Goal: Task Accomplishment & Management: Manage account settings

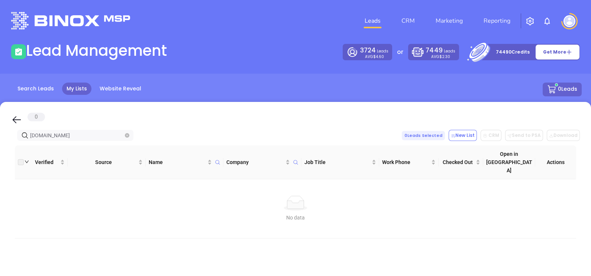
click at [126, 135] on icon "close-circle" at bounding box center [127, 135] width 4 height 4
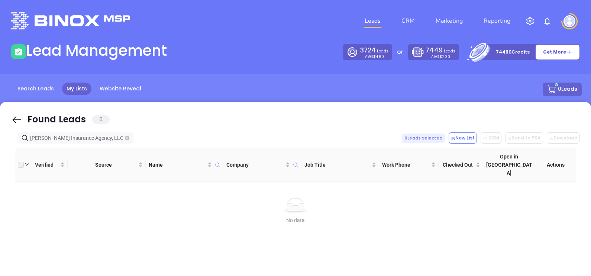
type input "[PERSON_NAME] Insurance Agency, LLC"
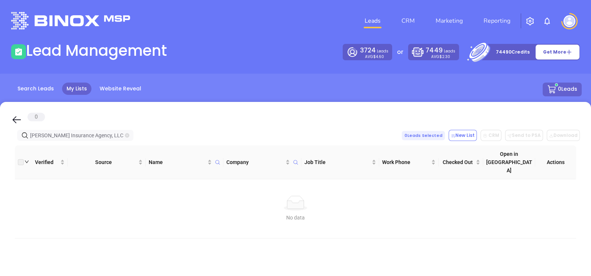
click at [129, 134] on span "[PERSON_NAME] Insurance Agency, LLC" at bounding box center [75, 135] width 116 height 11
click at [126, 134] on icon "close-circle" at bounding box center [127, 135] width 4 height 4
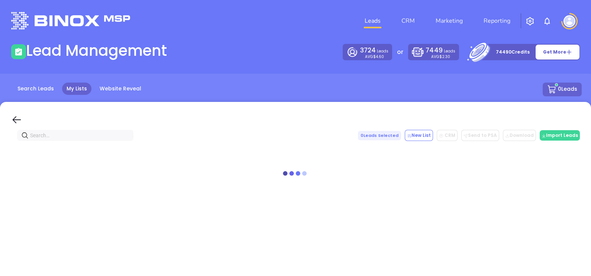
paste input "unitedriskins.com"
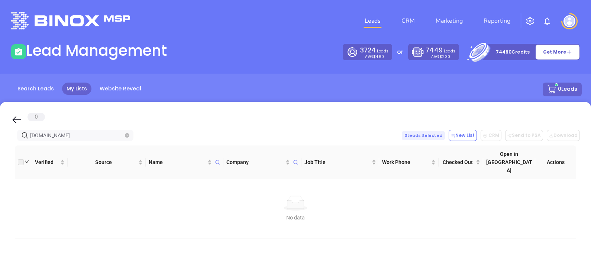
type input "unitedriskins.com"
click at [35, 81] on div "Search Leads My Lists Website Reveal 0 Leads" at bounding box center [296, 98] width 600 height 49
click at [49, 93] on link "Search Leads" at bounding box center [35, 89] width 45 height 12
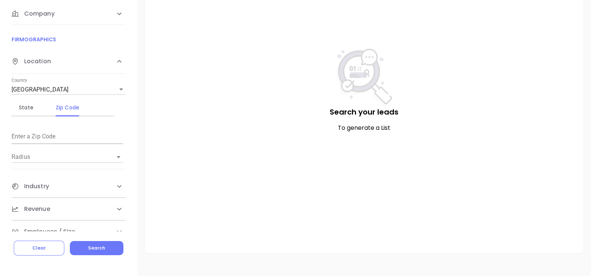
scroll to position [45, 0]
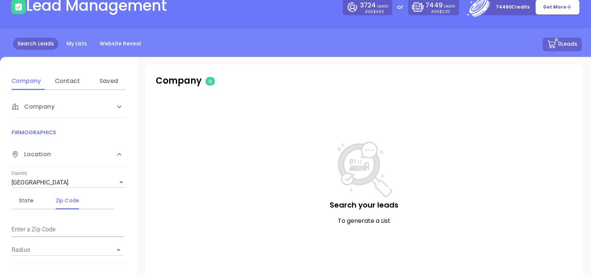
click at [72, 87] on div "Contact" at bounding box center [67, 81] width 29 height 18
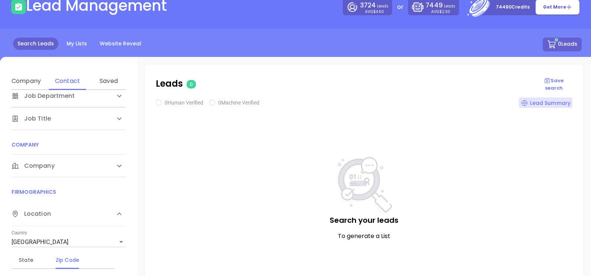
scroll to position [93, 0]
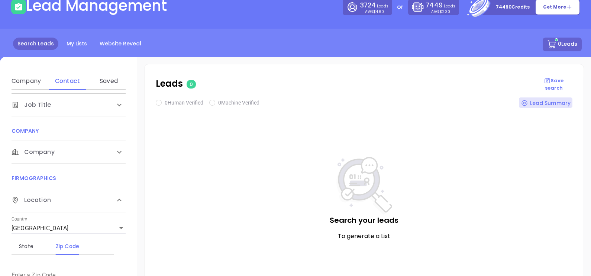
click at [53, 158] on div "Company" at bounding box center [69, 152] width 114 height 22
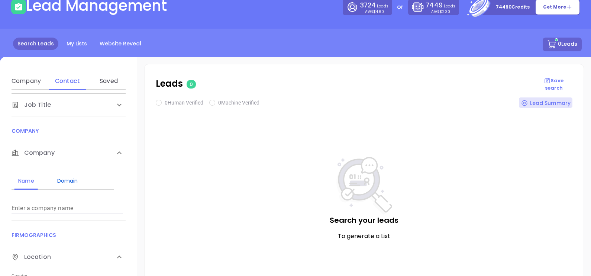
click at [65, 177] on div "Domain" at bounding box center [67, 180] width 29 height 9
click at [57, 195] on form "Enter a company domain" at bounding box center [68, 204] width 112 height 19
click at [52, 204] on input "Enter a company name" at bounding box center [68, 208] width 112 height 12
paste input "unitedriskins.com"
type input "unitedriskins.com"
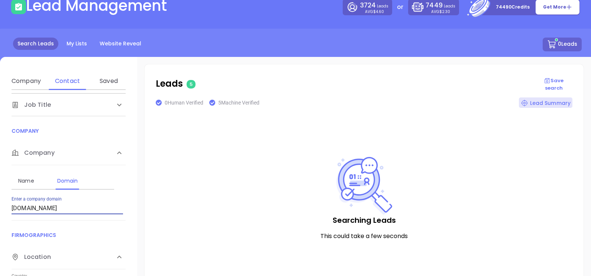
checkbox input "true"
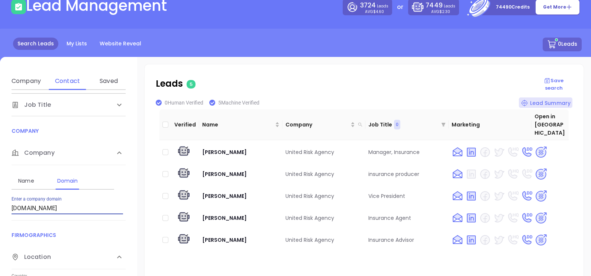
scroll to position [8, 0]
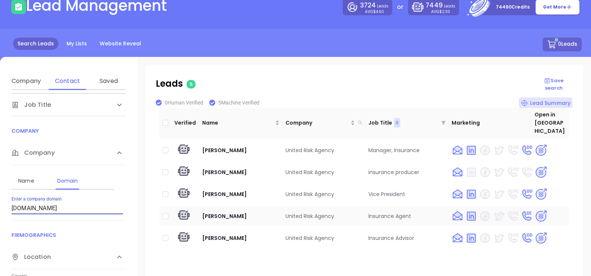
click at [535, 210] on img at bounding box center [541, 216] width 13 height 13
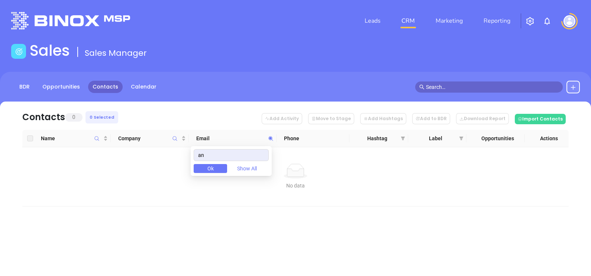
type input "a"
type input "[DOMAIN_NAME]"
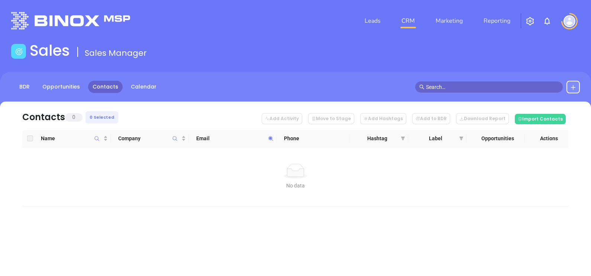
click at [176, 167] on div "No data" at bounding box center [295, 171] width 535 height 15
click at [270, 142] on span at bounding box center [271, 138] width 9 height 11
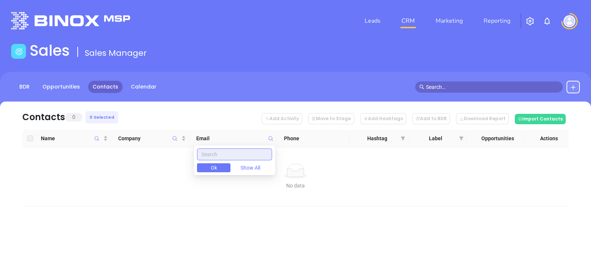
paste input "[DOMAIN_NAME]"
type input "[DOMAIN_NAME]"
drag, startPoint x: 253, startPoint y: 157, endPoint x: 163, endPoint y: 169, distance: 90.8
click at [166, 170] on body "Leads CRM Marketing Reporting Financial Leads Leads Sales Sales Manager BDR Opp…" at bounding box center [295, 138] width 591 height 276
paste input "lemonmohler.com"
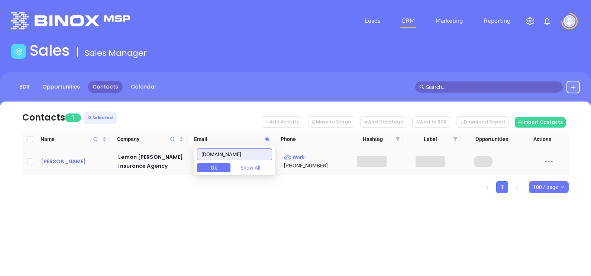
type input "lemonmohler.com"
click at [47, 163] on div "Mark Mohler" at bounding box center [74, 161] width 67 height 9
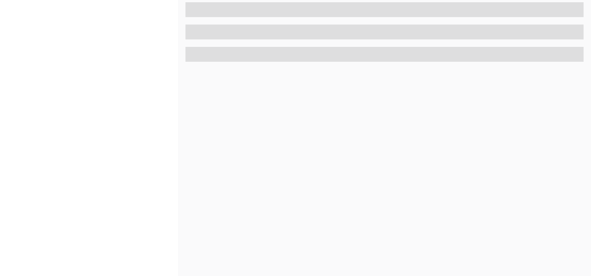
scroll to position [346, 0]
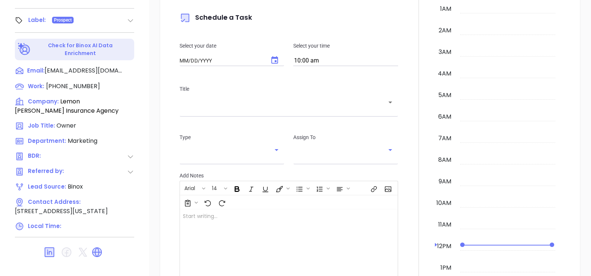
type input "10/11/2025"
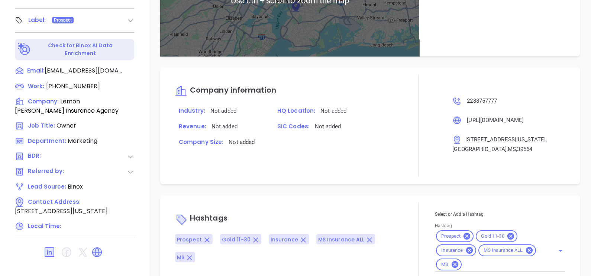
scroll to position [420, 0]
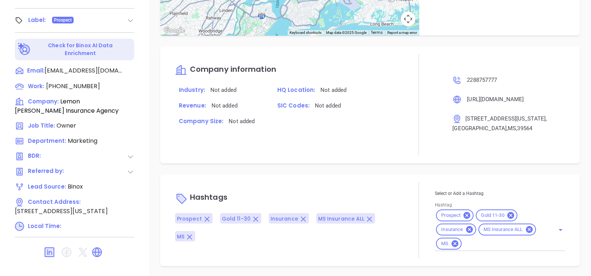
type input "Gissela Vargas"
click at [95, 248] on icon at bounding box center [97, 252] width 9 height 9
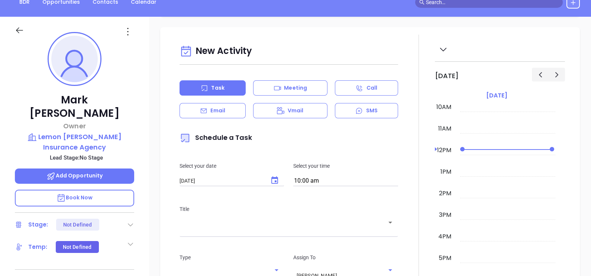
scroll to position [20, 0]
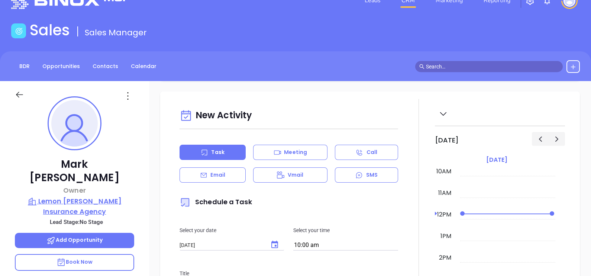
click at [58, 196] on p "Lemon Mohler Insurance Agency" at bounding box center [74, 206] width 119 height 20
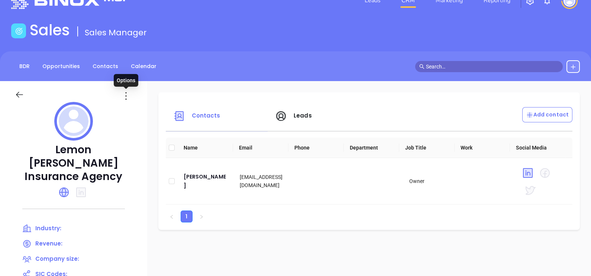
click at [129, 94] on icon at bounding box center [126, 96] width 12 height 12
click at [128, 110] on icon at bounding box center [129, 111] width 6 height 6
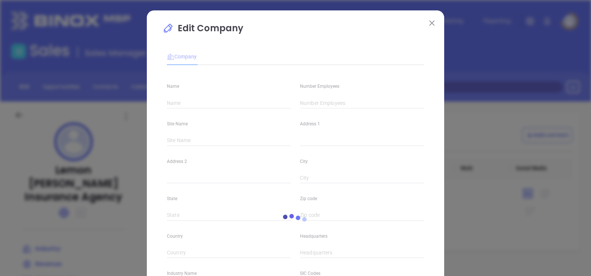
type input "Lemon Mohler Insurance Agency"
type input "(228) 875-7777"
type input "https://www.lemonmohler.com/"
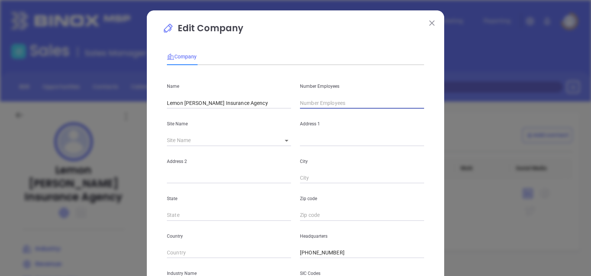
click at [314, 104] on input "text" at bounding box center [362, 102] width 124 height 11
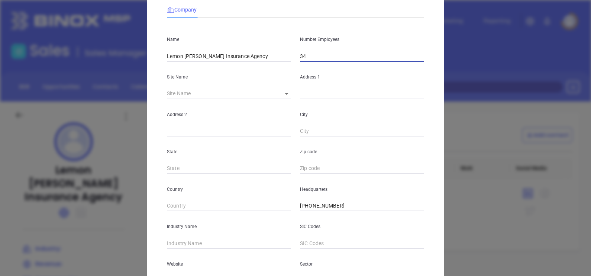
scroll to position [93, 0]
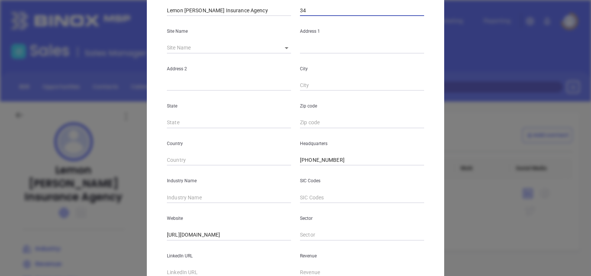
type input "34"
click at [214, 197] on input "text" at bounding box center [229, 197] width 124 height 11
type input "Insurance"
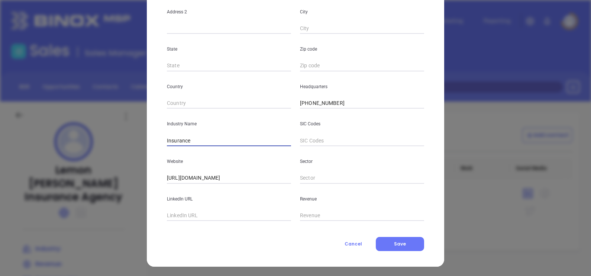
scroll to position [150, 0]
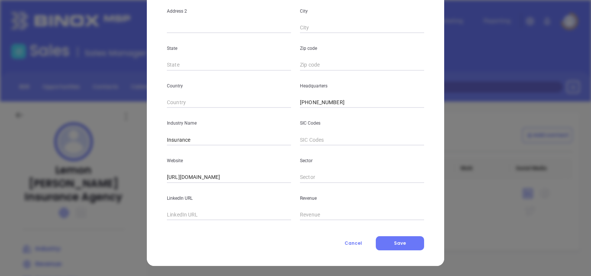
click at [379, 235] on div "Company Name Lemon Mohler Insurance Agency Number Employees 34 Site Name ​ Addr…" at bounding box center [295, 72] width 257 height 356
click at [388, 255] on div "Edit Company Company Name Lemon Mohler Insurance Agency Number Employees 34 Sit…" at bounding box center [296, 63] width 298 height 406
click at [391, 247] on button "Save" at bounding box center [400, 243] width 48 height 14
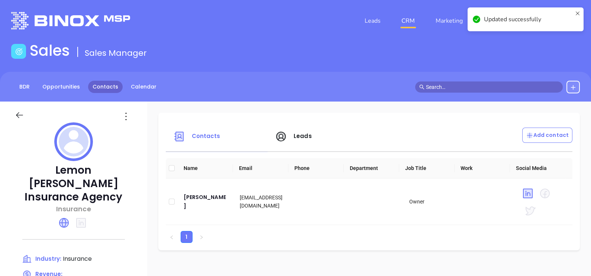
click at [109, 88] on link "Contacts" at bounding box center [105, 87] width 35 height 12
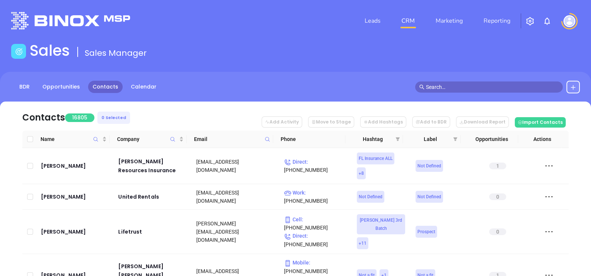
click at [266, 142] on span at bounding box center [267, 139] width 9 height 11
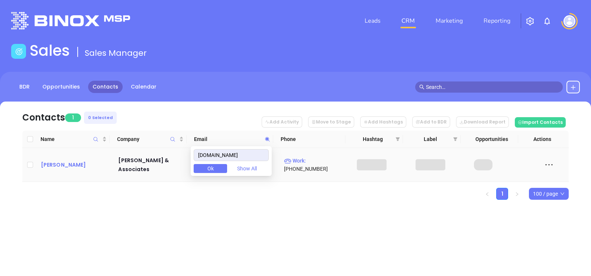
type input "betzrosetti.com"
click at [68, 165] on div "Albert Betz" at bounding box center [74, 164] width 67 height 9
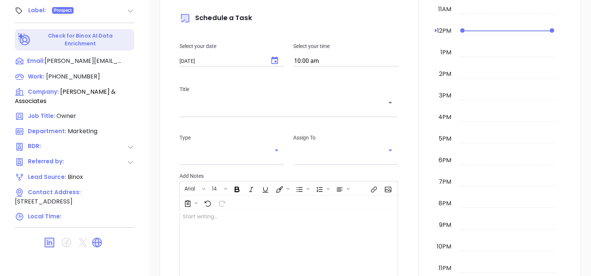
scroll to position [346, 0]
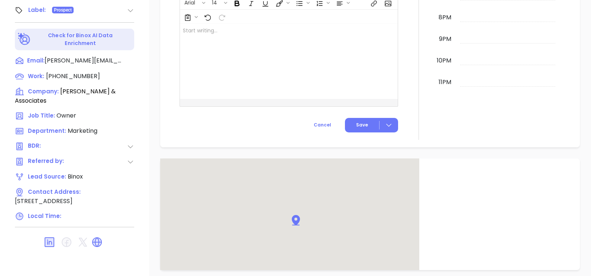
type input "[PERSON_NAME]"
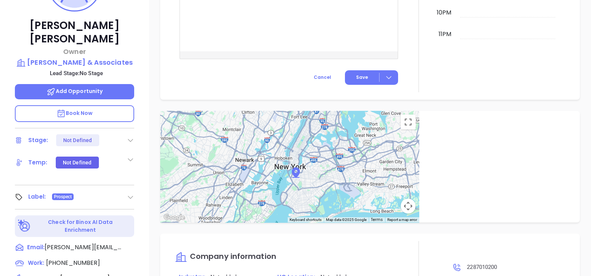
scroll to position [67, 0]
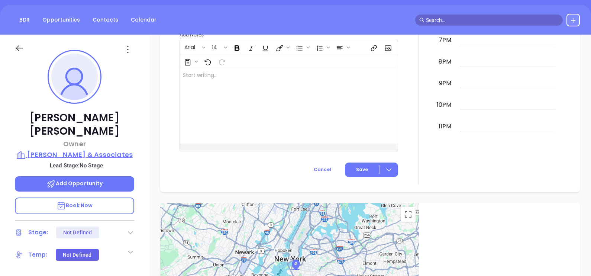
click at [80, 150] on p "Betz Rosetti & Associates" at bounding box center [74, 155] width 119 height 10
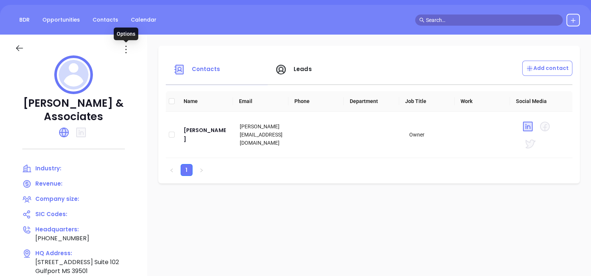
click at [123, 42] on div at bounding box center [73, 45] width 126 height 21
click at [128, 50] on icon at bounding box center [126, 50] width 12 height 12
click at [140, 66] on div "Edit" at bounding box center [159, 64] width 67 height 8
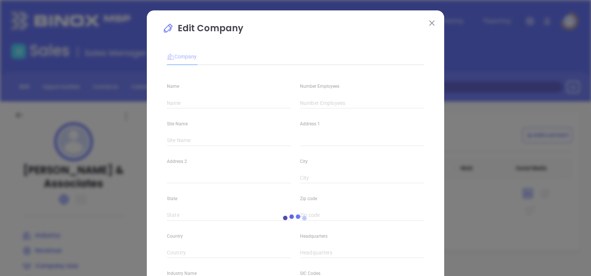
type input "Betz Rosetti & Associates"
type input "(228) 701-0200"
type input "https://www.betzrosetti.com/"
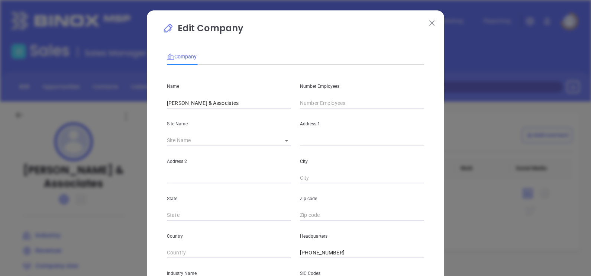
click at [321, 104] on input "text" at bounding box center [362, 102] width 124 height 11
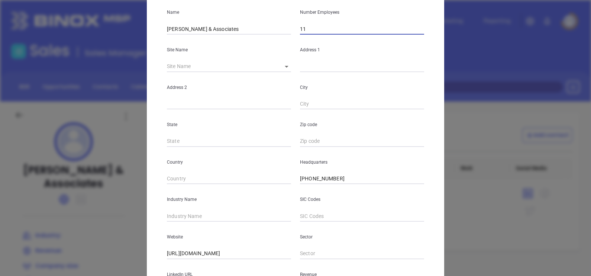
scroll to position [139, 0]
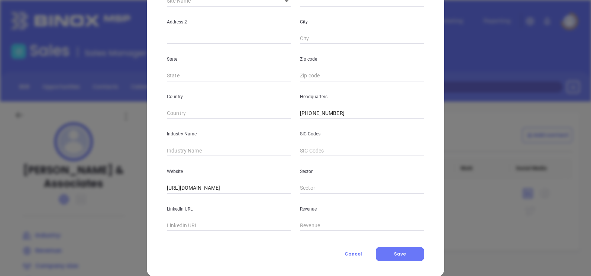
type input "11"
click at [189, 151] on input "text" at bounding box center [229, 150] width 124 height 11
type input "Insurance"
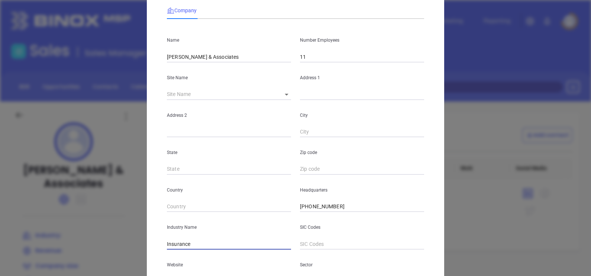
click at [275, 89] on body "Leads CRM Marketing Reporting Financial Leads Leads Sales Sales Manager BDR Opp…" at bounding box center [295, 138] width 591 height 276
click at [293, 96] on li "Gulfport" at bounding box center [290, 94] width 34 height 13
type input "Gulfport"
type input "2304 19th Street"
type input "Suite 102"
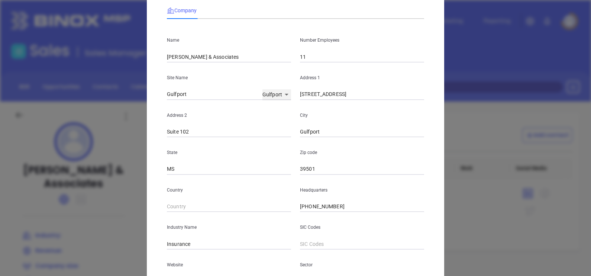
type input "Gulfport"
type input "MS"
type input "39501"
type input "119165"
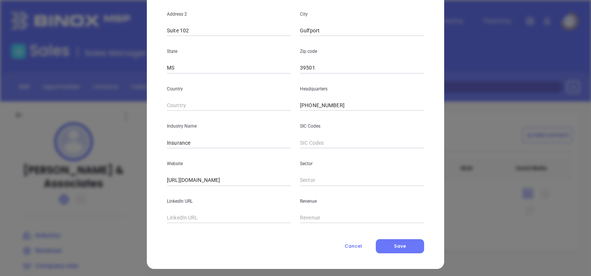
scroll to position [150, 0]
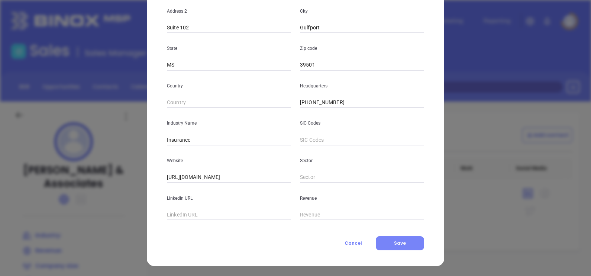
click at [397, 237] on button "Save" at bounding box center [400, 243] width 48 height 14
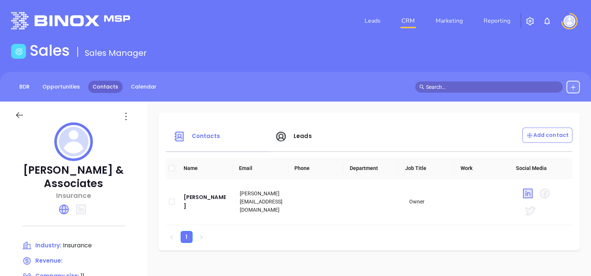
click at [89, 88] on link "Contacts" at bounding box center [105, 87] width 35 height 12
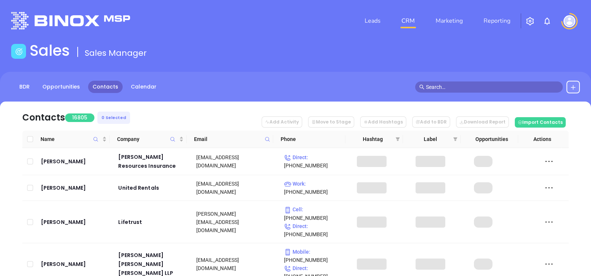
click at [271, 137] on span at bounding box center [267, 139] width 9 height 11
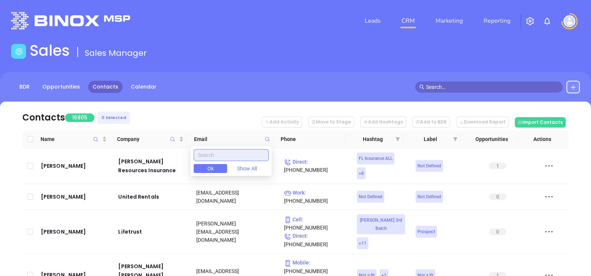
paste input "siproins.com"
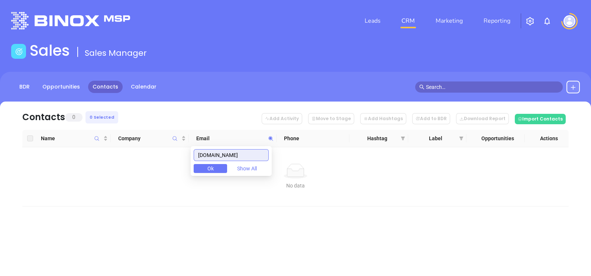
type input "siproins.com"
click at [578, 86] on button at bounding box center [573, 87] width 13 height 13
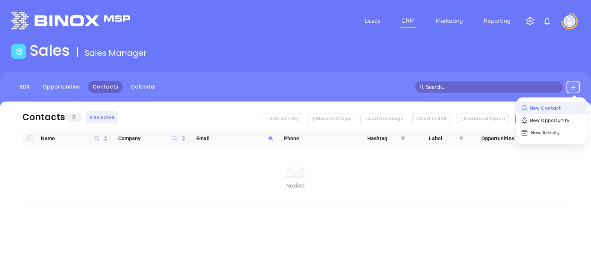
click at [539, 107] on p "New Contact" at bounding box center [552, 108] width 62 height 12
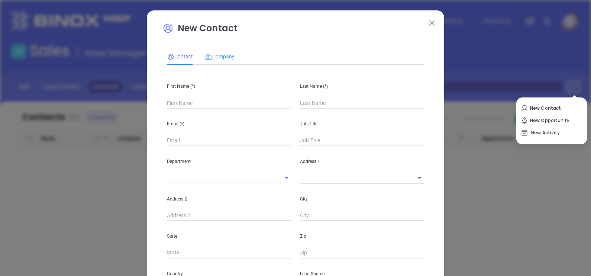
click at [221, 51] on div "Company" at bounding box center [220, 56] width 30 height 17
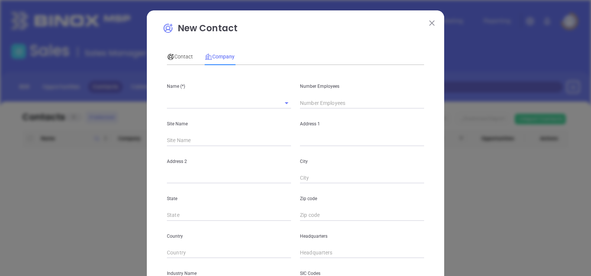
click at [185, 95] on div "Name (*)" at bounding box center [229, 90] width 133 height 38
click at [178, 99] on input "text" at bounding box center [218, 102] width 103 height 11
paste input "Southern Insurance Professionals, LLC"
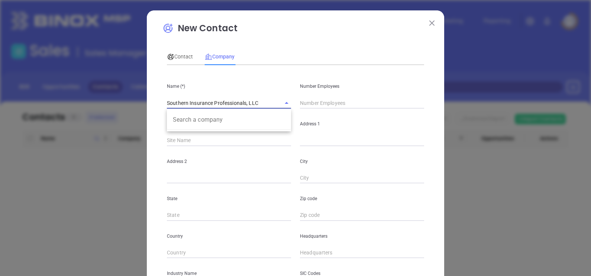
type input "Southern Insurance Professionals, LLC"
click at [322, 93] on div "Number Employees" at bounding box center [362, 90] width 133 height 38
click at [324, 101] on input "text" at bounding box center [362, 102] width 124 height 11
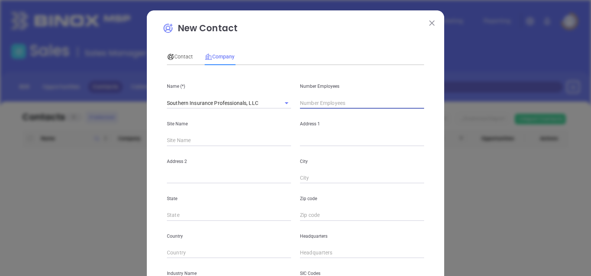
type input "4"
type input "5"
click at [303, 136] on div "Address 1" at bounding box center [362, 128] width 133 height 38
click at [323, 140] on input "text" at bounding box center [362, 140] width 124 height 11
paste input "2600 13th St, Ste 201, Gulfport, MS 39507"
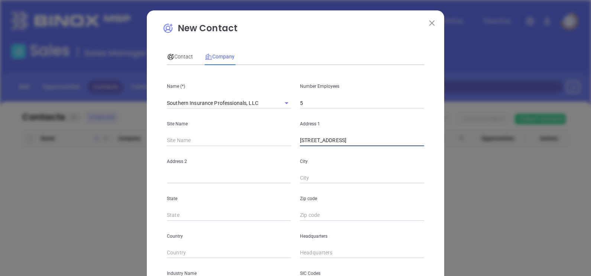
drag, startPoint x: 381, startPoint y: 141, endPoint x: 398, endPoint y: 145, distance: 16.8
click at [398, 145] on input "2600 13th St, Ste 201, Gulfport, MS 39507" at bounding box center [362, 140] width 124 height 11
type input "2600 13th St, Ste 201, Gulfport, MS 39507"
click at [307, 215] on input "text" at bounding box center [362, 215] width 124 height 11
paste input "39507"
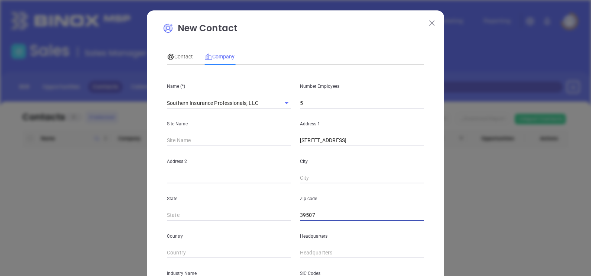
type input "39507"
drag, startPoint x: 227, startPoint y: 206, endPoint x: 224, endPoint y: 209, distance: 4.5
click at [227, 206] on div "State" at bounding box center [229, 202] width 133 height 38
click at [224, 209] on div "State" at bounding box center [229, 202] width 133 height 38
click at [214, 215] on input "text" at bounding box center [229, 215] width 124 height 11
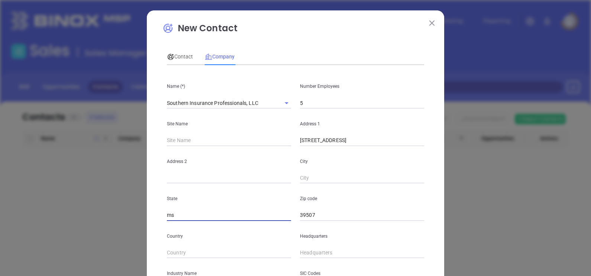
type input "m"
type input "MS"
drag, startPoint x: 349, startPoint y: 143, endPoint x: 353, endPoint y: 154, distance: 11.5
click at [365, 150] on div "Name (*) Southern Insurance Professionals, LLC Number Employees 5 Site Name Add…" at bounding box center [295, 220] width 257 height 299
click at [301, 188] on div "Zip code 39507" at bounding box center [362, 202] width 133 height 38
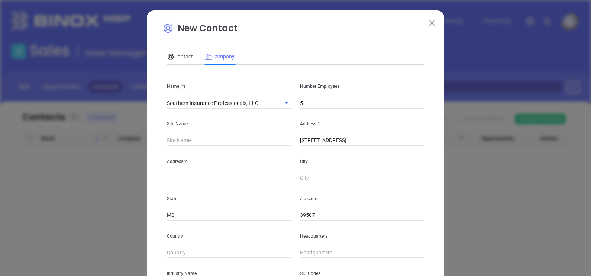
click at [304, 179] on input "text" at bounding box center [362, 178] width 124 height 11
paste input "Gulfpo"
type input "Gulfpo"
drag, startPoint x: 329, startPoint y: 141, endPoint x: 347, endPoint y: 147, distance: 19.2
click at [347, 147] on div "Name (*) Southern Insurance Professionals, LLC Number Employees 5 Site Name Add…" at bounding box center [295, 220] width 257 height 299
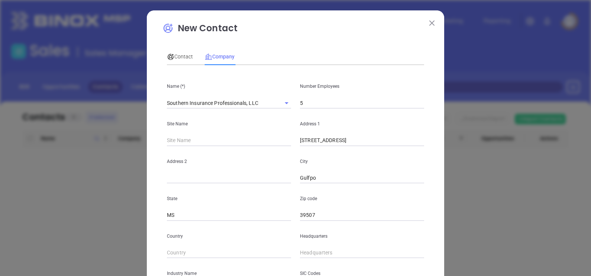
drag, startPoint x: 164, startPoint y: 182, endPoint x: 167, endPoint y: 181, distance: 3.8
click at [164, 182] on div "Address 2" at bounding box center [229, 165] width 133 height 38
click at [171, 180] on input "text" at bounding box center [229, 178] width 124 height 11
paste input "Ste 201"
type input "Ste 201"
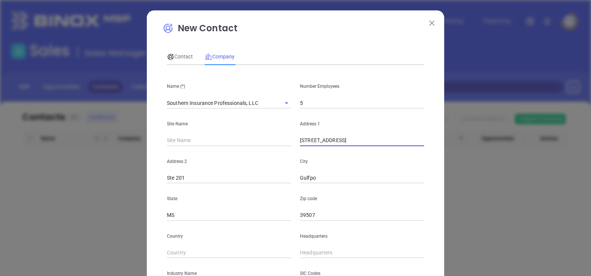
drag, startPoint x: 328, startPoint y: 144, endPoint x: 484, endPoint y: 160, distance: 156.0
click at [484, 160] on div "New Contact Contact Company First Name (*) Last Name (*) Email (*) Job Title De…" at bounding box center [295, 138] width 591 height 276
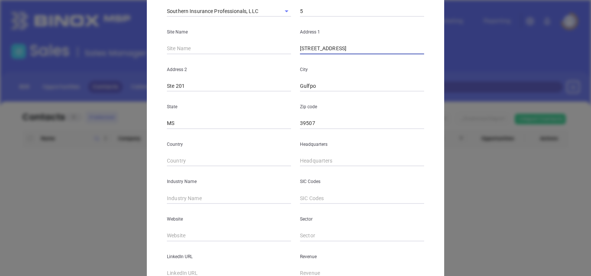
scroll to position [93, 0]
type input "2600 13th St."
click at [320, 151] on div "Headquarters" at bounding box center [362, 147] width 133 height 38
type input "( ) -"
click at [324, 160] on input "( ) -" at bounding box center [362, 160] width 124 height 11
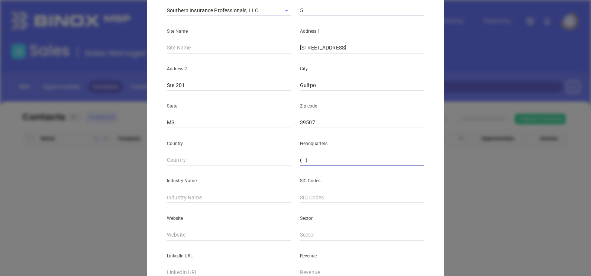
paste input "228) 357-5534"
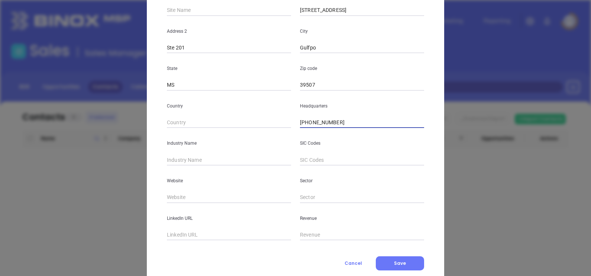
scroll to position [139, 0]
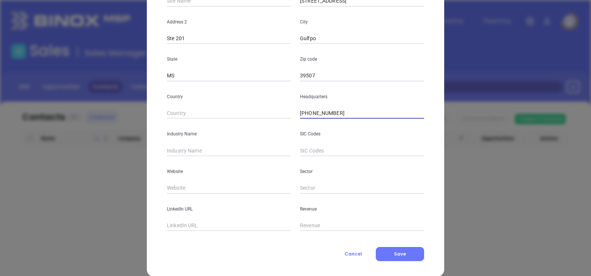
type input "(228) 357-5534"
click at [193, 154] on input "text" at bounding box center [229, 150] width 124 height 11
type input "Insurance"
click at [171, 187] on input "text" at bounding box center [229, 188] width 124 height 11
paste input "https://siproins.com/"
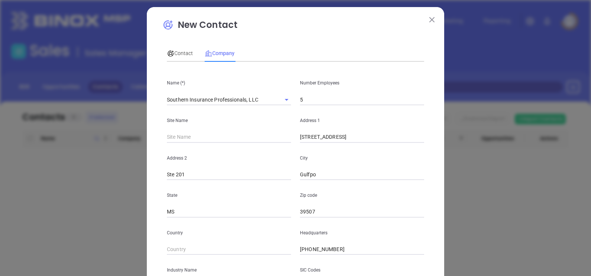
scroll to position [0, 0]
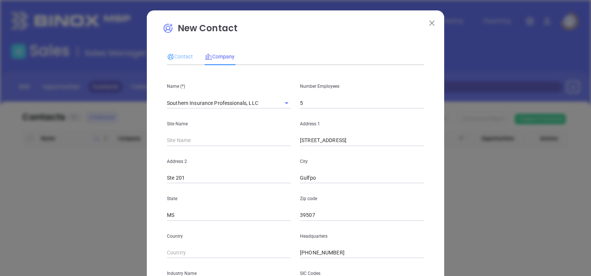
type input "https://siproins.com/"
click at [180, 47] on div "Contact Company First Name (*) Last Name (*) Email (*) Job Title Department Add…" at bounding box center [295, 207] width 257 height 326
click at [179, 58] on span "Contact" at bounding box center [180, 57] width 26 height 6
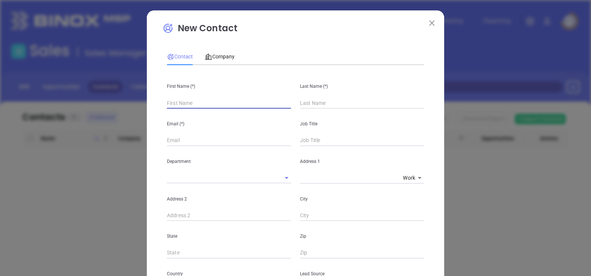
click at [201, 105] on input "text" at bounding box center [229, 102] width 124 height 11
paste input "Josh Goff"
drag, startPoint x: 175, startPoint y: 102, endPoint x: 201, endPoint y: 105, distance: 26.2
click at [201, 105] on input "Josh Goff" at bounding box center [229, 102] width 124 height 11
click at [190, 104] on input "Josh Goff" at bounding box center [229, 102] width 124 height 11
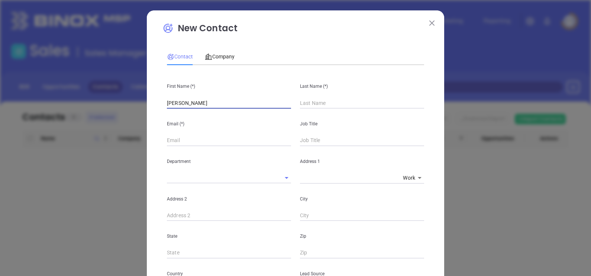
drag, startPoint x: 177, startPoint y: 104, endPoint x: 194, endPoint y: 106, distance: 17.3
click at [194, 106] on input "Josh Goff" at bounding box center [229, 102] width 124 height 11
type input "Josh Goff"
click at [302, 103] on input "text" at bounding box center [362, 102] width 124 height 11
paste input "Goff"
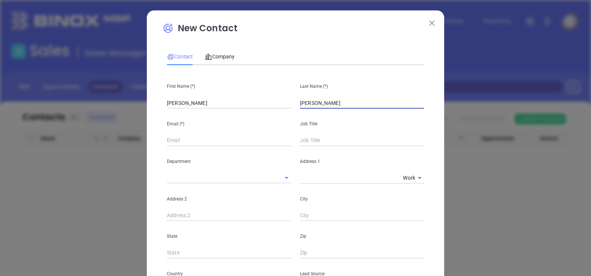
type input "Goff"
drag, startPoint x: 205, startPoint y: 102, endPoint x: 174, endPoint y: 111, distance: 32.6
click at [174, 111] on div "First Name (*) Josh Goff Last Name (*) Goff Email (*) Job Title Department Addr…" at bounding box center [295, 277] width 257 height 412
type input "Josh"
click at [171, 115] on div "Email (*)" at bounding box center [229, 128] width 133 height 38
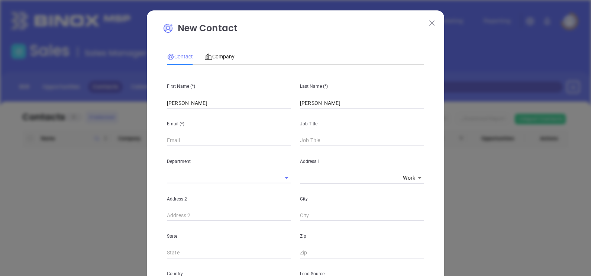
click at [300, 141] on input "text" at bounding box center [362, 140] width 124 height 11
type input "Co-Owner"
click at [232, 131] on div "Email (*)" at bounding box center [229, 128] width 133 height 38
click at [224, 141] on input "text" at bounding box center [229, 140] width 124 height 11
paste input "info@siproins.com"
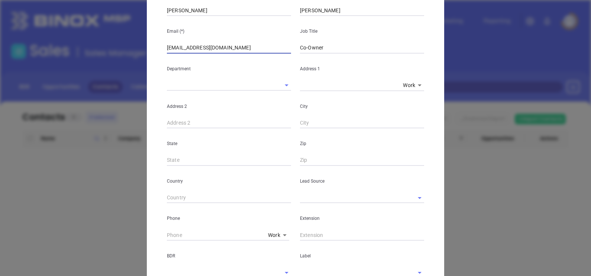
scroll to position [139, 0]
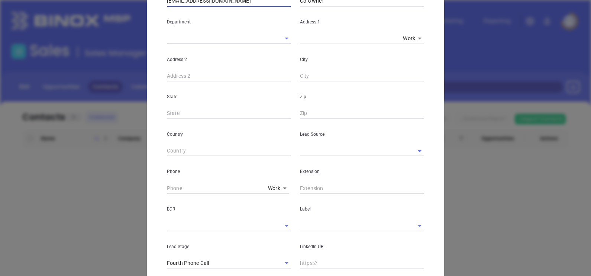
type input "info@siproins.com"
drag, startPoint x: 315, startPoint y: 143, endPoint x: 316, endPoint y: 147, distance: 4.7
click at [315, 143] on div "Lead Source" at bounding box center [362, 138] width 133 height 38
click at [316, 148] on input "text" at bounding box center [351, 150] width 103 height 11
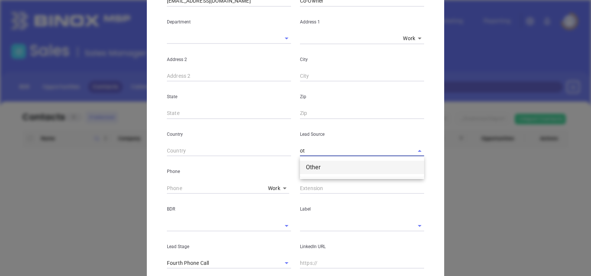
click at [314, 161] on li "Other" at bounding box center [362, 167] width 124 height 13
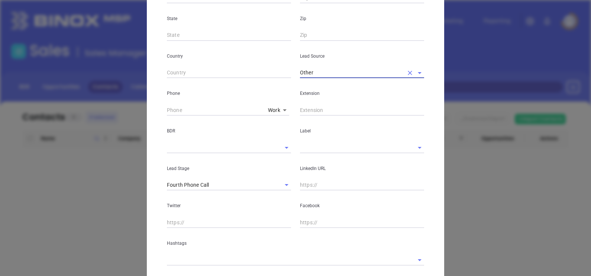
scroll to position [232, 0]
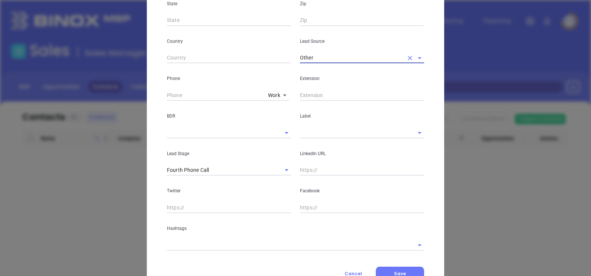
type input "Other"
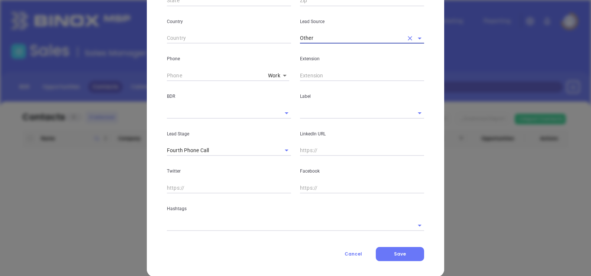
scroll to position [263, 0]
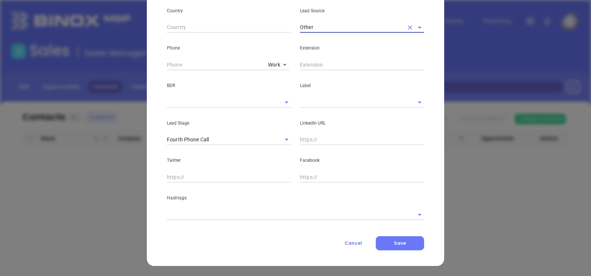
click at [319, 107] on input "text" at bounding box center [351, 102] width 103 height 11
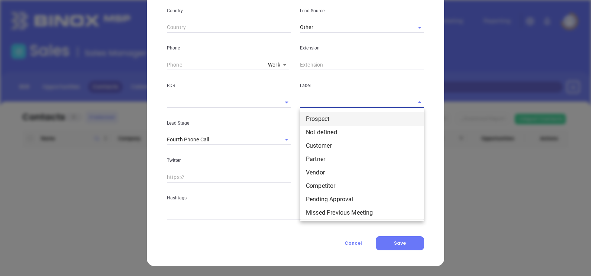
click at [315, 120] on li "Prospect" at bounding box center [362, 118] width 124 height 13
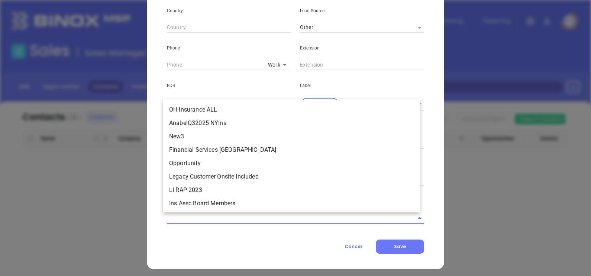
click at [256, 221] on input "text" at bounding box center [285, 217] width 237 height 11
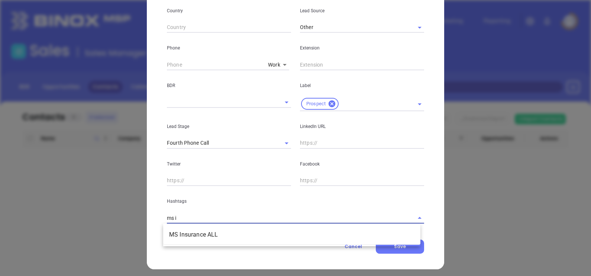
type input "ms in"
click at [248, 237] on li "MS Insurance ALL" at bounding box center [291, 234] width 257 height 13
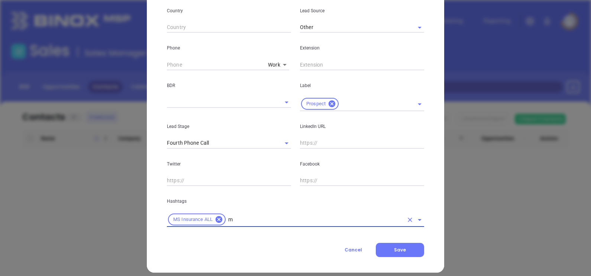
type input "ms"
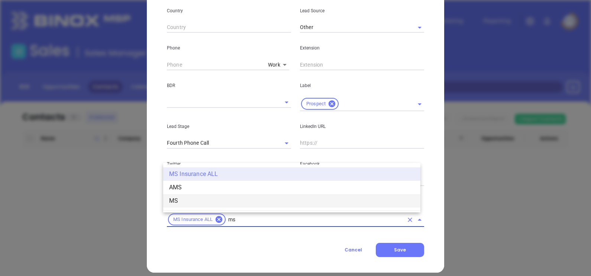
click at [207, 196] on li "MS" at bounding box center [291, 200] width 257 height 13
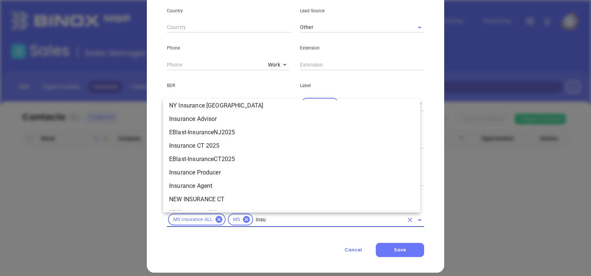
scroll to position [379, 0]
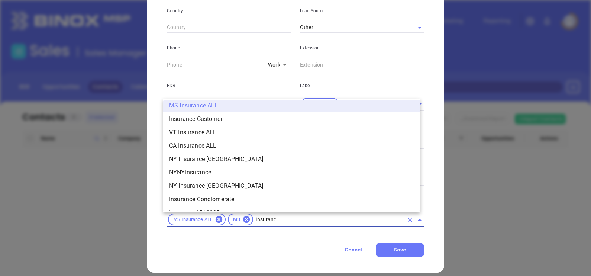
type input "insurance"
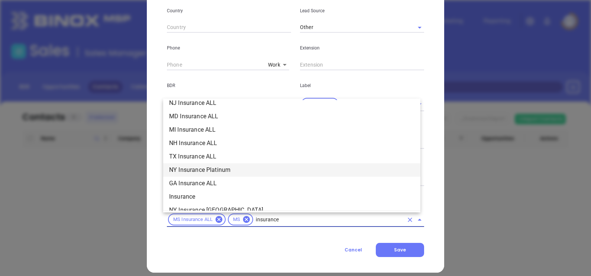
scroll to position [254, 0]
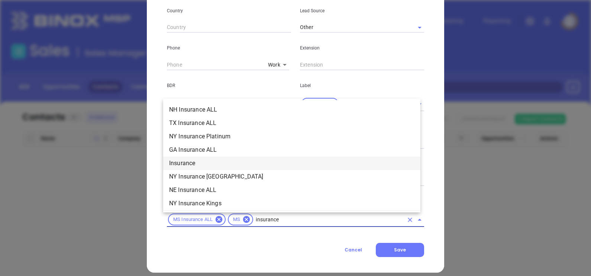
click at [186, 163] on li "Insurance" at bounding box center [291, 163] width 257 height 13
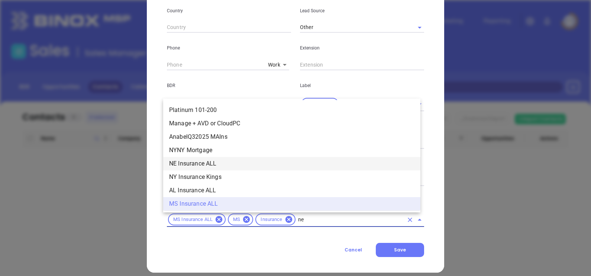
scroll to position [0, 0]
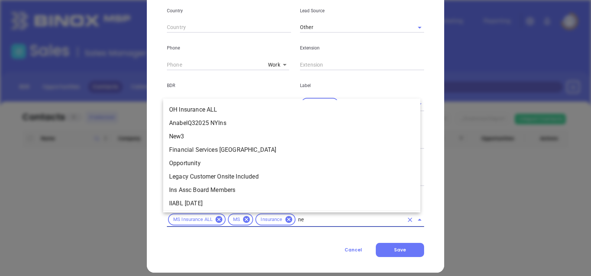
type input "new"
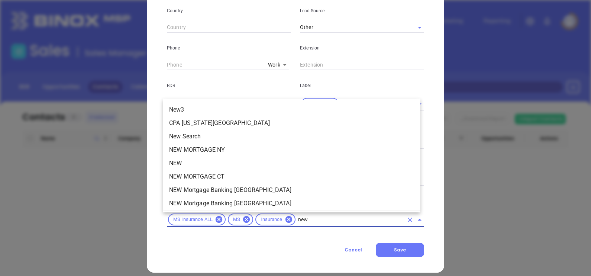
click at [192, 158] on li "NEW" at bounding box center [291, 163] width 257 height 13
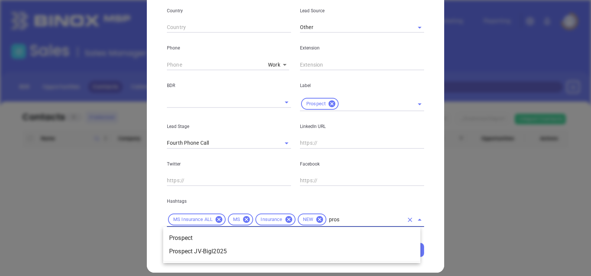
type input "prosp"
click at [196, 234] on li "Prospect" at bounding box center [291, 237] width 257 height 13
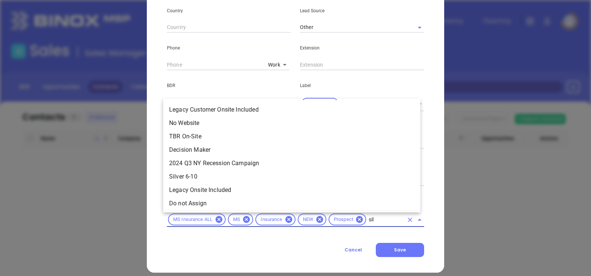
type input "silv"
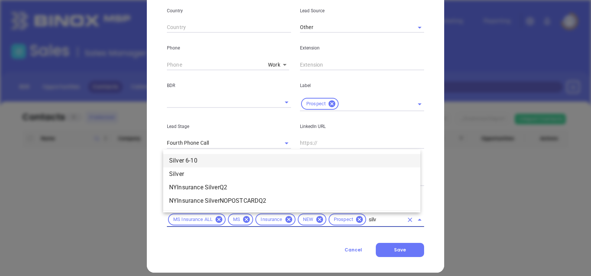
click at [227, 154] on li "Silver 6-10" at bounding box center [291, 160] width 257 height 13
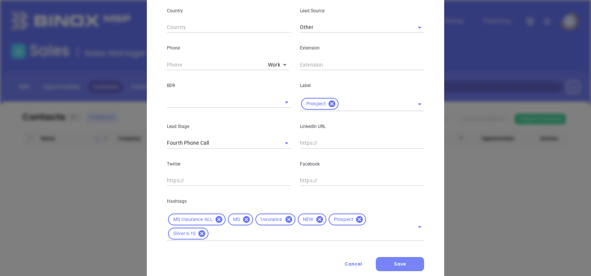
drag, startPoint x: 401, startPoint y: 262, endPoint x: 396, endPoint y: 263, distance: 4.9
click at [401, 262] on span "Save" at bounding box center [400, 264] width 12 height 6
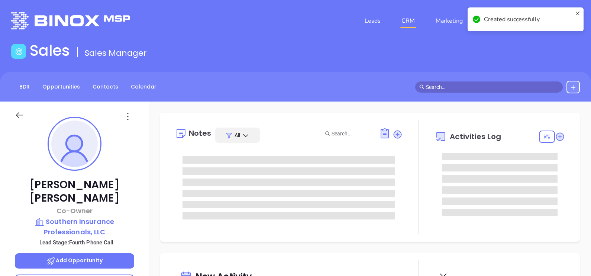
type input "[DATE]"
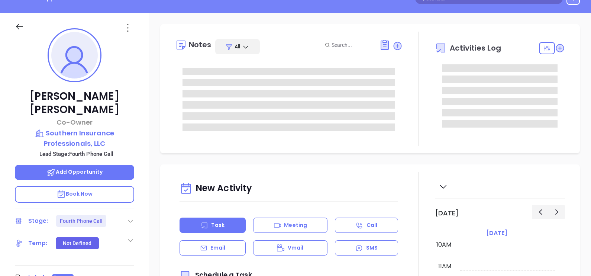
scroll to position [139, 0]
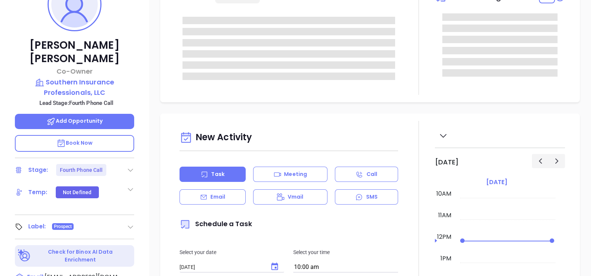
type input "[PERSON_NAME]"
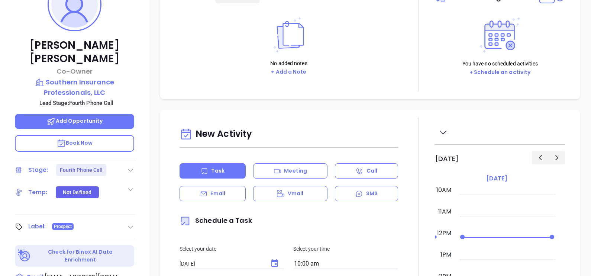
click at [129, 166] on div at bounding box center [130, 170] width 7 height 9
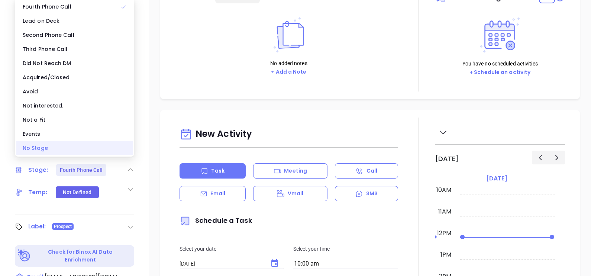
click at [77, 148] on div "No Stage" at bounding box center [74, 148] width 116 height 14
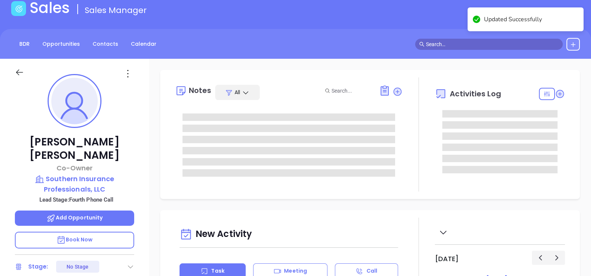
scroll to position [0, 0]
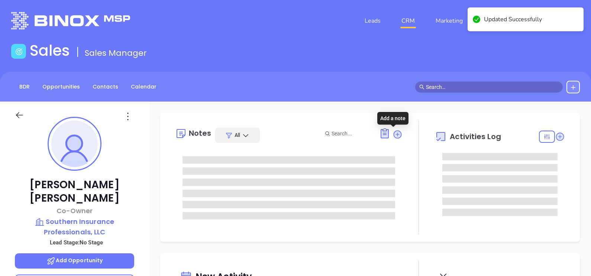
click at [393, 129] on icon at bounding box center [398, 134] width 10 height 10
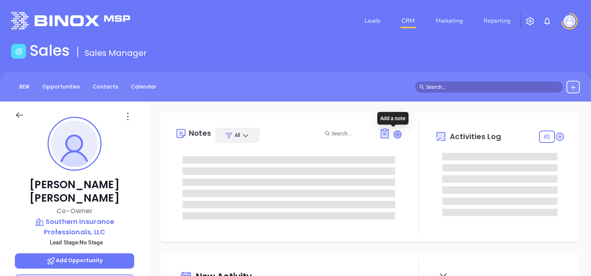
click at [394, 132] on icon at bounding box center [397, 134] width 7 height 7
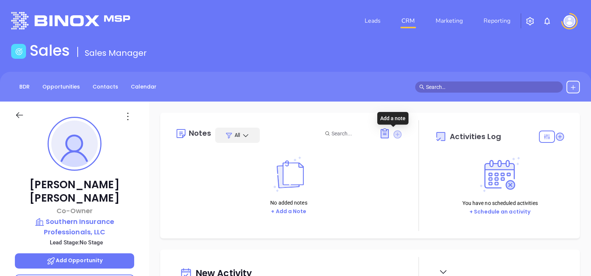
click at [393, 132] on icon at bounding box center [398, 134] width 10 height 10
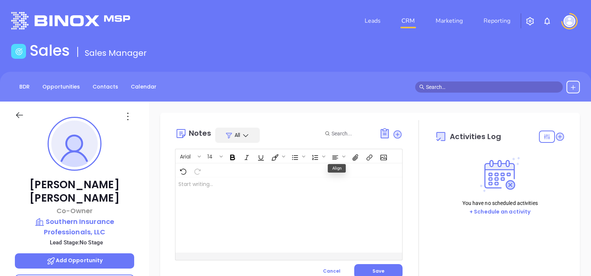
click at [274, 192] on div at bounding box center [281, 214] width 211 height 75
click at [363, 267] on button "Save" at bounding box center [378, 271] width 48 height 14
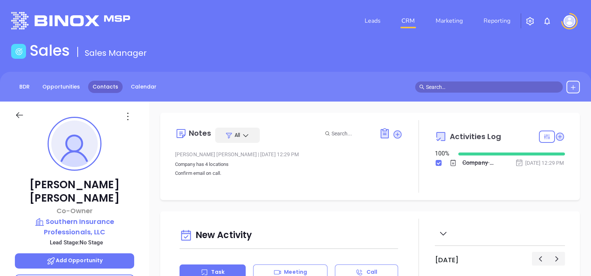
click at [112, 84] on link "Contacts" at bounding box center [105, 87] width 35 height 12
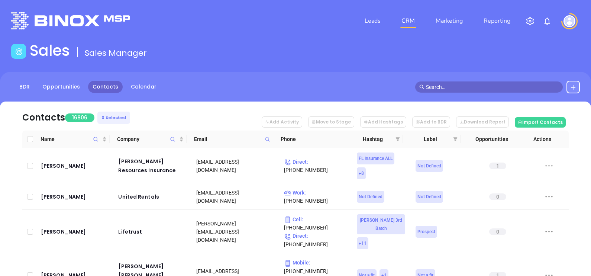
click at [265, 137] on icon at bounding box center [268, 140] width 6 height 6
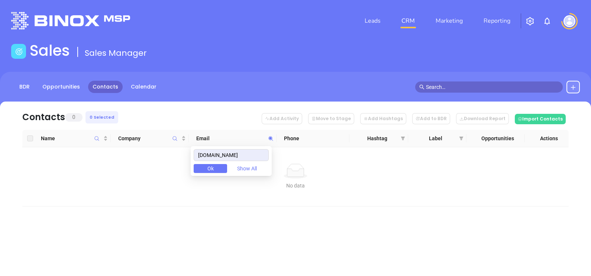
type input "allenandsmithins.com"
drag, startPoint x: 256, startPoint y: 154, endPoint x: 167, endPoint y: 181, distance: 93.6
click at [181, 176] on body "Leads CRM Marketing Reporting Financial Leads Leads Sales Sales Manager BDR Opp…" at bounding box center [295, 138] width 591 height 276
type input "allenandsmithins.com"
click at [167, 181] on div "No data No data" at bounding box center [295, 177] width 535 height 26
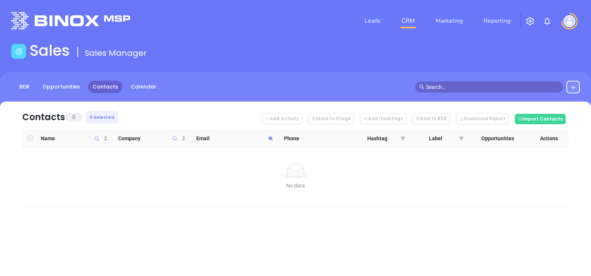
click at [269, 139] on icon at bounding box center [271, 138] width 4 height 4
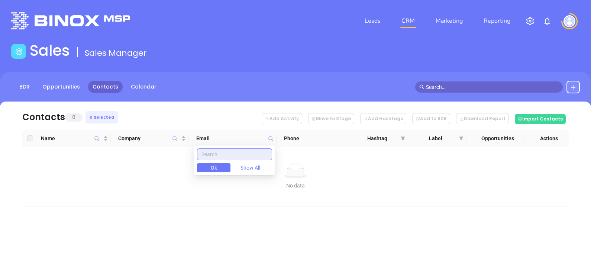
paste input "allen-smith-ins.com"
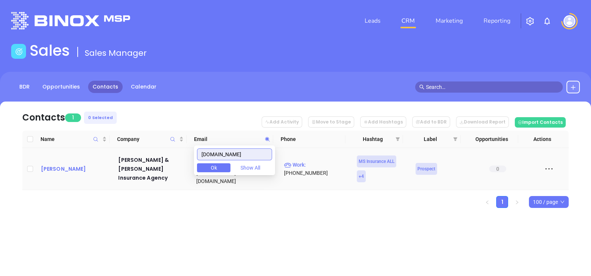
type input "allen-smith-ins.com"
click at [49, 169] on div "Joe Allen" at bounding box center [74, 168] width 67 height 9
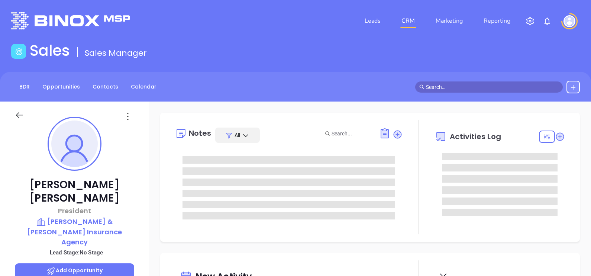
type input "[DATE]"
type input "[PERSON_NAME]"
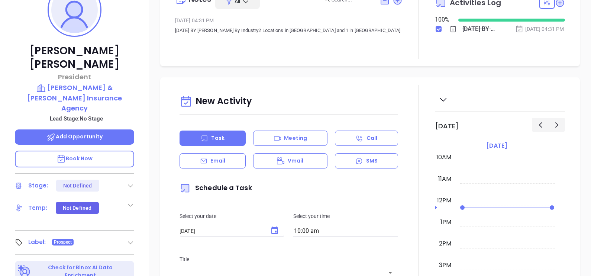
scroll to position [93, 0]
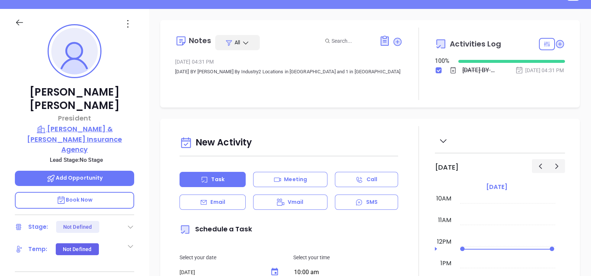
click at [112, 124] on p "Allen & Smith Insurance Agency" at bounding box center [74, 139] width 119 height 31
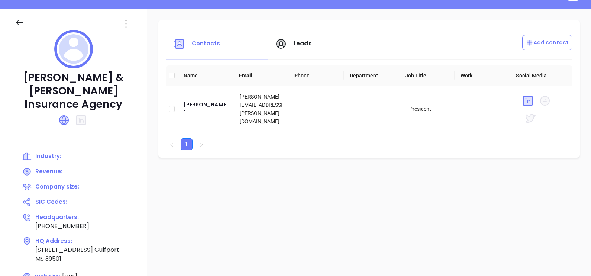
click at [126, 23] on icon at bounding box center [125, 23] width 1 height 7
click at [190, 105] on div "Joe Allen" at bounding box center [206, 109] width 45 height 18
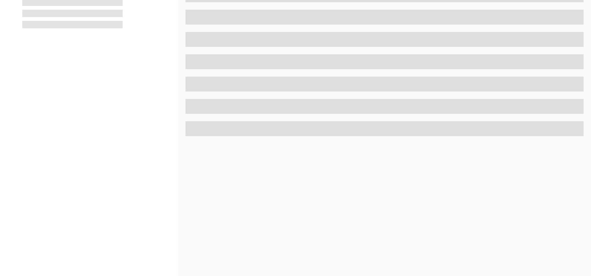
scroll to position [346, 0]
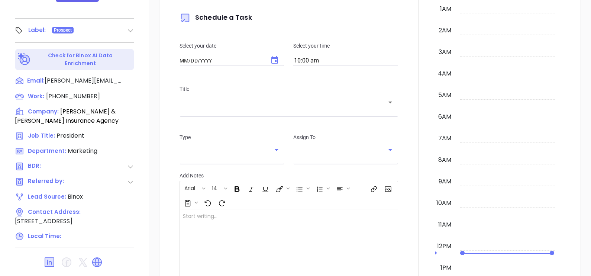
type input "[DATE]"
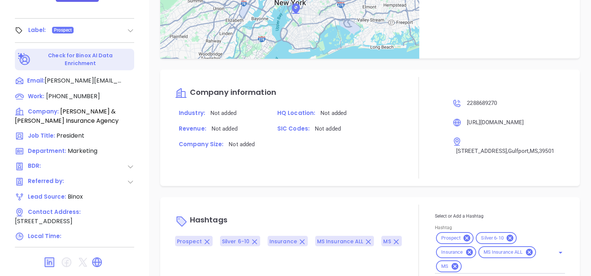
scroll to position [411, 0]
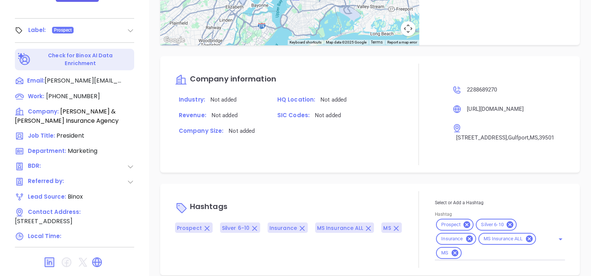
type input "[PERSON_NAME]"
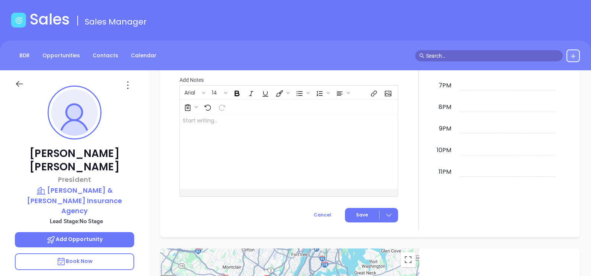
scroll to position [20, 0]
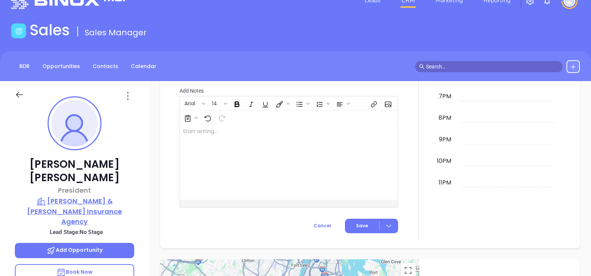
click at [111, 196] on p "Allen & Smith Insurance Agency" at bounding box center [74, 211] width 119 height 31
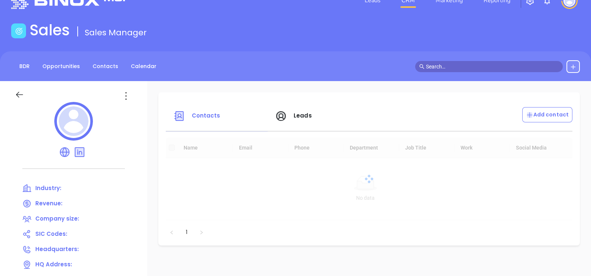
click at [120, 94] on icon at bounding box center [126, 96] width 12 height 12
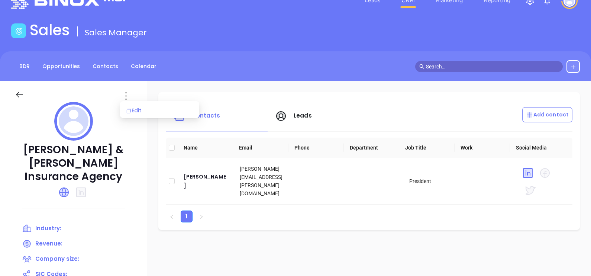
click at [132, 106] on li "Edit" at bounding box center [160, 111] width 76 height 16
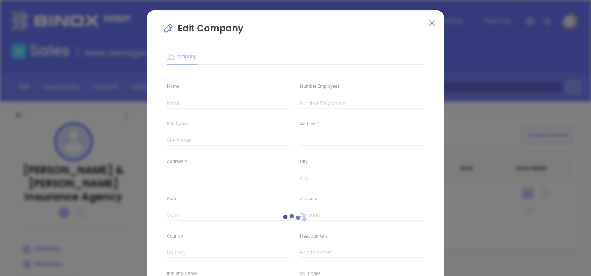
type input "Allen & Smith Insurance Agency"
type input "(228) 868-9270"
type input "https://allenandsmithins.com/"
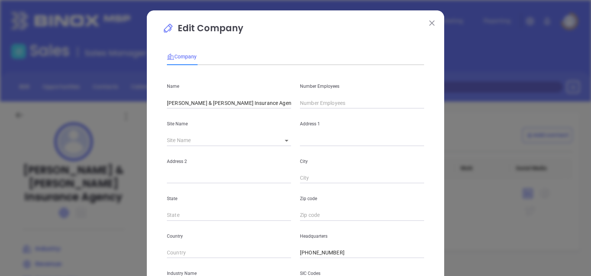
click at [301, 97] on input "text" at bounding box center [362, 102] width 124 height 11
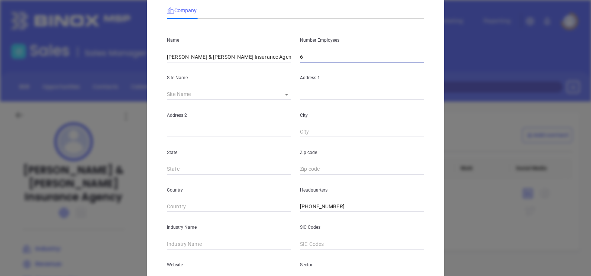
type input "6"
click at [186, 243] on input "text" at bounding box center [229, 243] width 124 height 11
type input "Insurance"
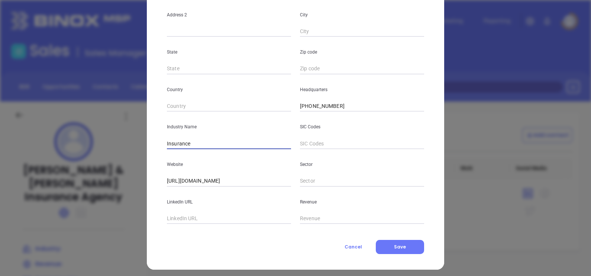
scroll to position [150, 0]
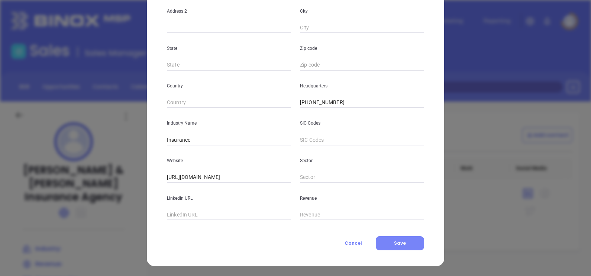
click at [381, 249] on button "Save" at bounding box center [400, 243] width 48 height 14
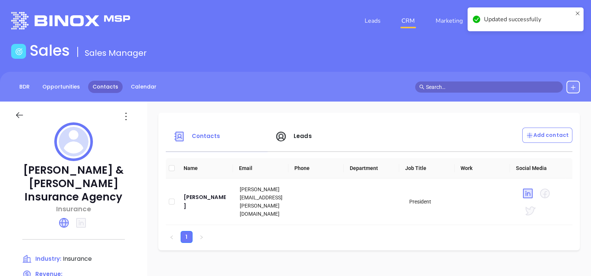
click at [110, 88] on link "Contacts" at bounding box center [105, 87] width 35 height 12
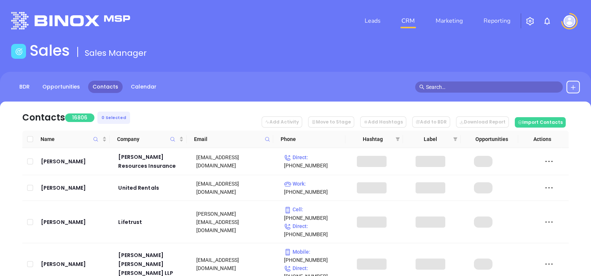
click at [266, 137] on icon at bounding box center [267, 139] width 4 height 4
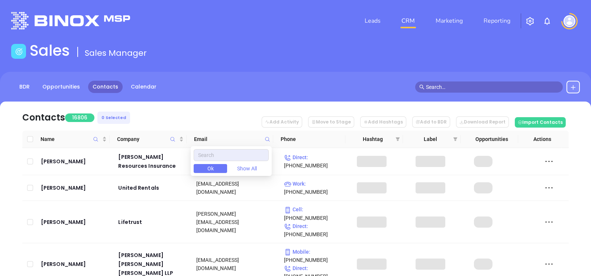
type input "mattinainsurance.com"
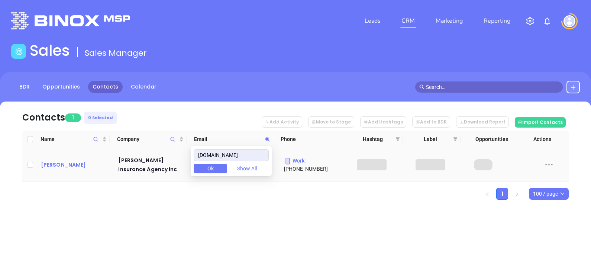
click at [52, 162] on div "Roy Mattina" at bounding box center [74, 164] width 67 height 9
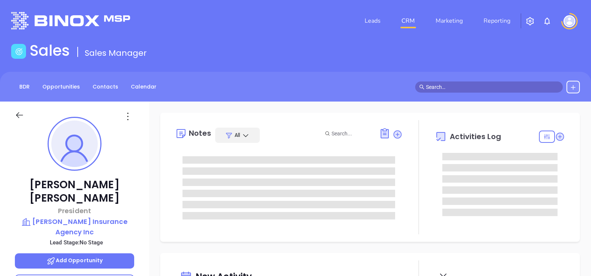
type input "[DATE]"
type input "[PERSON_NAME]"
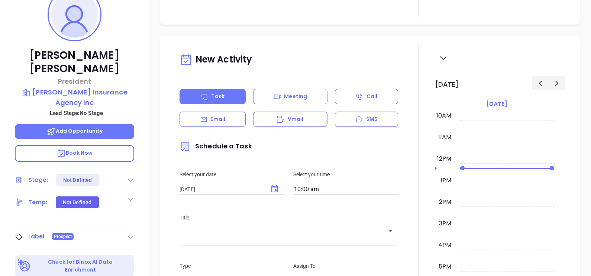
scroll to position [46, 0]
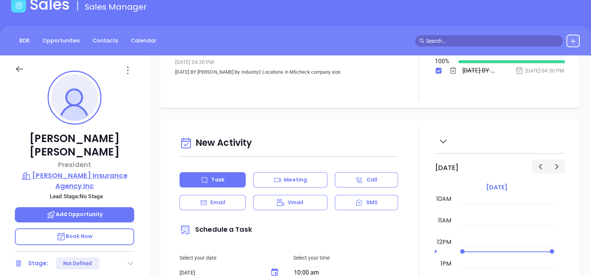
click at [80, 170] on p "Mattina Insurance Agency Inc" at bounding box center [74, 180] width 119 height 20
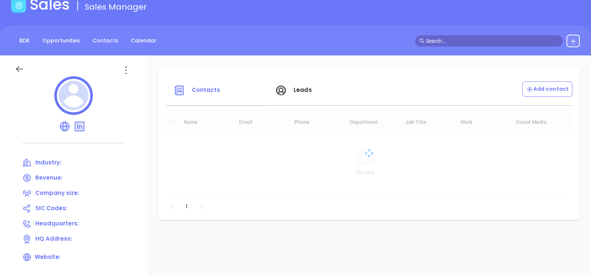
click at [125, 63] on div at bounding box center [73, 65] width 126 height 21
click at [127, 68] on icon at bounding box center [126, 70] width 12 height 12
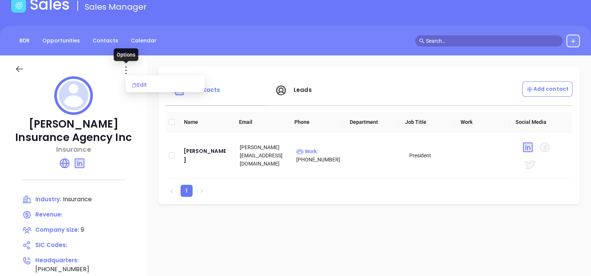
click at [138, 86] on div "Edit" at bounding box center [165, 85] width 67 height 8
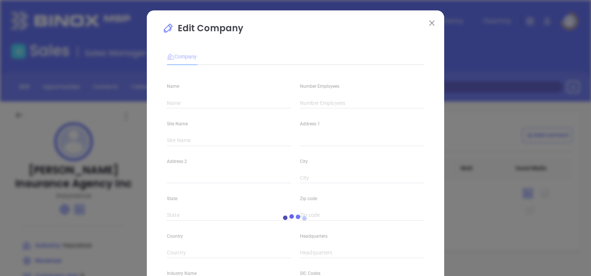
type input "Mattina Insurance Agency Inc"
type input "9"
type input "(228) 388-2614"
type input "Insurance"
type input "https://www.mattinainsurance.com/"
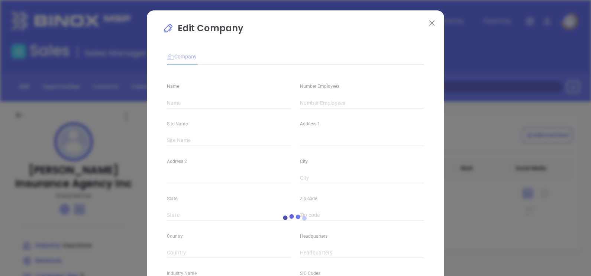
type input "www.linkedin.com/company/mattina-insurance-agency-inc./"
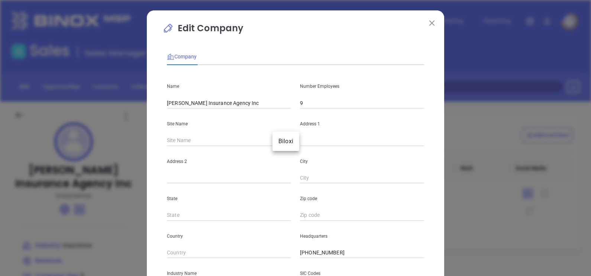
click at [275, 143] on body "Leads CRM Marketing Reporting Financial Leads Leads Sales Sales Manager BDR Opp…" at bounding box center [295, 138] width 591 height 276
click at [283, 142] on li "Biloxi" at bounding box center [286, 141] width 27 height 13
type input "Biloxi"
type input "P.O. Box 4563"
type input "Biloxi"
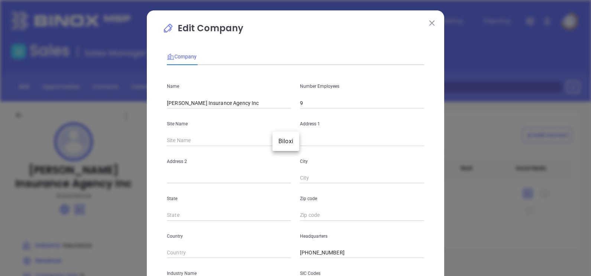
type input "MS"
type input "39535"
type input "119150"
drag, startPoint x: 335, startPoint y: 138, endPoint x: 285, endPoint y: 150, distance: 51.5
click at [285, 150] on div "Name Mattina Insurance Agency Inc Number Employees 9 Site Name Biloxi Biloxi 11…" at bounding box center [295, 220] width 257 height 299
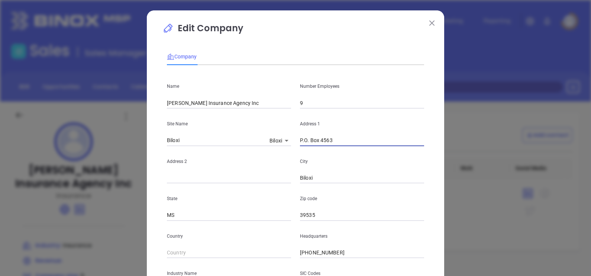
type input "\"
paste input "11010 Hwy 49, Suite 1 Gulfport, MS 39503"
drag, startPoint x: 382, startPoint y: 141, endPoint x: 409, endPoint y: 144, distance: 26.6
click at [409, 144] on input "11010 Hwy 49, Suite 1 Gulfport, MS 39503" at bounding box center [362, 140] width 124 height 11
type input "11010 Hwy 49, Suite 1 Gulfport, MS 39503"
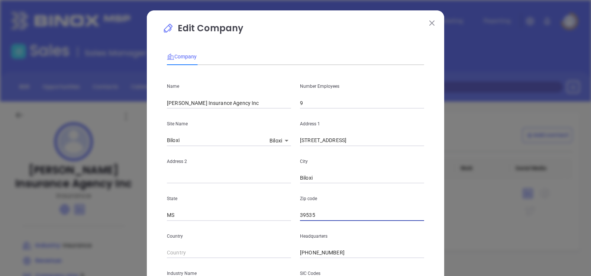
drag, startPoint x: 317, startPoint y: 212, endPoint x: 278, endPoint y: 220, distance: 39.5
click at [279, 220] on div "State MS Zip code 39535" at bounding box center [296, 202] width 266 height 38
paste input "39503"
type input "39503"
drag, startPoint x: 351, startPoint y: 144, endPoint x: 370, endPoint y: 146, distance: 18.7
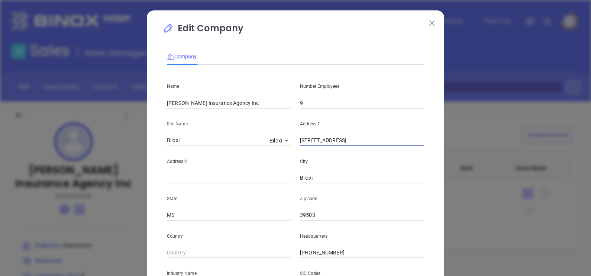
click at [370, 146] on input "11010 Hwy 49, Suite 1 Gulfport, MS 39503" at bounding box center [362, 140] width 124 height 11
drag, startPoint x: 315, startPoint y: 176, endPoint x: 267, endPoint y: 181, distance: 48.3
click at [268, 183] on div "Address 2 City Biloxi" at bounding box center [296, 165] width 266 height 38
paste input "Gulfport,"
type input "Gulfport"
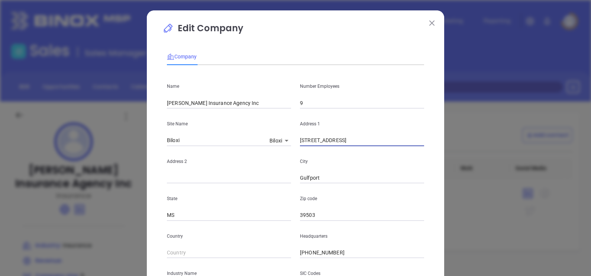
drag, startPoint x: 333, startPoint y: 143, endPoint x: 349, endPoint y: 146, distance: 16.2
click at [349, 146] on input "11010 Hwy 49, Suite 1 Gulfport, MS 39503" at bounding box center [362, 140] width 124 height 11
click at [197, 174] on input "text" at bounding box center [229, 178] width 124 height 11
paste input "Suite 1"
type input "Suite 1"
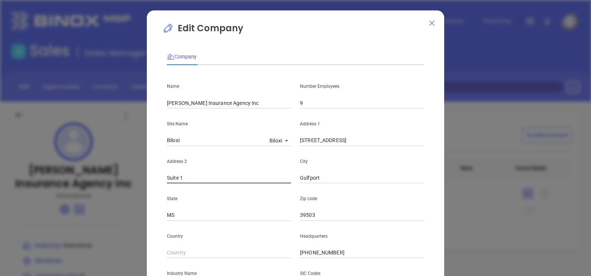
click at [363, 158] on p "City" at bounding box center [362, 161] width 124 height 8
drag, startPoint x: 333, startPoint y: 142, endPoint x: 412, endPoint y: 143, distance: 79.2
click at [412, 143] on input "11010 Hwy 49, Suite 1 Gulfport, MS 39503" at bounding box center [362, 140] width 124 height 11
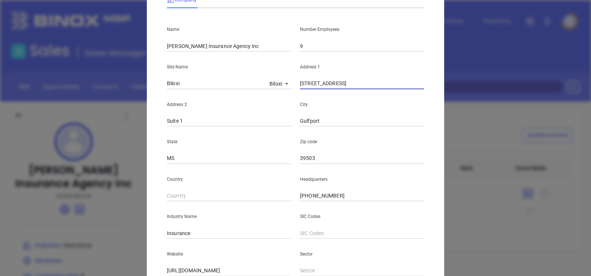
scroll to position [139, 0]
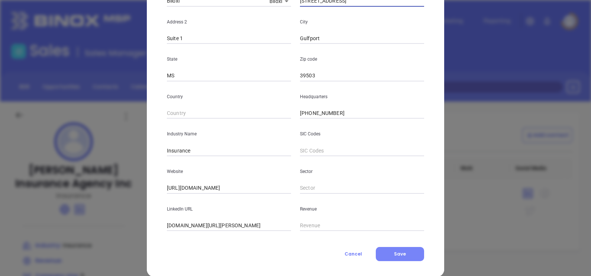
type input "11010 Hwy 49"
click at [378, 250] on button "Save" at bounding box center [400, 254] width 48 height 14
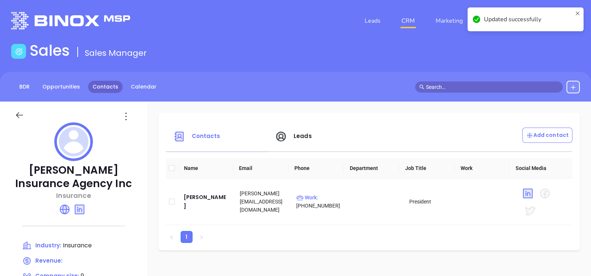
click at [103, 91] on link "Contacts" at bounding box center [105, 87] width 35 height 12
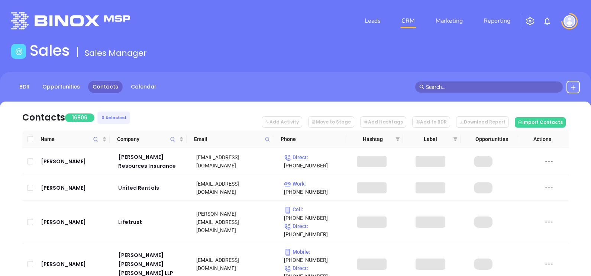
click at [269, 136] on span at bounding box center [267, 139] width 9 height 11
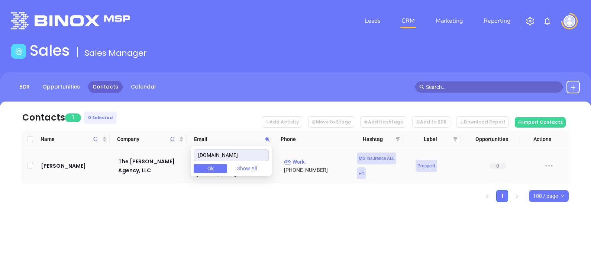
type input "hewesagency.com"
click at [78, 155] on td "Paula Hewes" at bounding box center [74, 166] width 73 height 36
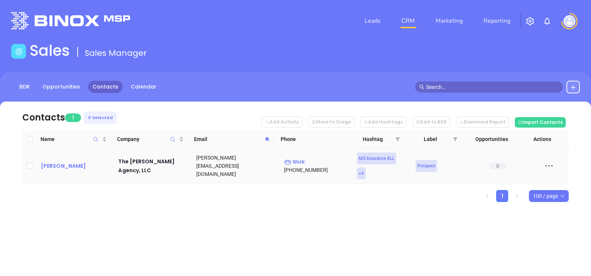
click at [62, 166] on div "Paula Hewes" at bounding box center [74, 165] width 67 height 9
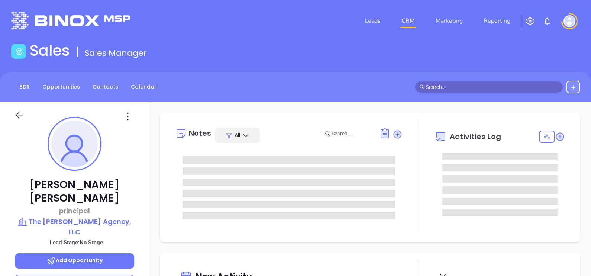
scroll to position [216, 0]
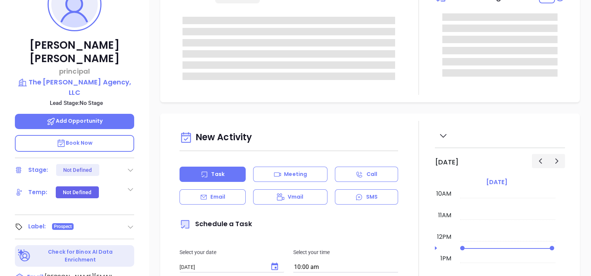
type input "[PERSON_NAME]"
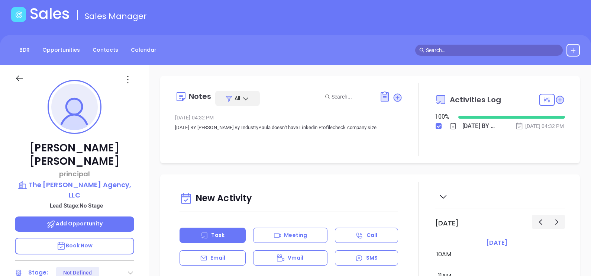
scroll to position [0, 0]
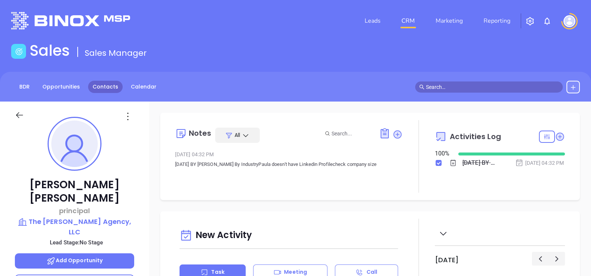
click at [103, 86] on link "Contacts" at bounding box center [105, 87] width 35 height 12
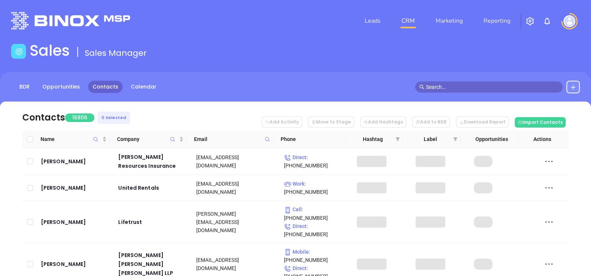
click at [271, 140] on span at bounding box center [267, 139] width 9 height 11
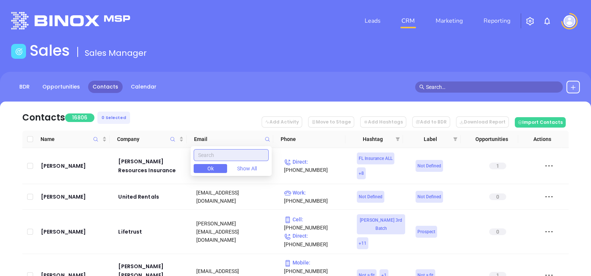
paste input "firstchoice.insure"
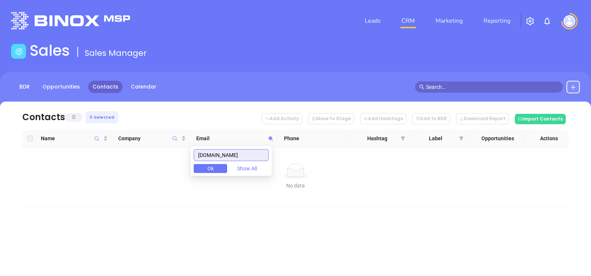
type input "firstchoice.insure"
drag, startPoint x: 203, startPoint y: 157, endPoint x: 248, endPoint y: 164, distance: 46.3
click at [248, 163] on div "firstchoice.insure Ok Show All" at bounding box center [231, 161] width 81 height 30
paste input "msinsurancebrokers.com"
type input "msinsurancebrokers.com"
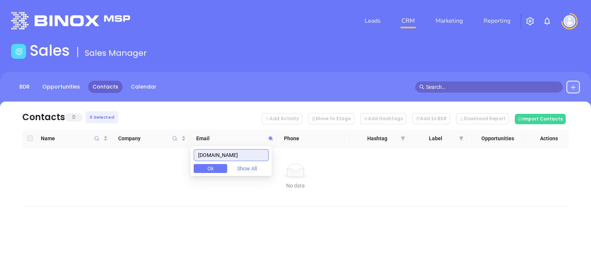
drag, startPoint x: 257, startPoint y: 156, endPoint x: 182, endPoint y: 171, distance: 76.7
click at [182, 171] on body "Leads CRM Marketing Reporting Financial Leads Leads Sales Sales Manager BDR Opp…" at bounding box center [295, 138] width 591 height 276
paste input "westinsurancecenter.com"
type input "westinsurancecenter.com"
drag, startPoint x: 265, startPoint y: 154, endPoint x: 117, endPoint y: 172, distance: 149.1
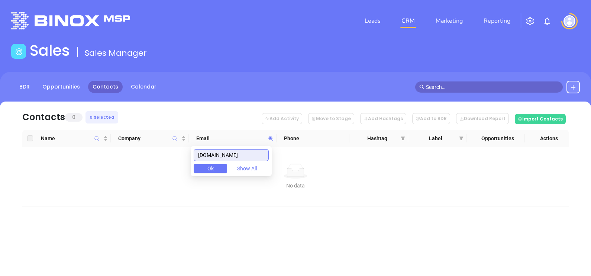
click at [119, 172] on body "Leads CRM Marketing Reporting Financial Leads Leads Sales Sales Manager BDR Opp…" at bounding box center [295, 138] width 591 height 276
paste input "callicottinsurance.com"
type input "callicottinsurance.com"
drag, startPoint x: 256, startPoint y: 154, endPoint x: 188, endPoint y: 160, distance: 68.3
click at [188, 160] on body "Leads CRM Marketing Reporting Financial Leads Leads Sales Sales Manager BDR Opp…" at bounding box center [295, 138] width 591 height 276
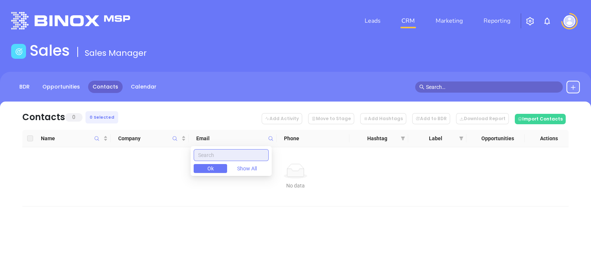
paste input "itstimetoinsure.com"
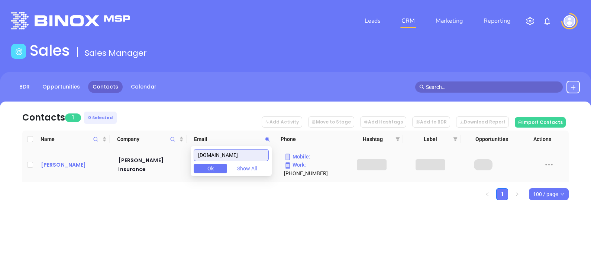
type input "itstimetoinsure.com"
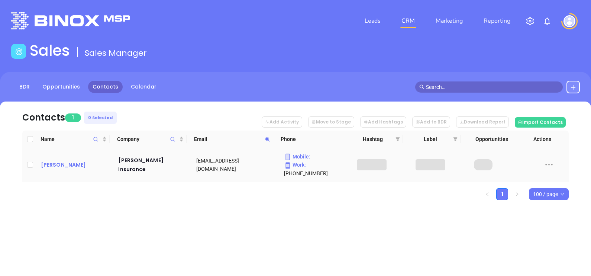
click at [58, 163] on div "Perrin Caldwell Jr" at bounding box center [74, 164] width 67 height 9
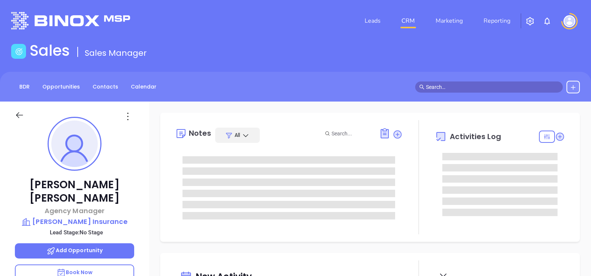
type input "[DATE]"
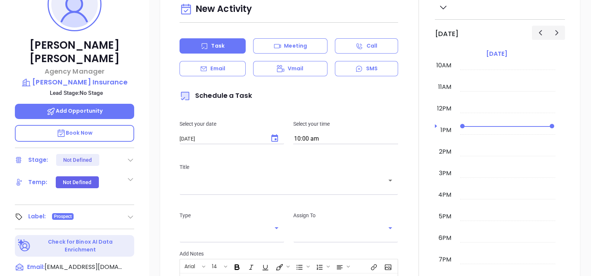
scroll to position [186, 0]
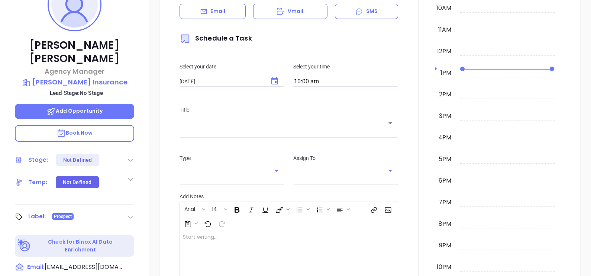
type input "[PERSON_NAME]"
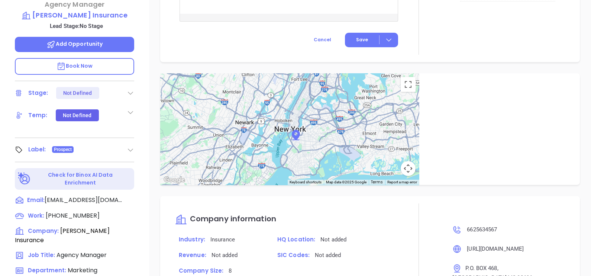
scroll to position [113, 0]
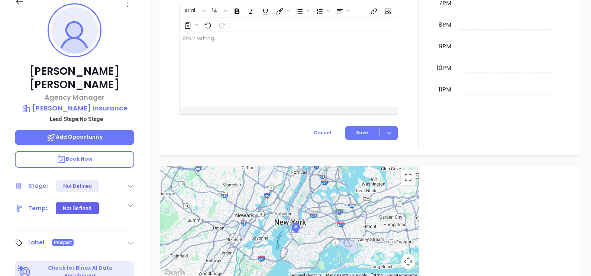
click at [101, 103] on p "Caldwell Insurance" at bounding box center [74, 108] width 119 height 10
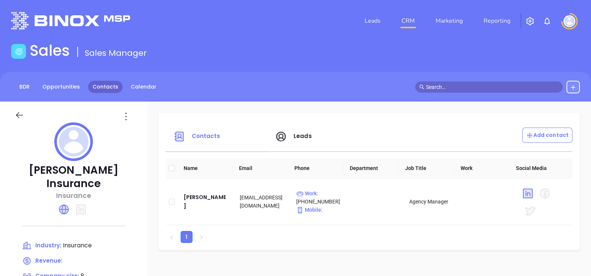
click at [104, 92] on link "Contacts" at bounding box center [105, 87] width 35 height 12
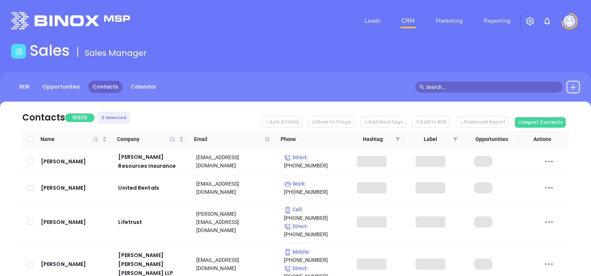
click at [265, 138] on icon at bounding box center [268, 140] width 6 height 6
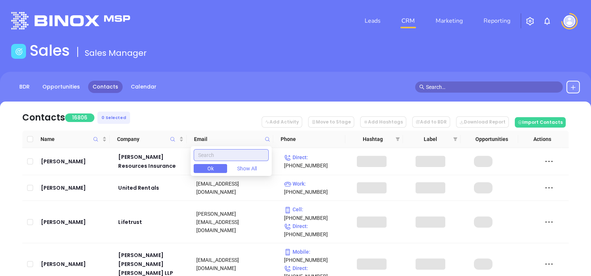
paste input "hollandinsuranceinc.com"
type input "hollandinsuranceinc.com"
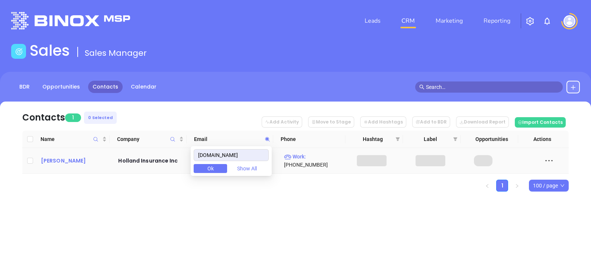
click at [90, 161] on div "Gerald Holland Jr" at bounding box center [74, 160] width 67 height 9
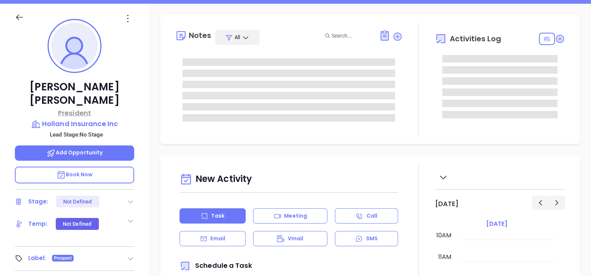
scroll to position [139, 0]
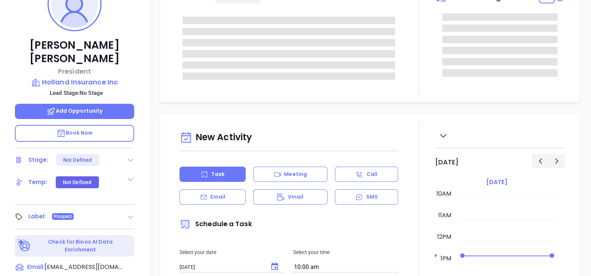
type input "[PERSON_NAME]"
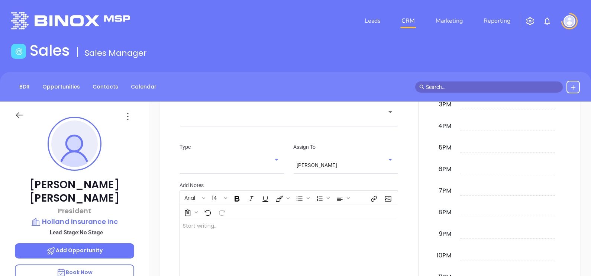
scroll to position [0, 0]
click at [87, 216] on p "Holland Insurance Inc" at bounding box center [74, 221] width 119 height 10
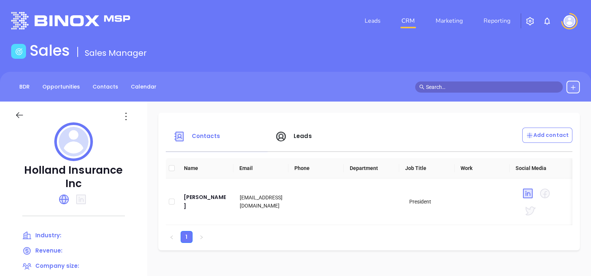
click at [137, 108] on div at bounding box center [73, 112] width 126 height 21
click at [132, 112] on icon at bounding box center [126, 116] width 12 height 12
click at [147, 124] on li "Edit" at bounding box center [171, 131] width 76 height 16
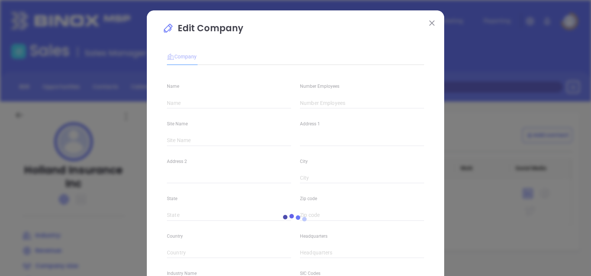
type input "Holland Insurance Inc"
type input "(662) 895-5528"
type input "https://www.hollandinsuranceinc.com/"
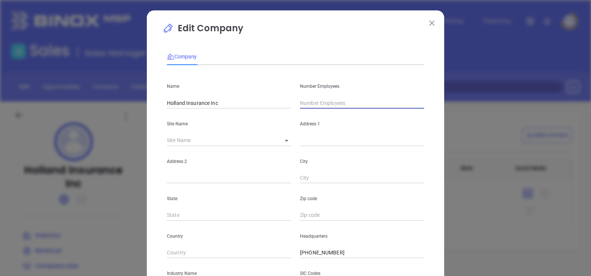
click at [306, 99] on input "text" at bounding box center [362, 102] width 124 height 11
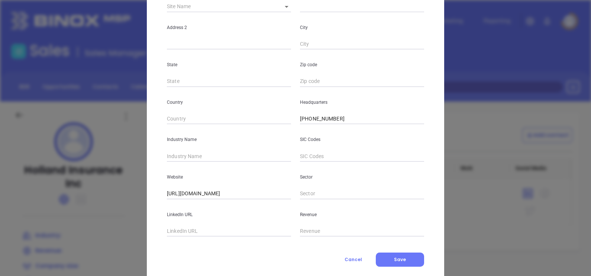
scroll to position [139, 0]
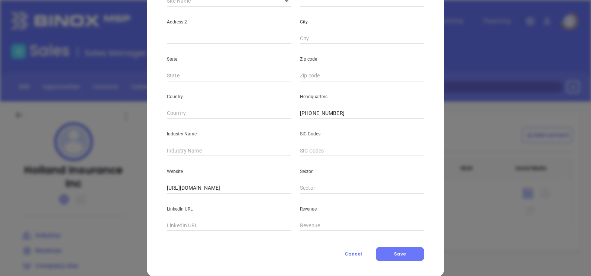
type input "14"
click at [192, 145] on input "text" at bounding box center [229, 150] width 124 height 11
type input "Insurance"
click at [174, 158] on div "Website https://www.hollandinsuranceinc.com/" at bounding box center [229, 175] width 133 height 38
click at [400, 257] on span "Save" at bounding box center [400, 254] width 12 height 6
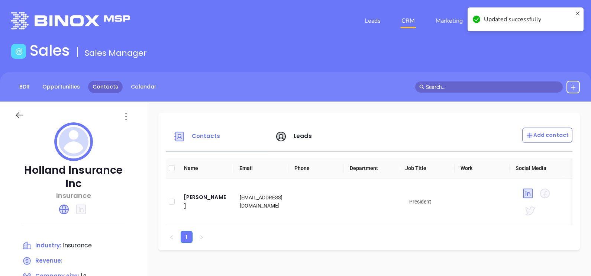
click at [105, 89] on link "Contacts" at bounding box center [105, 87] width 35 height 12
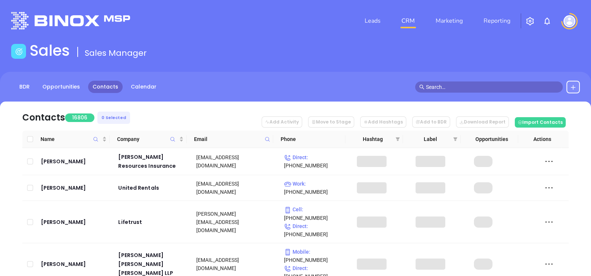
click at [266, 139] on icon at bounding box center [268, 140] width 6 height 6
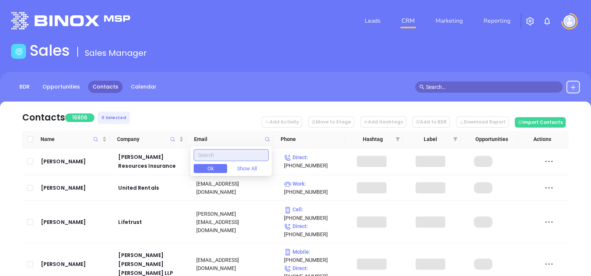
paste input "goodrichinsurance.net"
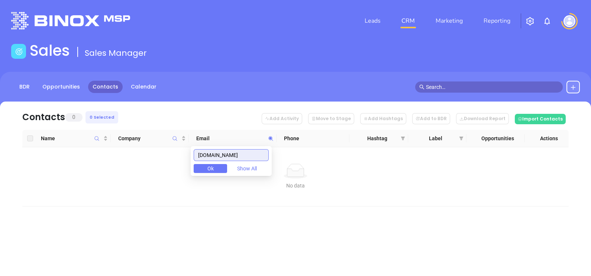
type input "goodrichinsurance.net"
drag, startPoint x: 264, startPoint y: 160, endPoint x: 187, endPoint y: 169, distance: 76.8
click at [187, 169] on body "Leads CRM Marketing Reporting Financial Leads Leads Sales Sales Manager BDR Opp…" at bounding box center [295, 138] width 591 height 276
paste input "iainsures.com"
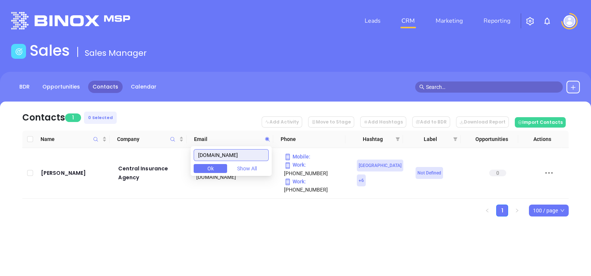
type input "iainsures.com"
click at [180, 240] on div "Leads CRM Marketing Reporting Financial Leads Leads Sales Sales Manager BDR Opp…" at bounding box center [295, 138] width 591 height 276
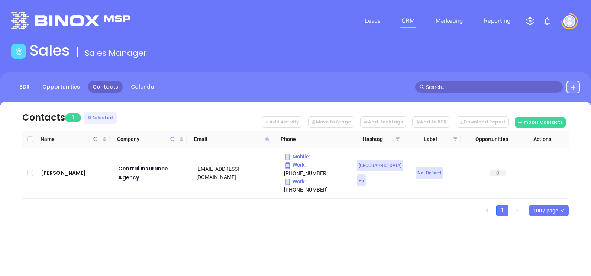
click at [267, 139] on icon at bounding box center [267, 139] width 4 height 4
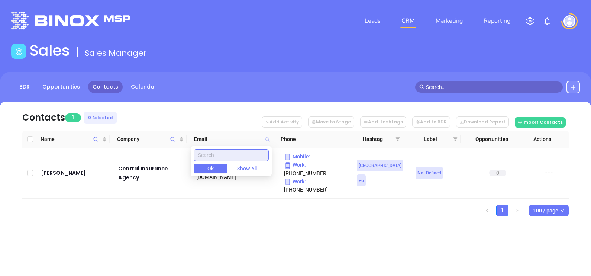
paste input "iastarkville.com"
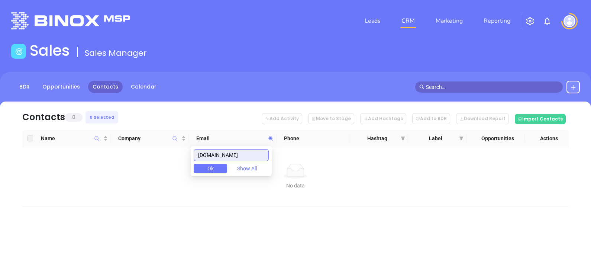
type input "iastarkville.com"
drag, startPoint x: 240, startPoint y: 155, endPoint x: 159, endPoint y: 163, distance: 81.1
click at [160, 163] on body "Leads CRM Marketing Reporting Financial Leads Leads Sales Sales Manager BDR Opp…" at bounding box center [295, 138] width 591 height 276
click at [177, 142] on span "Company" at bounding box center [175, 138] width 9 height 17
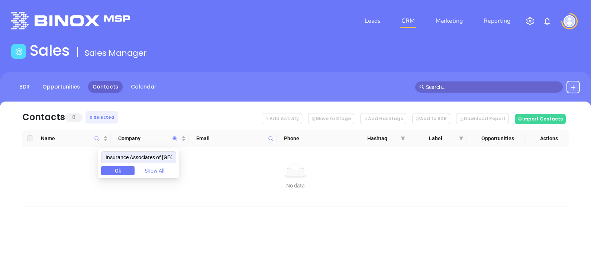
drag, startPoint x: 173, startPoint y: 157, endPoint x: 33, endPoint y: 154, distance: 139.9
click at [33, 154] on body "Leads CRM Marketing Reporting Financial Leads Leads Sales Sales Manager BDR Opp…" at bounding box center [295, 138] width 591 height 276
type input "Insurance Associates of Starkville"
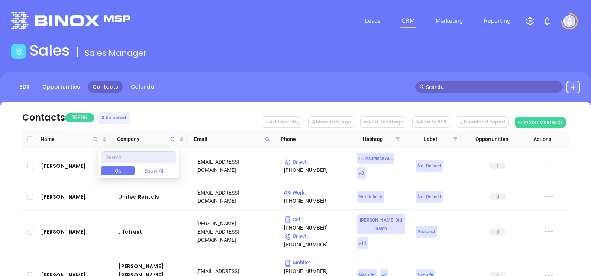
click at [582, 85] on div "BDR Opportunities Contacts Calendar" at bounding box center [295, 87] width 591 height 13
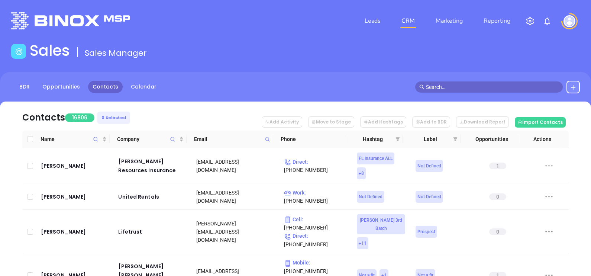
click at [576, 86] on icon at bounding box center [574, 87] width 6 height 6
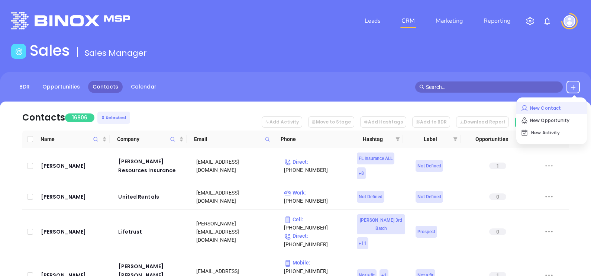
click at [547, 107] on p "New Contact" at bounding box center [552, 108] width 62 height 12
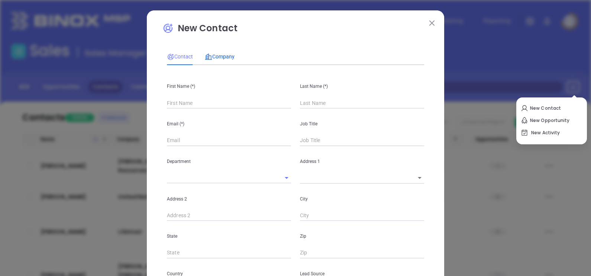
click at [214, 57] on span "Company" at bounding box center [220, 57] width 30 height 6
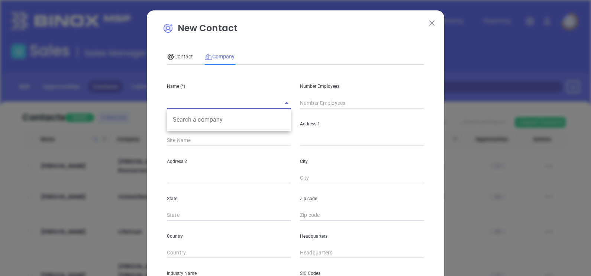
click at [187, 99] on input "text" at bounding box center [218, 102] width 103 height 11
paste input "Insurance Associates of Starkville, LLC"
type input "Insurance Associates of Starkville, LLC"
click at [322, 100] on input "text" at bounding box center [362, 102] width 124 height 11
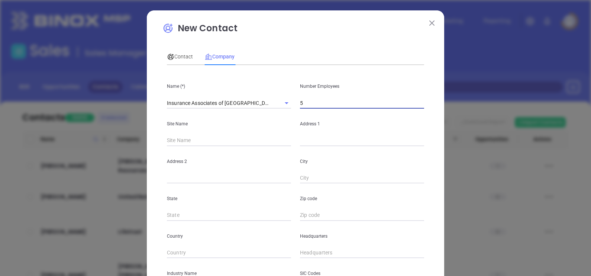
type input "5"
click at [301, 138] on input "text" at bounding box center [362, 140] width 124 height 11
paste input "708A Taylor Street Starkville, MS 39759"
drag, startPoint x: 376, startPoint y: 142, endPoint x: 404, endPoint y: 149, distance: 28.8
click at [404, 149] on div "Name (*) Insurance Associates of Starkville, LLC Number Employees 5 Site Name A…" at bounding box center [295, 220] width 257 height 299
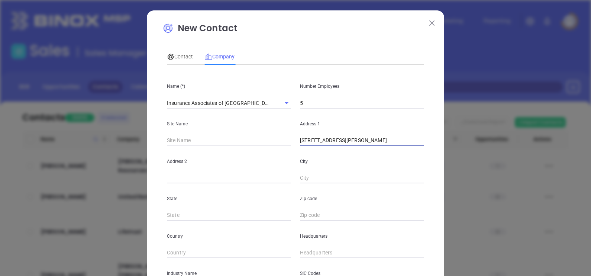
type input "708A Taylor Street Starkville, MS 39759"
click at [325, 217] on input "text" at bounding box center [362, 215] width 124 height 11
paste input "39759"
type input "39759"
click at [209, 214] on input "text" at bounding box center [229, 215] width 124 height 11
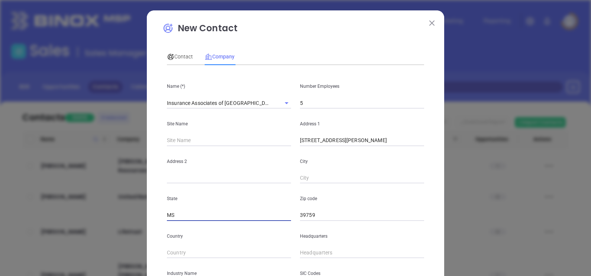
type input "MS"
drag, startPoint x: 369, startPoint y: 140, endPoint x: 360, endPoint y: 145, distance: 10.0
click at [368, 141] on input "708A Taylor Street Starkville, MS 39759" at bounding box center [362, 140] width 124 height 11
drag, startPoint x: 342, startPoint y: 142, endPoint x: 362, endPoint y: 147, distance: 20.2
click at [362, 147] on div "Name (*) Insurance Associates of Starkville, LLC Number Employees 5 Site Name A…" at bounding box center [295, 220] width 257 height 299
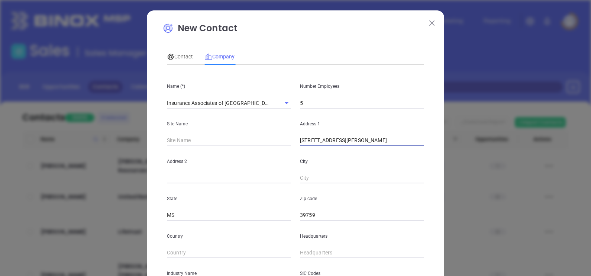
click at [326, 180] on input "text" at bounding box center [362, 178] width 124 height 11
paste input "Starkville"
type input "Starkville"
drag, startPoint x: 343, startPoint y: 142, endPoint x: 422, endPoint y: 157, distance: 80.6
click at [422, 157] on div "Name (*) Insurance Associates of Starkville, LLC Number Employees 5 Site Name A…" at bounding box center [295, 220] width 257 height 299
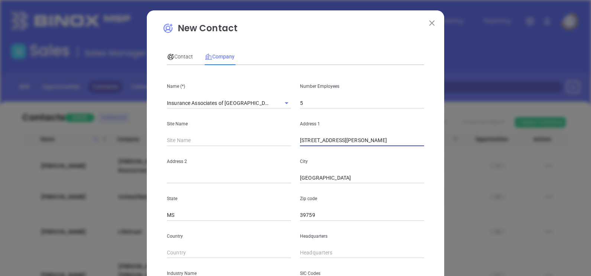
type input "708A Taylor Street"
click at [330, 245] on div "Headquarters" at bounding box center [362, 240] width 133 height 38
type input "( ) -"
click at [323, 254] on input "( ) -" at bounding box center [362, 252] width 124 height 11
paste input "66) 2 3-2410"
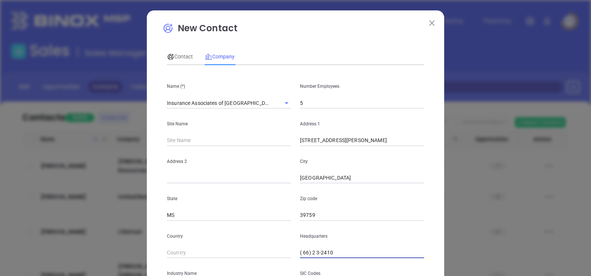
scroll to position [93, 0]
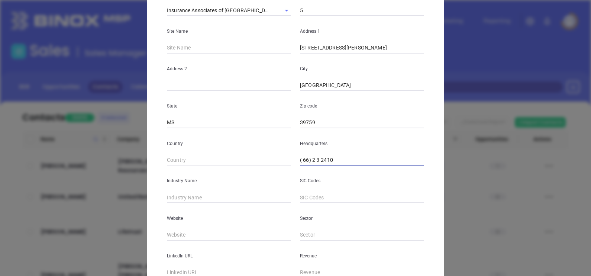
drag, startPoint x: 344, startPoint y: 162, endPoint x: 199, endPoint y: 180, distance: 146.2
click at [199, 180] on div "Name (*) Insurance Associates of Starkville, LLC Number Employees 5 Site Name A…" at bounding box center [295, 127] width 257 height 299
type input "( ) -"
paste input "662) 324-1055"
type input "(662) 324-1055"
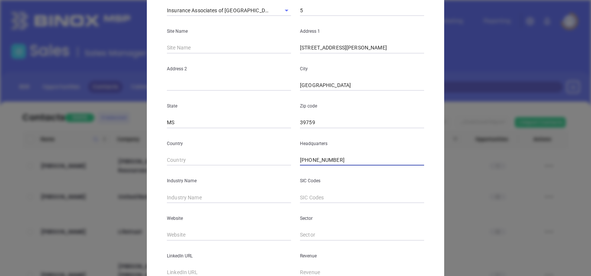
click at [195, 192] on input "text" at bounding box center [229, 197] width 124 height 11
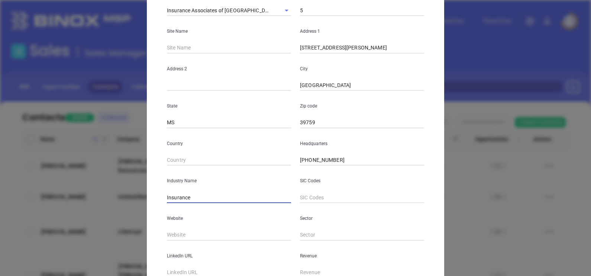
type input "Insurance"
click at [205, 233] on input "text" at bounding box center [229, 234] width 124 height 11
paste input "https://www.iainsures.com/"
type input "https://www.iainsures.com/"
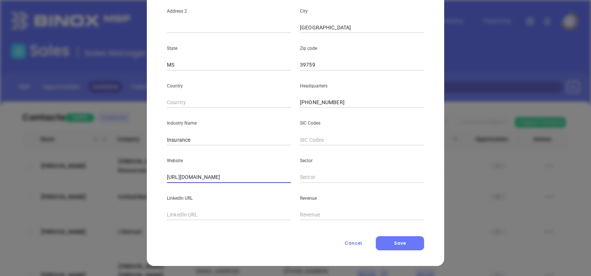
scroll to position [11, 0]
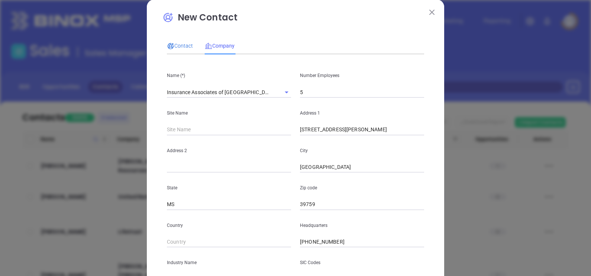
click at [167, 49] on icon at bounding box center [170, 45] width 7 height 7
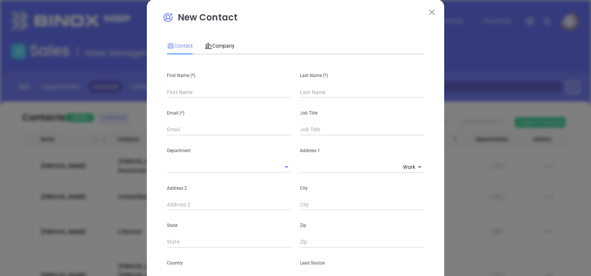
click at [207, 91] on input "text" at bounding box center [229, 92] width 124 height 11
paste input "Stephanie Hester"
drag, startPoint x: 190, startPoint y: 91, endPoint x: 229, endPoint y: 92, distance: 39.4
click at [229, 92] on input "Stephanie Hester" at bounding box center [229, 92] width 124 height 11
type input "Stephanie Hester"
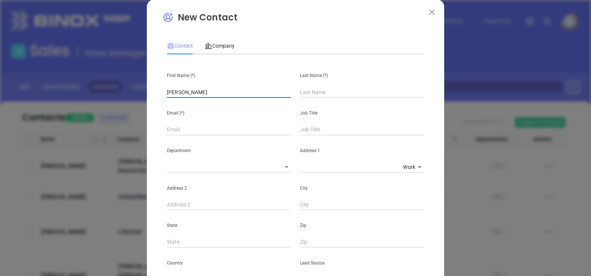
click at [321, 92] on input "text" at bounding box center [362, 92] width 124 height 11
paste input "Hester"
type input "Hester"
drag, startPoint x: 230, startPoint y: 87, endPoint x: 186, endPoint y: 99, distance: 45.8
click at [186, 99] on div "First Name (*) Stephanie Hester Last Name (*) Hester Email (*) Job Title Depart…" at bounding box center [295, 266] width 257 height 412
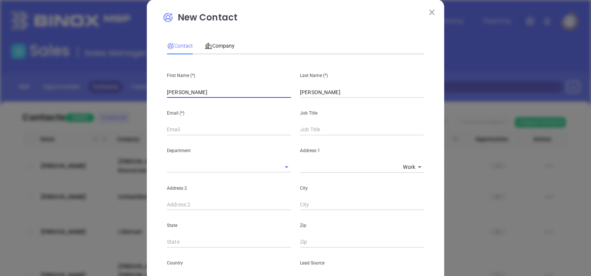
type input "Stephanie"
click at [167, 135] on div "Department" at bounding box center [229, 154] width 133 height 38
click at [168, 130] on input "text" at bounding box center [229, 129] width 124 height 11
click at [320, 129] on input "text" at bounding box center [362, 129] width 124 height 11
paste input "Agency Manager"
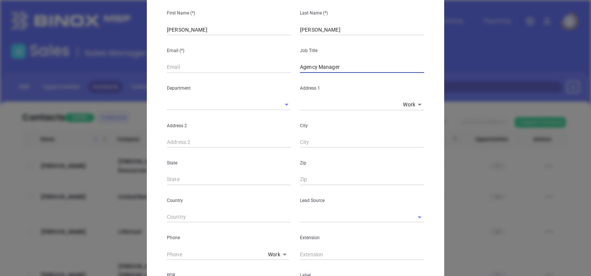
scroll to position [104, 0]
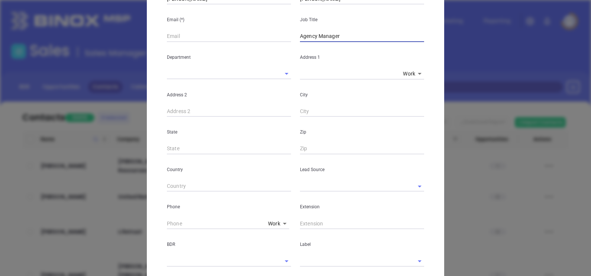
type input "Agency Manager"
click at [320, 191] on input "text" at bounding box center [351, 186] width 103 height 11
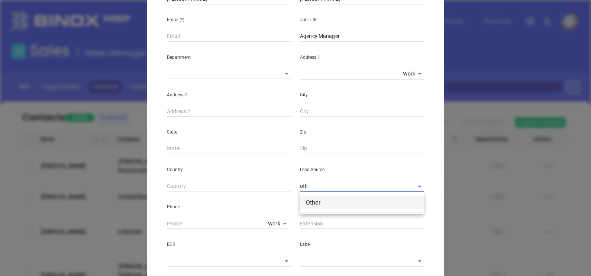
click at [312, 202] on li "Other" at bounding box center [362, 202] width 124 height 13
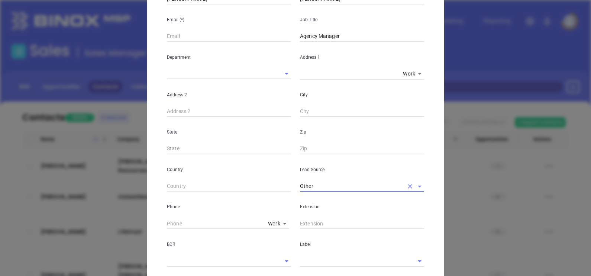
scroll to position [244, 0]
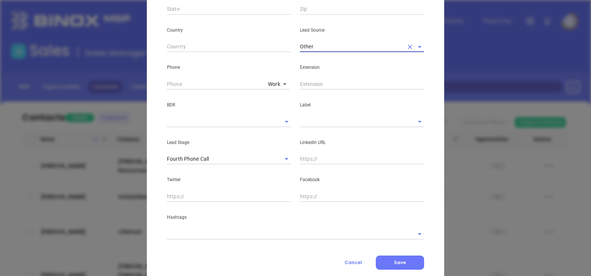
type input "Other"
click at [316, 126] on input "text" at bounding box center [351, 121] width 103 height 11
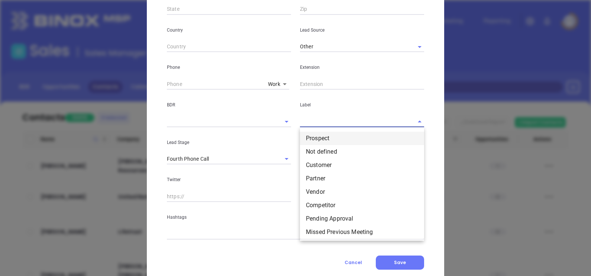
click at [317, 135] on li "Prospect" at bounding box center [362, 138] width 124 height 13
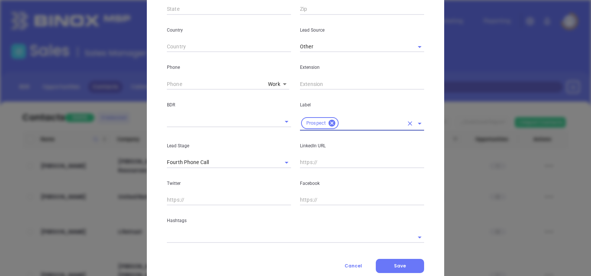
click at [307, 167] on input "text" at bounding box center [362, 162] width 124 height 11
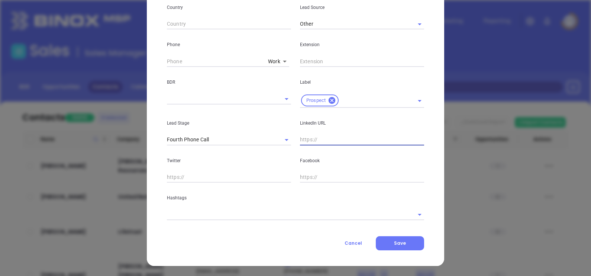
click at [215, 208] on div at bounding box center [295, 214] width 257 height 12
click at [212, 220] on div "Contact Company First Name (*) Stephanie Last Name (*) Hester Email (*) Job Tit…" at bounding box center [295, 14] width 257 height 472
click at [208, 216] on input "text" at bounding box center [285, 214] width 237 height 11
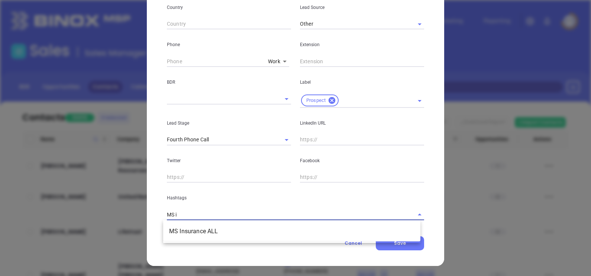
type input "MS in"
click at [207, 228] on li "MS Insurance ALL" at bounding box center [291, 231] width 257 height 13
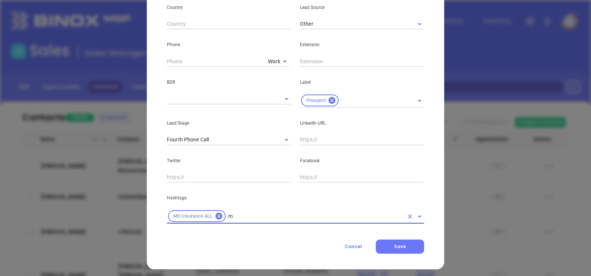
type input "ms"
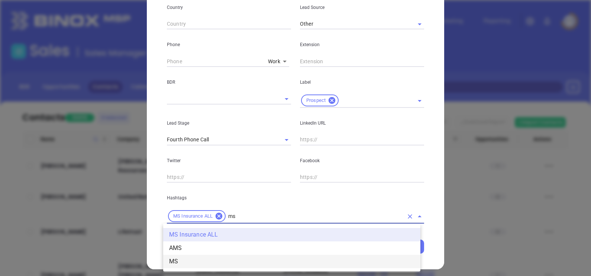
click at [189, 259] on li "MS" at bounding box center [291, 261] width 257 height 13
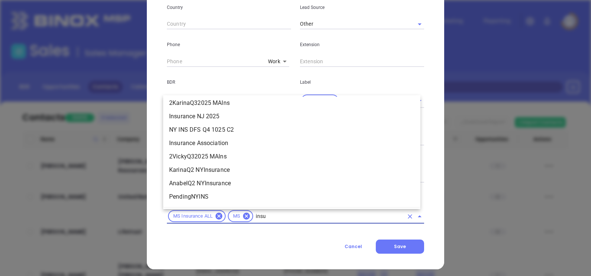
scroll to position [379, 0]
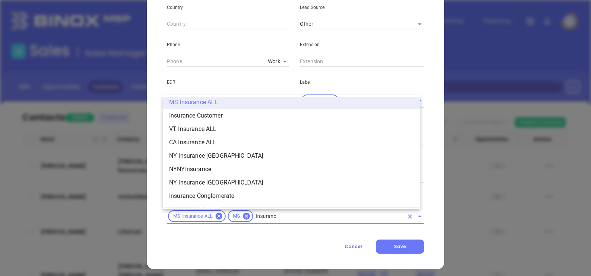
type input "insurance"
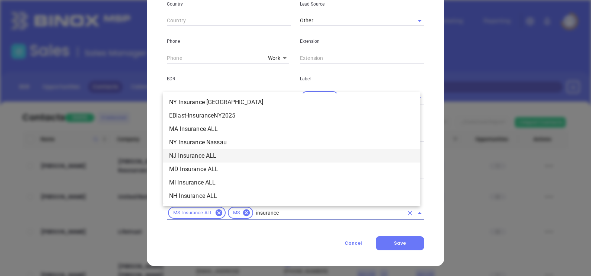
scroll to position [254, 0]
click at [189, 152] on li "Insurance" at bounding box center [291, 156] width 257 height 13
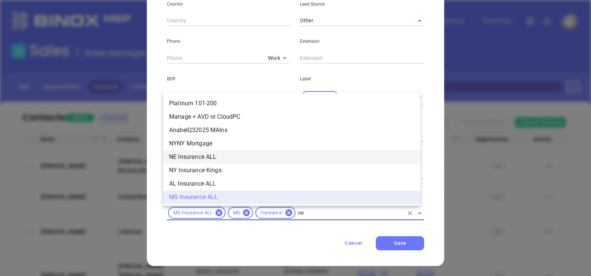
scroll to position [0, 0]
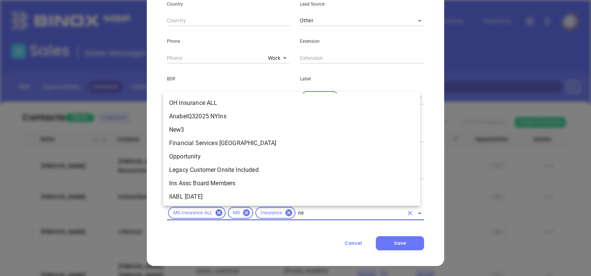
type input "new"
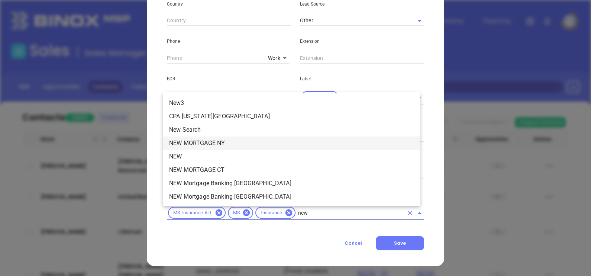
scroll to position [46, 0]
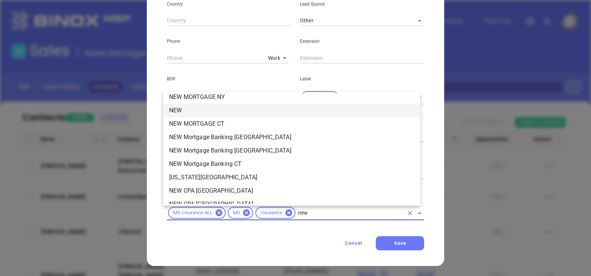
click at [202, 104] on li "NEW" at bounding box center [291, 110] width 257 height 13
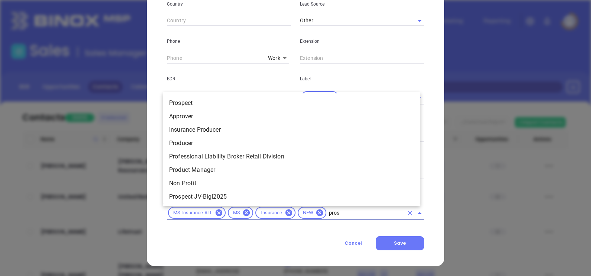
type input "prosp"
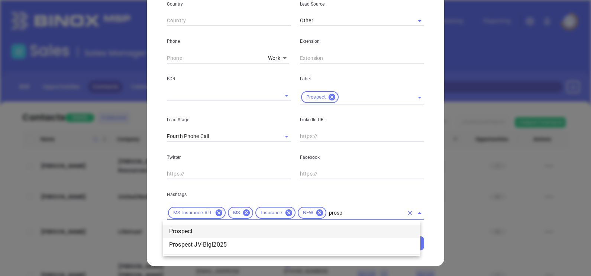
click at [202, 227] on li "Prospect" at bounding box center [291, 231] width 257 height 13
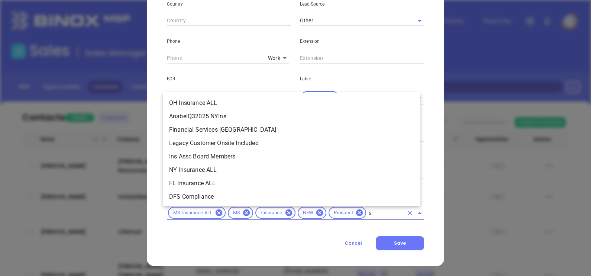
scroll to position [0, 0]
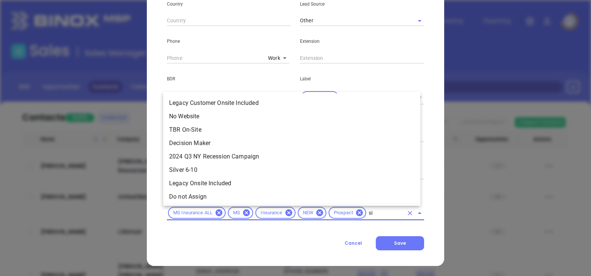
type input "sil"
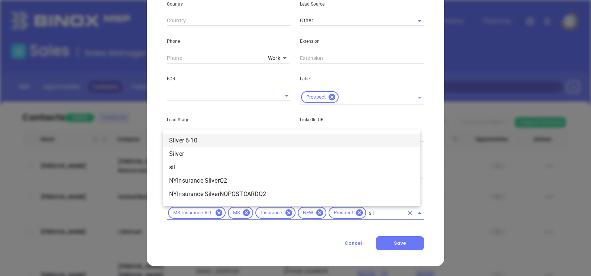
click at [221, 139] on li "Silver 6-10" at bounding box center [291, 140] width 257 height 13
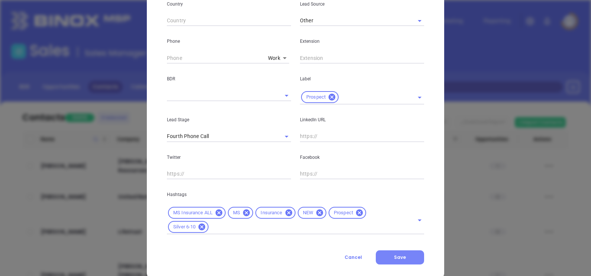
click at [402, 263] on button "Save" at bounding box center [400, 257] width 48 height 14
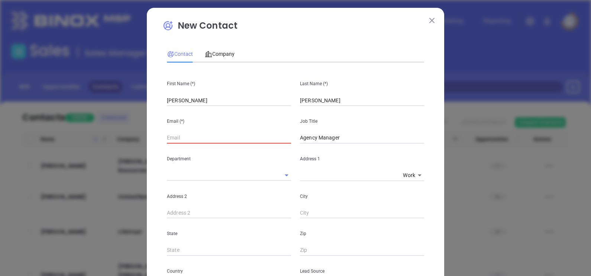
click at [206, 126] on div "Email (*)" at bounding box center [229, 125] width 133 height 38
click at [175, 133] on input "text" at bounding box center [229, 137] width 124 height 11
click at [173, 139] on input "text" at bounding box center [229, 137] width 124 height 11
paste input "@iastarkville.com"
click at [167, 137] on input "@iastarkville.com" at bounding box center [229, 137] width 124 height 11
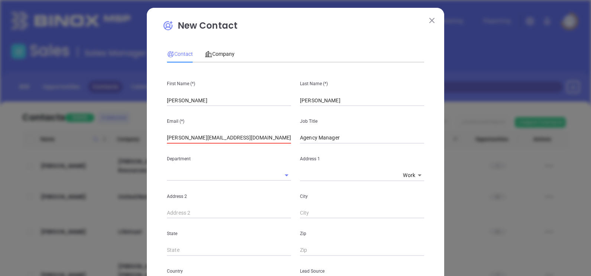
type input "Stephanie@iastarkville.com"
click at [235, 156] on p "Department" at bounding box center [229, 159] width 124 height 8
click at [244, 144] on div "Department" at bounding box center [229, 163] width 133 height 38
click at [235, 141] on input "Stephanie@iastarkville.com" at bounding box center [229, 137] width 124 height 11
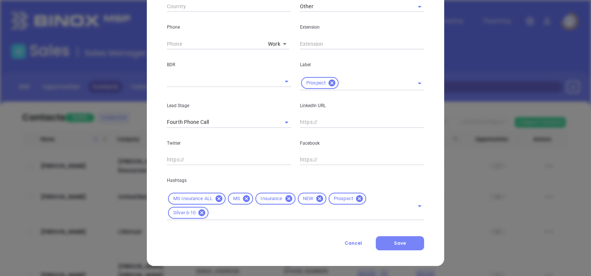
scroll to position [284, 0]
click at [394, 245] on span "Save" at bounding box center [400, 243] width 12 height 6
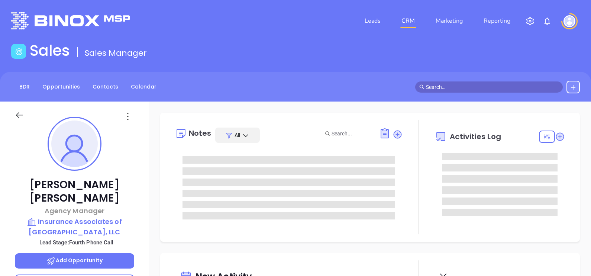
type input "[DATE]"
type input "[PERSON_NAME]"
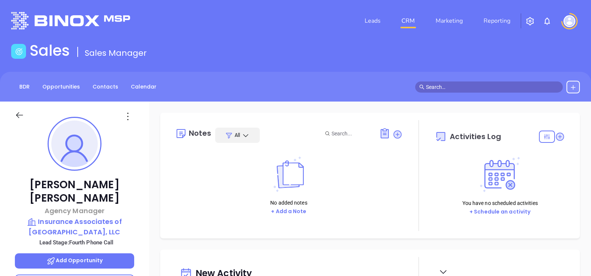
scroll to position [139, 0]
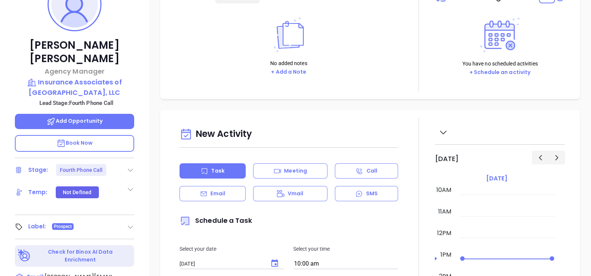
click at [128, 166] on icon at bounding box center [130, 169] width 7 height 7
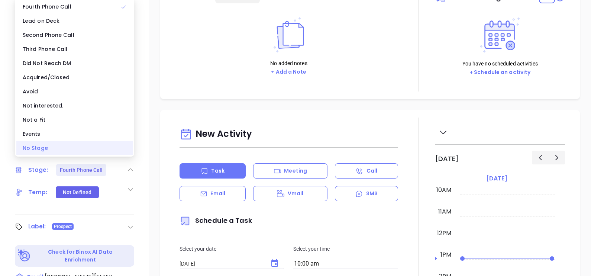
click at [52, 145] on div "No Stage" at bounding box center [74, 148] width 116 height 14
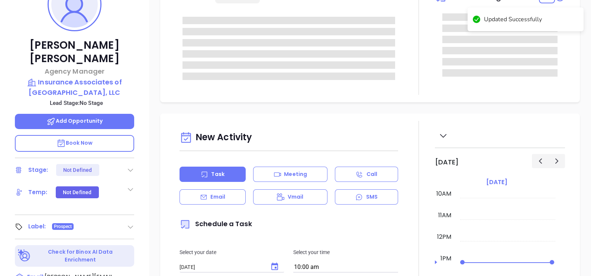
scroll to position [0, 0]
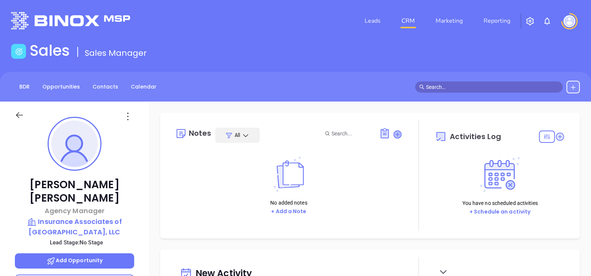
click at [397, 135] on icon at bounding box center [398, 134] width 10 height 10
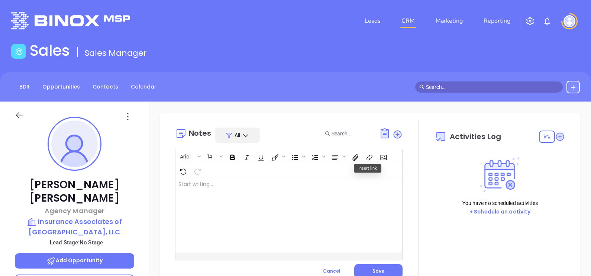
click at [239, 198] on div at bounding box center [281, 214] width 211 height 75
click at [276, 199] on div "Moved to Silver. LinkedIn profile not found" at bounding box center [281, 214] width 211 height 75
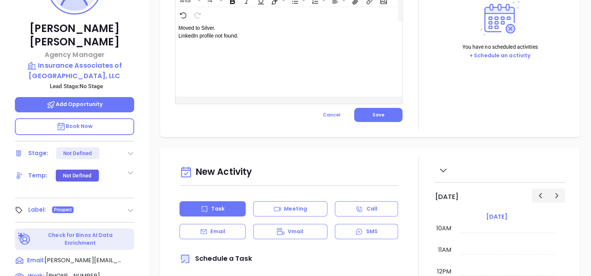
scroll to position [139, 0]
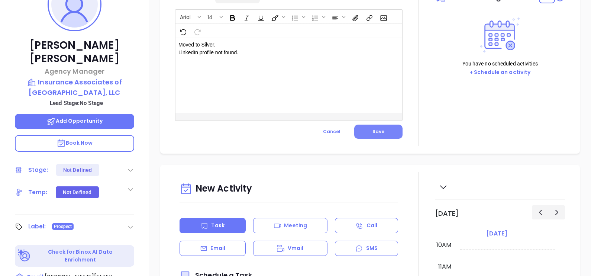
click at [373, 136] on button "Save" at bounding box center [378, 132] width 48 height 14
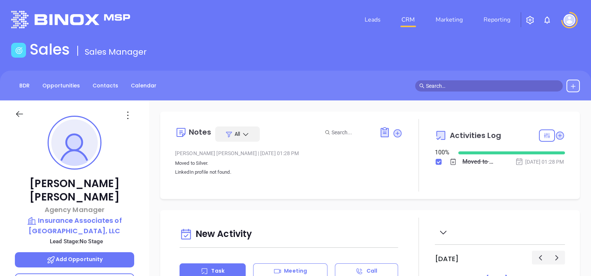
scroll to position [0, 0]
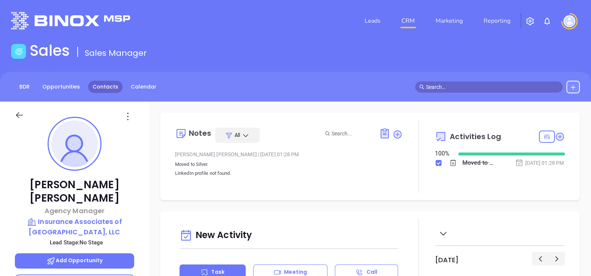
click at [107, 81] on link "Contacts" at bounding box center [105, 87] width 35 height 12
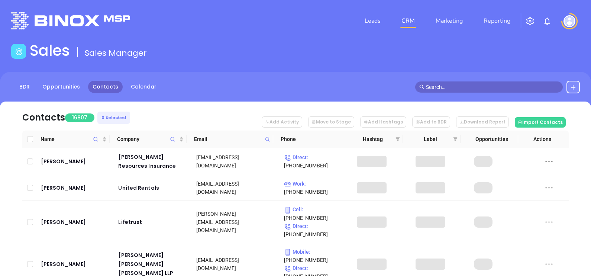
click at [267, 138] on icon at bounding box center [268, 140] width 6 height 6
paste input "gcminsurance.com"
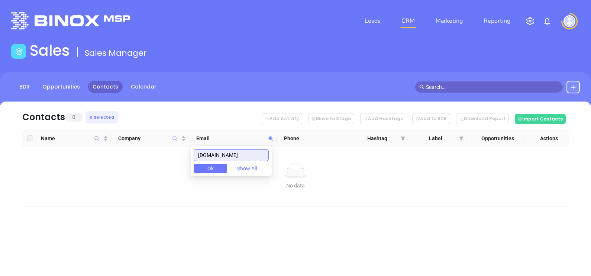
type input "gcminsurance.com"
drag, startPoint x: 247, startPoint y: 158, endPoint x: 179, endPoint y: 160, distance: 68.8
click at [179, 160] on body "Leads CRM Marketing Reporting Financial Leads Leads Sales Sales Manager BDR Opp…" at bounding box center [295, 138] width 591 height 276
click at [173, 137] on icon "Company" at bounding box center [175, 138] width 4 height 4
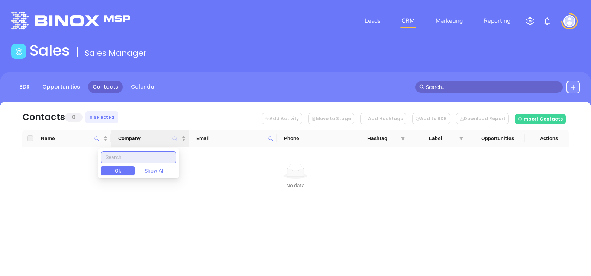
paste input "Galloway-Chandler-McKinney Insurance"
drag, startPoint x: 173, startPoint y: 158, endPoint x: 66, endPoint y: 174, distance: 108.0
click at [66, 174] on body "Leads CRM Marketing Reporting Financial Leads Leads Sales Sales Manager BDR Opp…" at bounding box center [295, 138] width 591 height 276
type input "Galloway-Chandler-McKinney Insurance"
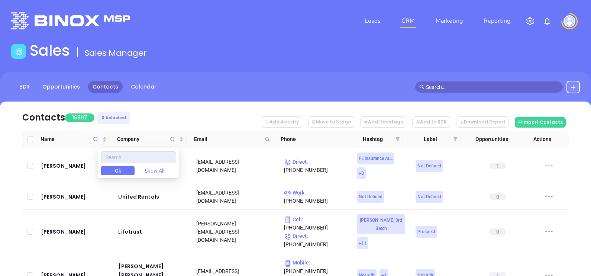
click at [266, 143] on span at bounding box center [267, 139] width 9 height 11
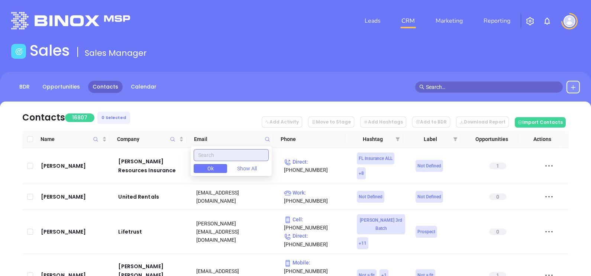
paste input "crumptoninsurance.com"
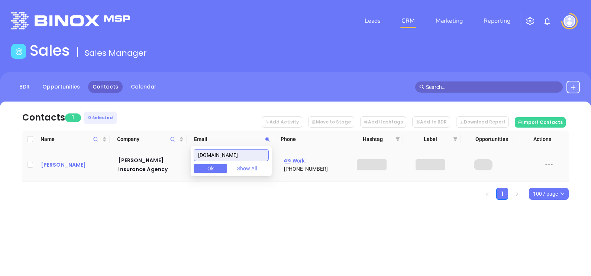
type input "crumptoninsurance.com"
click at [57, 161] on div "Ken Crumpton" at bounding box center [74, 164] width 67 height 9
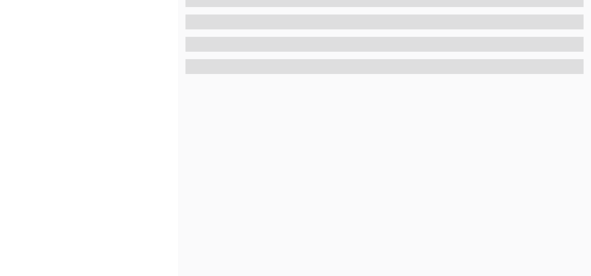
scroll to position [346, 0]
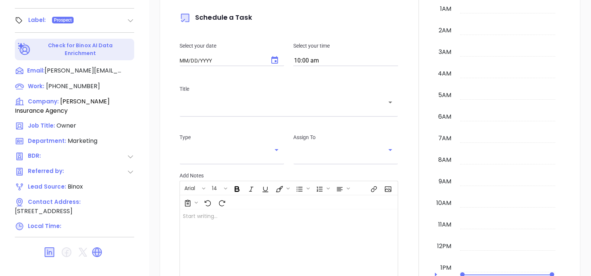
type input "[DATE]"
type input "[PERSON_NAME]"
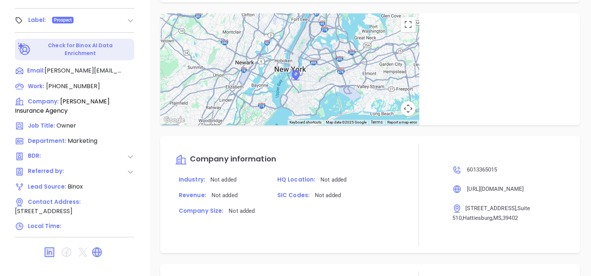
scroll to position [290, 0]
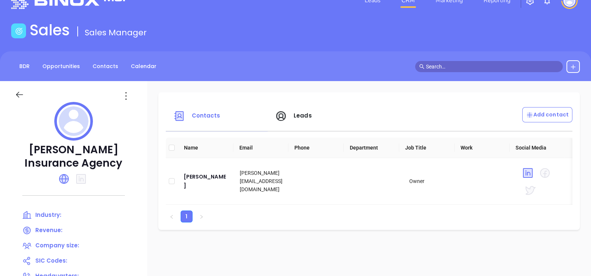
click at [127, 97] on div at bounding box center [126, 96] width 21 height 12
click at [132, 96] on icon at bounding box center [126, 96] width 12 height 12
click at [150, 110] on div "Edit" at bounding box center [170, 110] width 67 height 8
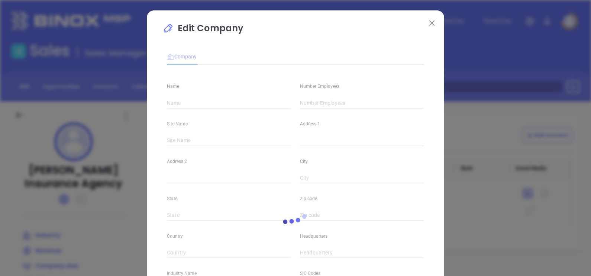
type input "Crumpton Insurance Agency"
type input "(601) 336-5015"
type input "https://www.crumptoninsurance.com/"
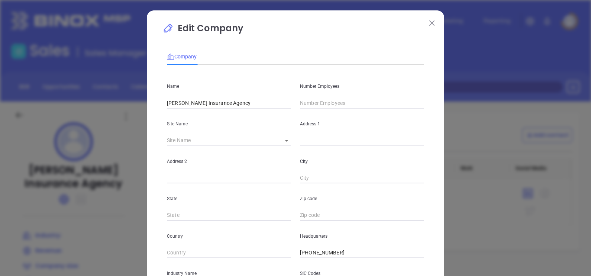
click at [322, 105] on input "text" at bounding box center [362, 102] width 124 height 11
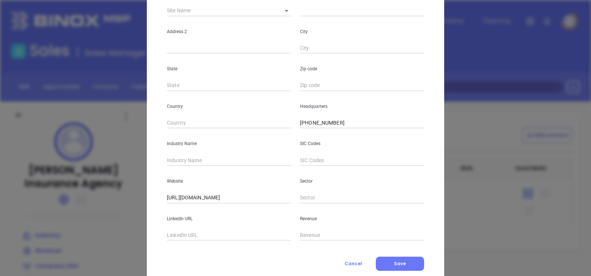
scroll to position [139, 0]
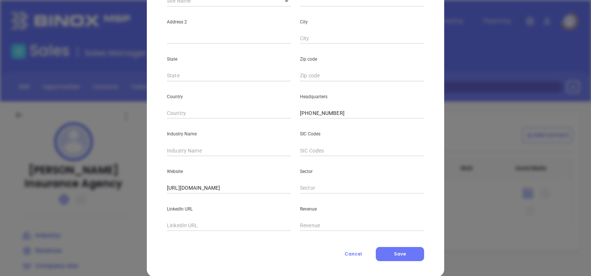
type input "4"
click at [210, 148] on input "text" at bounding box center [229, 150] width 124 height 11
type input "Insurance"
click at [385, 248] on button "Save" at bounding box center [400, 254] width 48 height 14
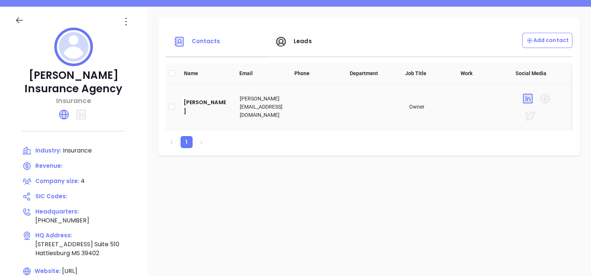
scroll to position [93, 0]
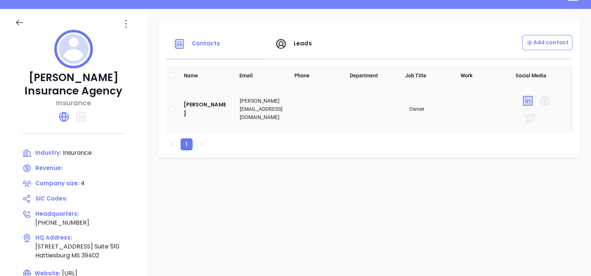
click at [197, 118] on td "Ken Crumpton" at bounding box center [206, 109] width 57 height 46
click at [206, 109] on div "Ken Crumpton" at bounding box center [206, 109] width 45 height 18
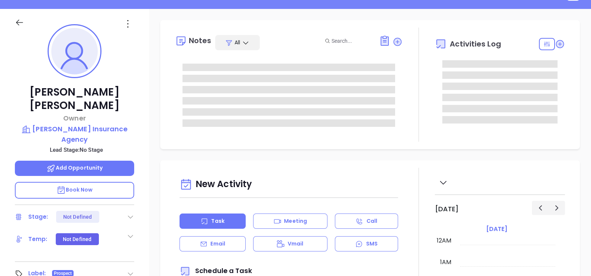
scroll to position [216, 0]
click at [130, 29] on icon at bounding box center [128, 24] width 12 height 12
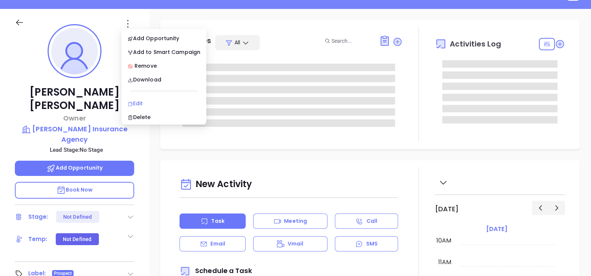
click at [153, 98] on li "Edit" at bounding box center [164, 104] width 82 height 16
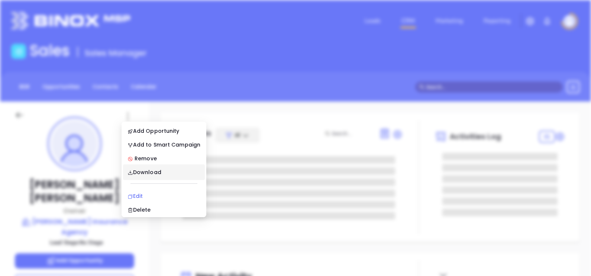
scroll to position [0, 0]
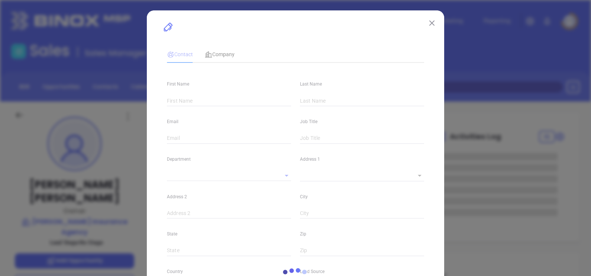
type input "[PERSON_NAME]"
type input "Ken"
type input "Crumpton"
type input "ken@crumptoninsurance.com"
type input "Owner"
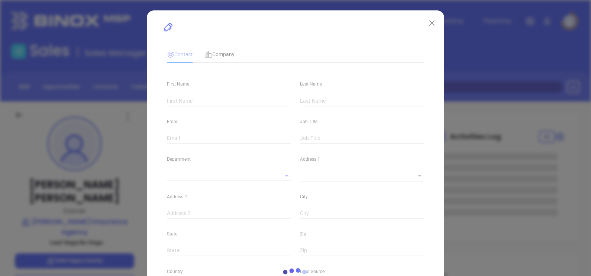
type input "[object Object]"
type input "www.linkedin.com/in/kencrumpton"
type input "1"
type input "Marketing"
type input "Binox"
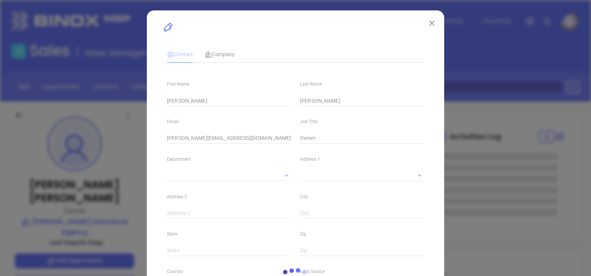
type input "undefined undefined"
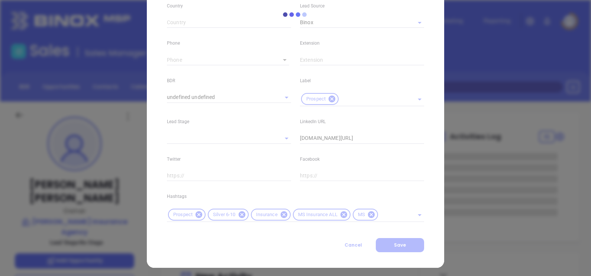
scroll to position [270, 0]
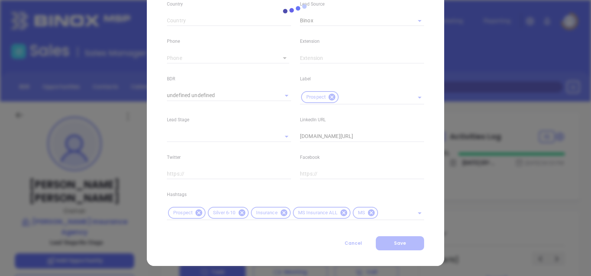
type input "(601) 336-5015"
type input "1"
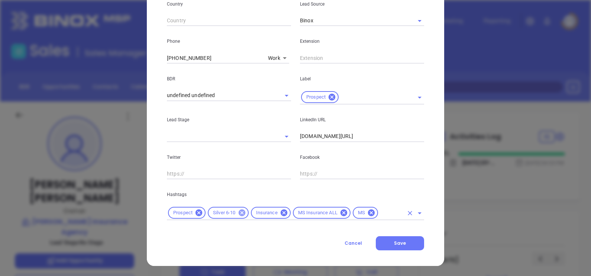
click at [238, 212] on icon at bounding box center [241, 212] width 7 height 7
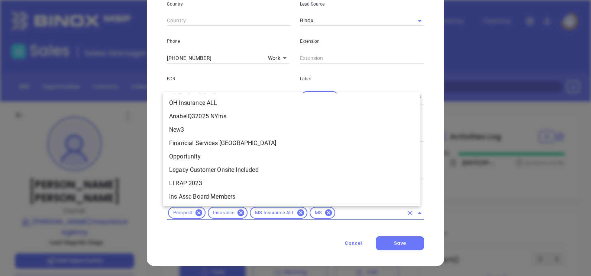
click at [357, 214] on input "text" at bounding box center [370, 212] width 67 height 9
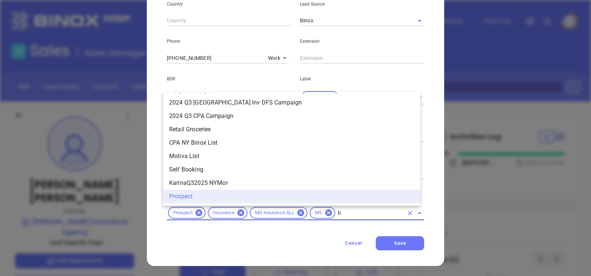
scroll to position [0, 0]
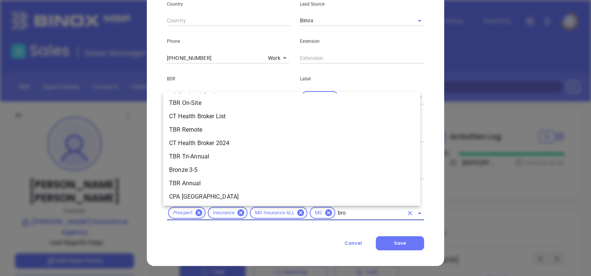
type input "bron"
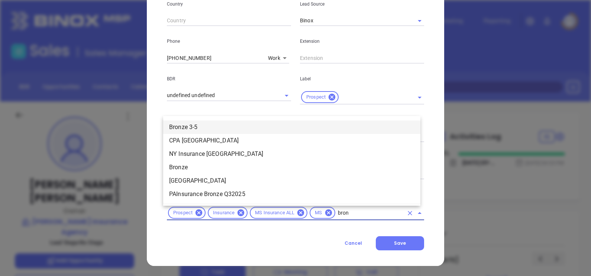
click at [195, 129] on li "Bronze 3-5" at bounding box center [291, 127] width 257 height 13
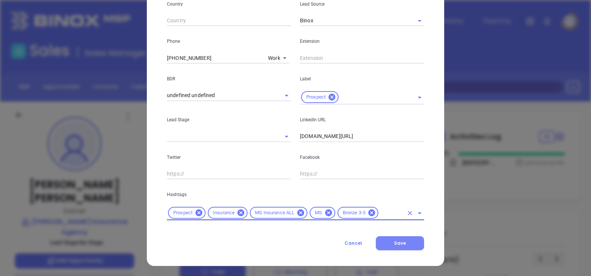
click at [391, 239] on button "Save" at bounding box center [400, 243] width 48 height 14
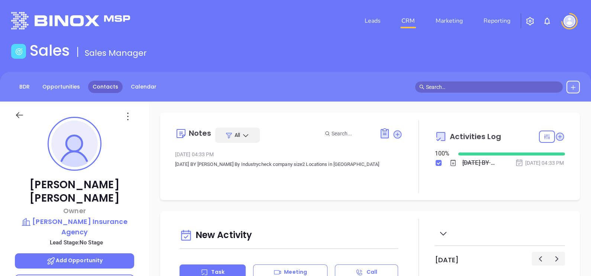
click at [113, 85] on link "Contacts" at bounding box center [105, 87] width 35 height 12
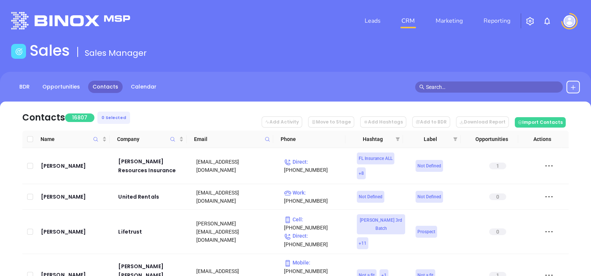
click at [271, 134] on span at bounding box center [267, 139] width 9 height 11
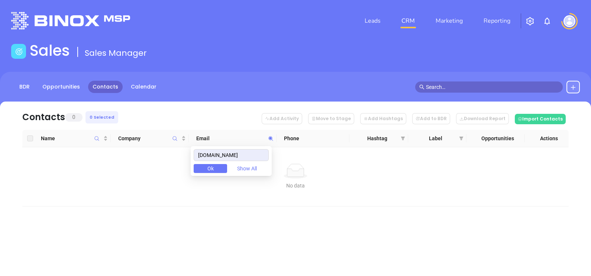
type input "gforceins.com"
drag, startPoint x: 241, startPoint y: 149, endPoint x: 183, endPoint y: 159, distance: 58.2
click at [185, 160] on body "Leads CRM Marketing Reporting Financial Leads Leads Sales Sales Manager BDR Opp…" at bounding box center [295, 138] width 591 height 276
paste input "insmgr.com"
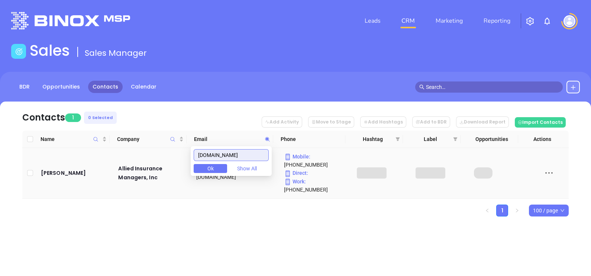
type input "insmgr.com"
click at [248, 190] on td "jbass@alliedinsmgr.com" at bounding box center [233, 173] width 88 height 51
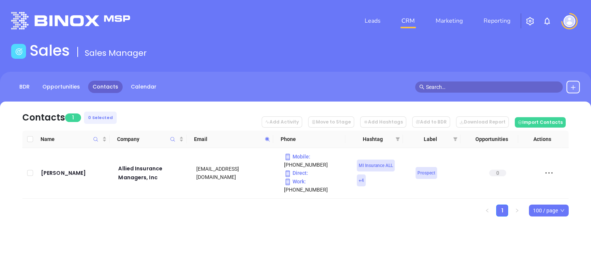
click at [270, 137] on icon at bounding box center [268, 140] width 6 height 6
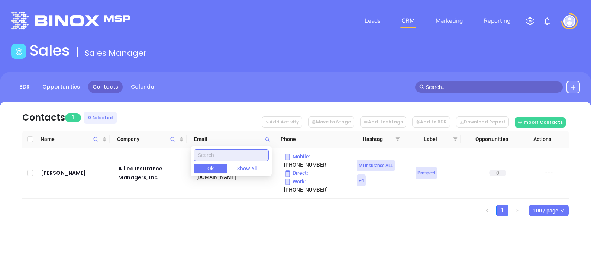
paste input "rossandyerger.com"
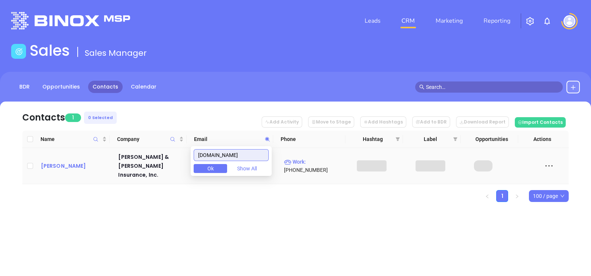
type input "rossandyerger.com"
click at [63, 161] on div "Dudley Wooley" at bounding box center [74, 165] width 67 height 9
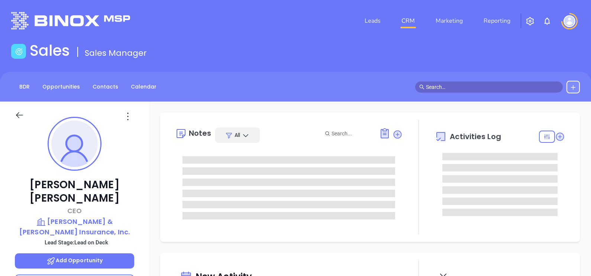
type input "[DATE]"
type input "[PERSON_NAME]"
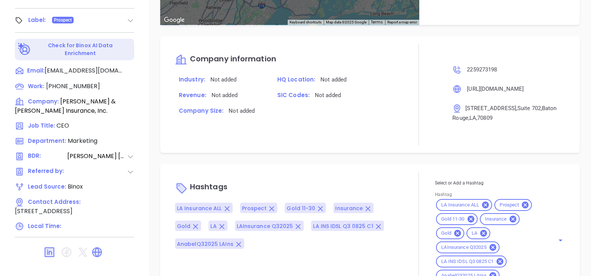
scroll to position [452, 0]
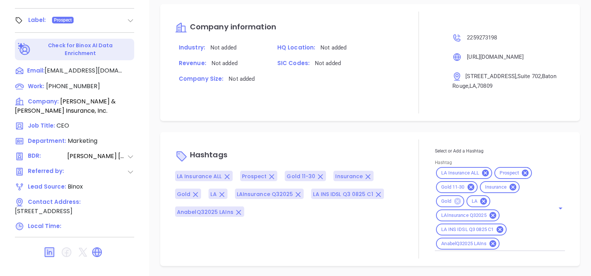
click at [455, 199] on icon at bounding box center [458, 201] width 7 height 7
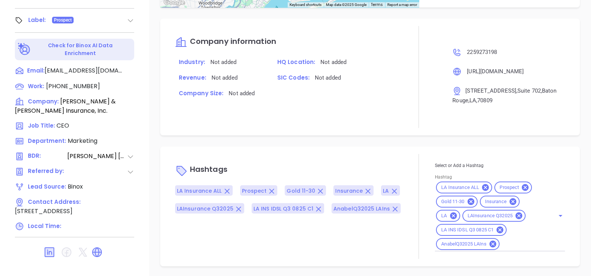
click at [100, 246] on icon at bounding box center [97, 252] width 12 height 12
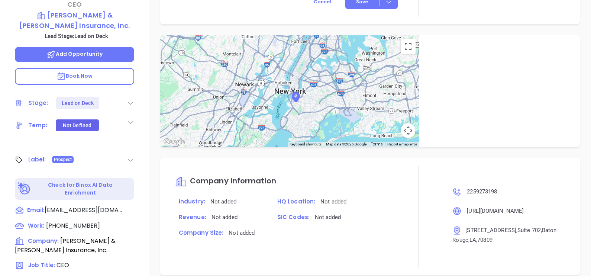
scroll to position [113, 0]
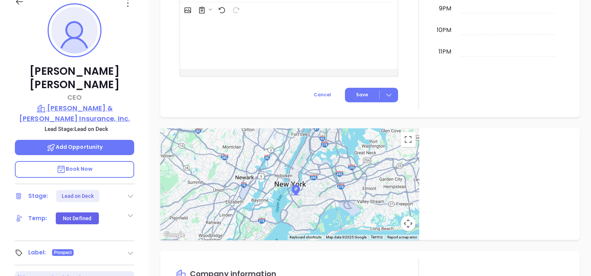
click at [99, 103] on p "Ross & Yerger Insurance, Inc." at bounding box center [74, 113] width 119 height 20
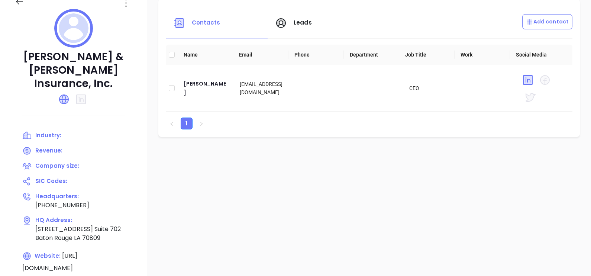
click at [126, 4] on icon at bounding box center [126, 3] width 12 height 12
click at [134, 16] on div "Edit" at bounding box center [159, 17] width 67 height 8
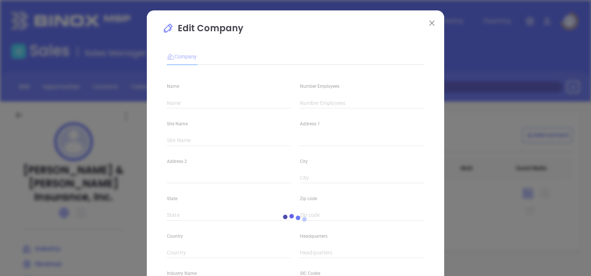
type input "Ross & Yerger Insurance, Inc."
type input "(225) 927-3198"
type input "http://www.rossandyerger.com"
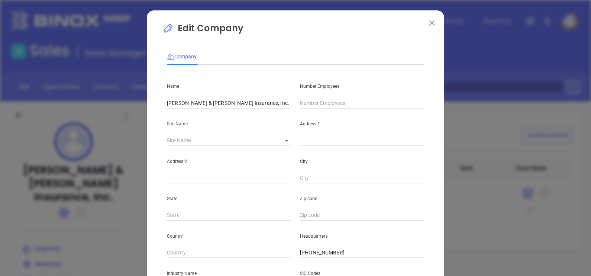
click at [342, 94] on div "Number Employees" at bounding box center [362, 90] width 133 height 38
click at [330, 104] on input "text" at bounding box center [362, 102] width 124 height 11
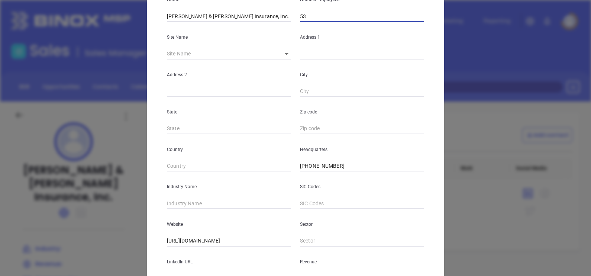
scroll to position [93, 0]
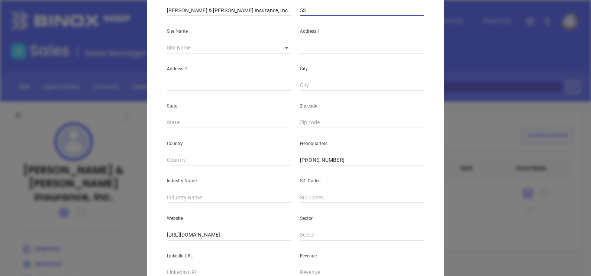
type input "53"
click at [187, 197] on input "text" at bounding box center [229, 197] width 124 height 11
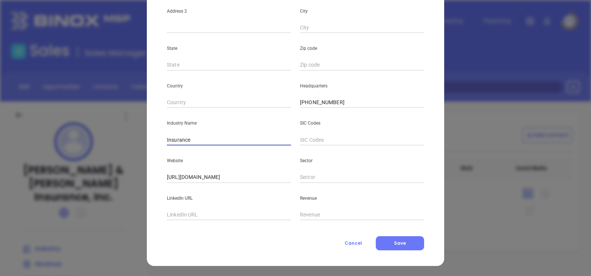
type input "Insurance"
click at [215, 231] on div "Company Name Ross & Yerger Insurance, Inc. Number Employees 53 Site Name ​ Addr…" at bounding box center [295, 72] width 257 height 356
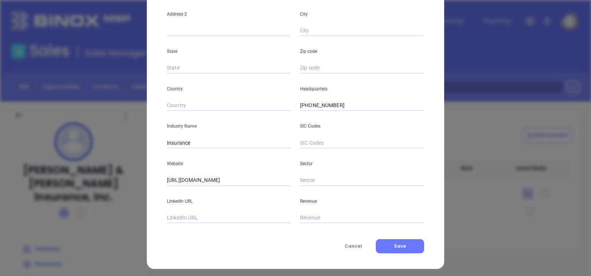
scroll to position [150, 0]
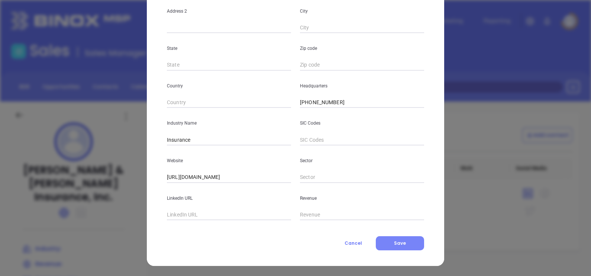
click at [407, 247] on button "Save" at bounding box center [400, 243] width 48 height 14
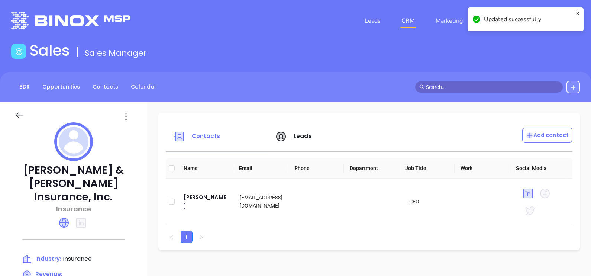
drag, startPoint x: 135, startPoint y: 118, endPoint x: 123, endPoint y: 117, distance: 12.0
click at [129, 117] on div at bounding box center [126, 116] width 21 height 12
click at [123, 117] on icon at bounding box center [126, 116] width 12 height 12
click at [132, 123] on li "Edit" at bounding box center [160, 131] width 76 height 16
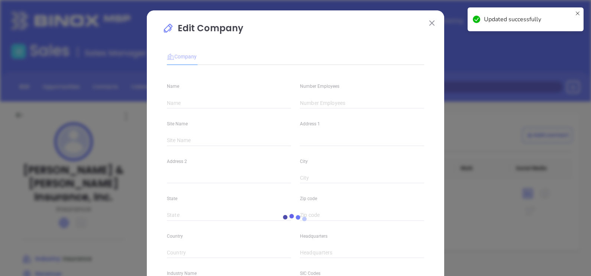
type input "Ross & Yerger Insurance, Inc."
type input "53"
type input "(225) 927-3198"
type input "Insurance"
type input "http://www.rossandyerger.com"
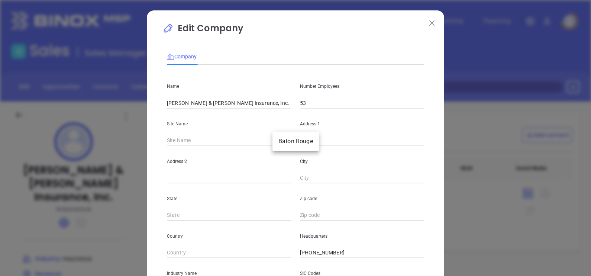
click at [279, 139] on body "Leads CRM Marketing Reporting Financial Leads Leads Sales Sales Manager BDR Opp…" at bounding box center [295, 138] width 591 height 276
click at [283, 139] on li "Baton Rouge" at bounding box center [296, 141] width 46 height 13
type input "Baton Rouge"
type input "8550 United Plaza Boulevard"
type input "Suite 702"
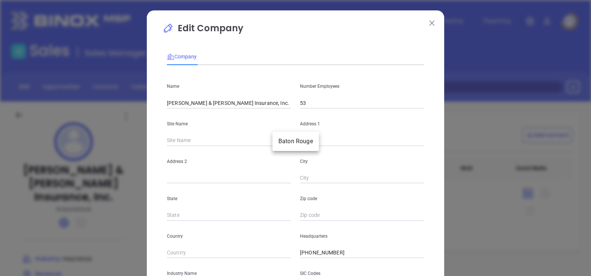
type input "Baton Rouge"
type input "LA"
type input "70809"
type input "100447"
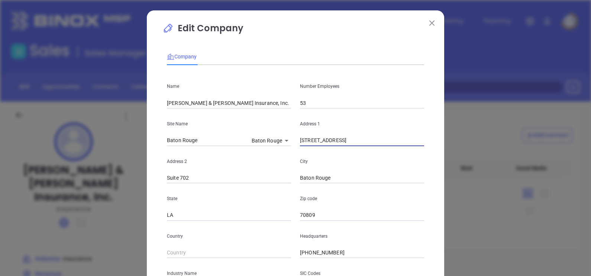
drag, startPoint x: 363, startPoint y: 139, endPoint x: 256, endPoint y: 148, distance: 107.6
click at [257, 148] on div "Name Ross & Yerger Insurance, Inc. Number Employees 53 Site Name Baton Rouge Ba…" at bounding box center [295, 220] width 257 height 299
paste input "100 Vision Drive, Ste 100 Jackson, MS 39211"
click at [390, 142] on input "100 Vision Drive, Ste 100 Jackson, MS 39211" at bounding box center [362, 140] width 124 height 11
drag, startPoint x: 387, startPoint y: 142, endPoint x: 407, endPoint y: 145, distance: 20.3
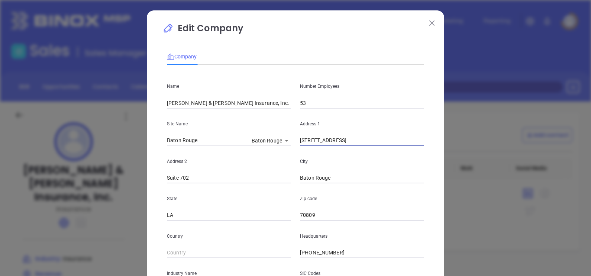
click at [407, 145] on input "100 Vision Drive, Ste 100 Jackson, MS 39211" at bounding box center [362, 140] width 124 height 11
type input "100 Vision Drive, Ste 100 Jackson, MS 39211"
drag, startPoint x: 322, startPoint y: 209, endPoint x: 314, endPoint y: 210, distance: 7.5
click at [314, 210] on div "Zip code 70809" at bounding box center [362, 202] width 133 height 38
drag, startPoint x: 316, startPoint y: 211, endPoint x: 270, endPoint y: 220, distance: 46.3
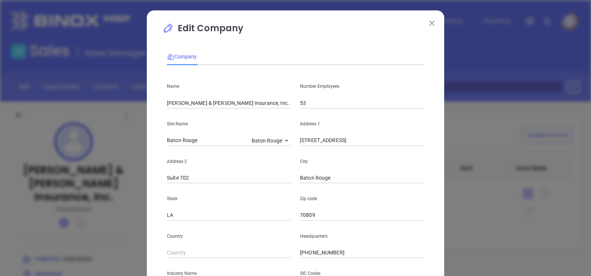
click at [270, 220] on div "State LA Zip code 70809" at bounding box center [296, 202] width 266 height 38
paste input "39211"
type input "39211"
click at [178, 209] on div "State LA" at bounding box center [229, 202] width 133 height 38
drag, startPoint x: 181, startPoint y: 213, endPoint x: 119, endPoint y: 224, distance: 63.2
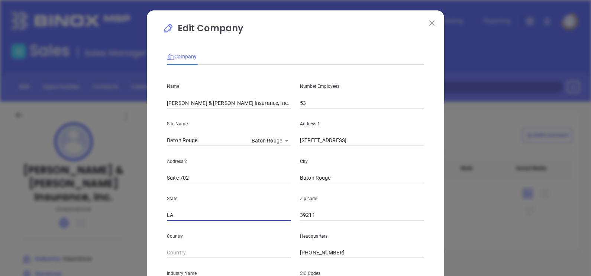
click at [119, 224] on div "Edit Company Company Name Ross & Yerger Insurance, Inc. Number Employees 53 Sit…" at bounding box center [295, 138] width 591 height 276
type input "MS"
drag, startPoint x: 385, startPoint y: 158, endPoint x: 381, endPoint y: 158, distance: 4.1
click at [383, 158] on p "City" at bounding box center [362, 161] width 124 height 8
drag, startPoint x: 357, startPoint y: 143, endPoint x: 376, endPoint y: 144, distance: 18.6
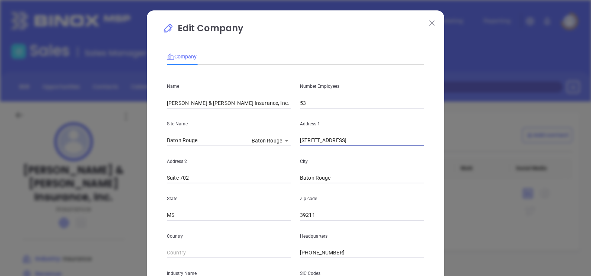
click at [376, 144] on input "100 Vision Drive, Ste 100 Jackson, MS 39211" at bounding box center [362, 140] width 124 height 11
drag, startPoint x: 329, startPoint y: 179, endPoint x: 249, endPoint y: 190, distance: 80.9
click at [250, 190] on div "Name Ross & Yerger Insurance, Inc. Number Employees 53 Site Name Baton Rouge Ba…" at bounding box center [295, 220] width 257 height 299
paste input "Jackson"
type input "Jackson"
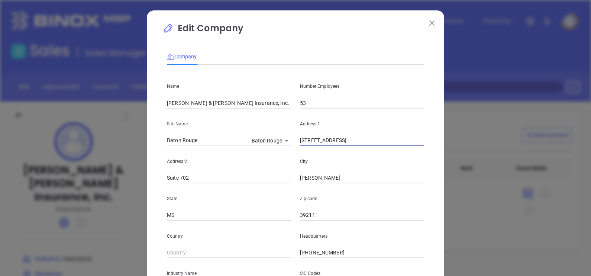
drag, startPoint x: 337, startPoint y: 141, endPoint x: 354, endPoint y: 142, distance: 17.1
click at [354, 142] on input "100 Vision Drive, Ste 100 Jackson, MS 39211" at bounding box center [362, 140] width 124 height 11
click at [202, 176] on input "Suite 702" at bounding box center [229, 178] width 124 height 11
drag, startPoint x: 202, startPoint y: 176, endPoint x: 143, endPoint y: 176, distance: 59.1
click at [147, 176] on div "Edit Company Company Name Ross & Yerger Insurance, Inc. Number Employees 53 Sit…" at bounding box center [296, 213] width 298 height 406
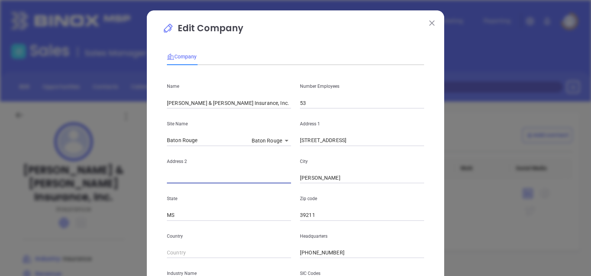
paste input "Ste 100"
type input "Ste 100"
drag, startPoint x: 337, startPoint y: 145, endPoint x: 434, endPoint y: 154, distance: 97.5
click at [434, 153] on div "Edit Company Company Name Ross & Yerger Insurance, Inc. Number Employees 53 Sit…" at bounding box center [296, 213] width 298 height 406
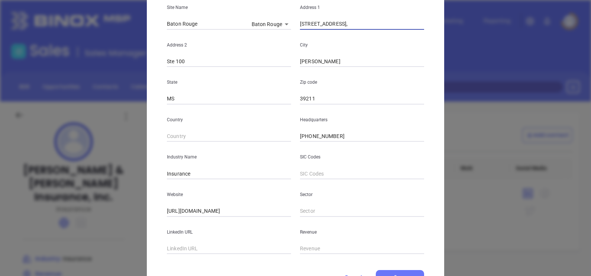
scroll to position [139, 0]
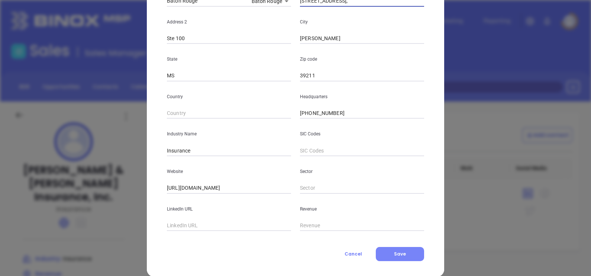
type input "100 Vision Drive,"
click at [394, 248] on button "Save" at bounding box center [400, 254] width 48 height 14
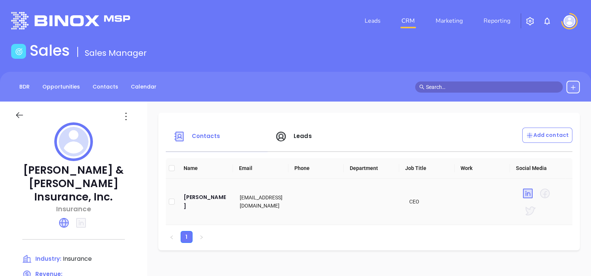
click at [206, 207] on td "Dudley Wooley" at bounding box center [206, 202] width 57 height 46
click at [201, 203] on div "Dudley Wooley" at bounding box center [206, 202] width 45 height 18
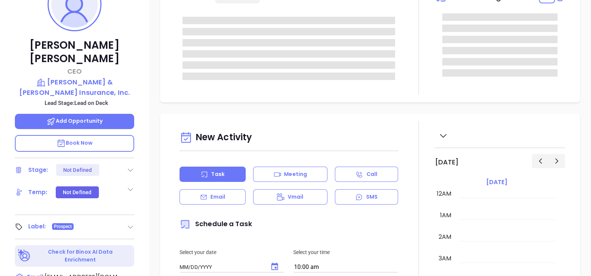
type input "[DATE]"
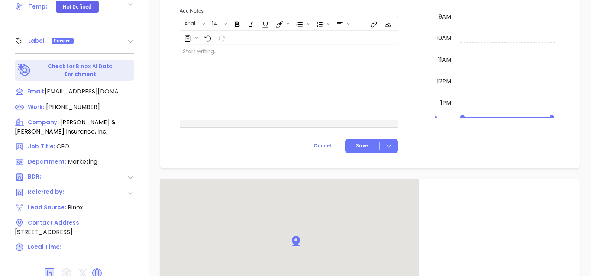
scroll to position [216, 0]
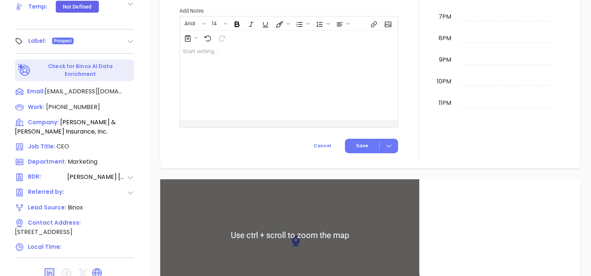
type input "[PERSON_NAME]"
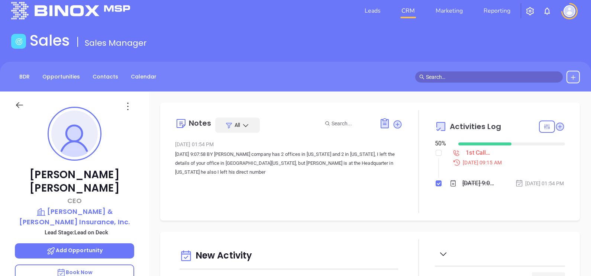
scroll to position [0, 0]
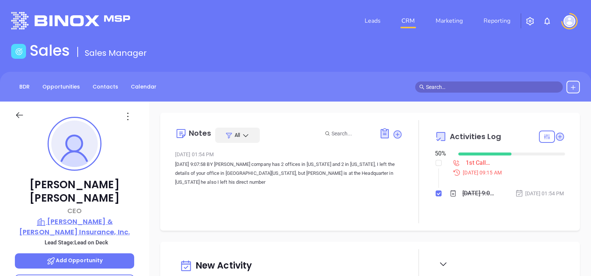
click at [72, 216] on p "Ross & Yerger Insurance, Inc." at bounding box center [74, 226] width 119 height 20
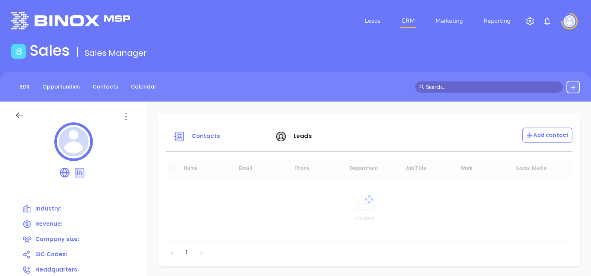
click at [123, 121] on icon at bounding box center [126, 116] width 12 height 12
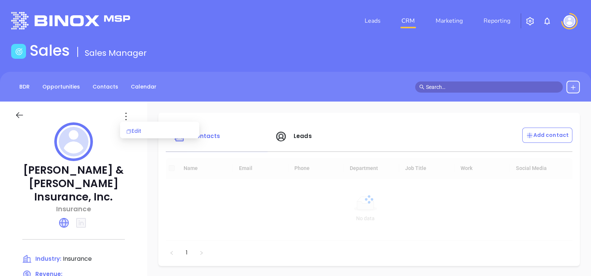
click at [133, 131] on div "Edit" at bounding box center [159, 131] width 67 height 8
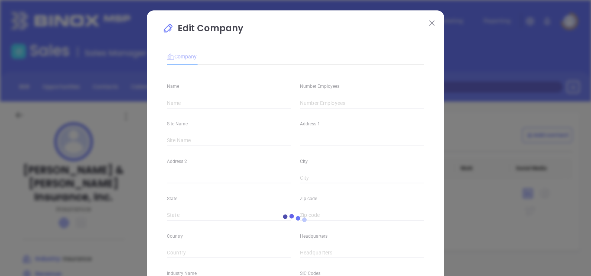
type input "Ross & Yerger Insurance, Inc."
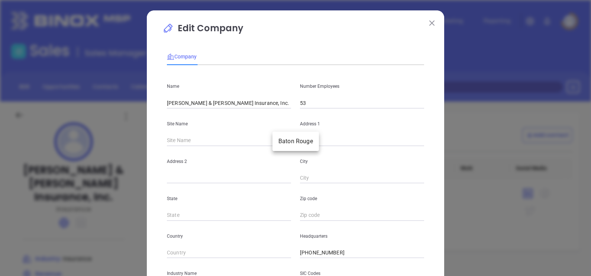
click at [273, 141] on body "Leads CRM Marketing Reporting Financial Leads Leads Sales Sales Manager BDR Opp…" at bounding box center [295, 138] width 591 height 276
click at [276, 141] on li "Baton Rouge" at bounding box center [296, 141] width 46 height 13
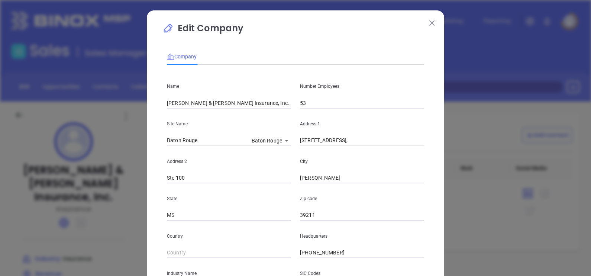
drag, startPoint x: 347, startPoint y: 145, endPoint x: 298, endPoint y: 154, distance: 50.6
click at [298, 154] on div "Name Ross & Yerger Insurance, Inc. Number Employees 53 Site Name Baton Rouge Ba…" at bounding box center [295, 220] width 257 height 299
paste input "P.O. Box 1139 Jackson, MS 39215"
drag, startPoint x: 364, startPoint y: 144, endPoint x: 397, endPoint y: 145, distance: 33.5
click at [397, 145] on input "P.O. Box 1139 Jackson, MS 39215" at bounding box center [362, 140] width 124 height 11
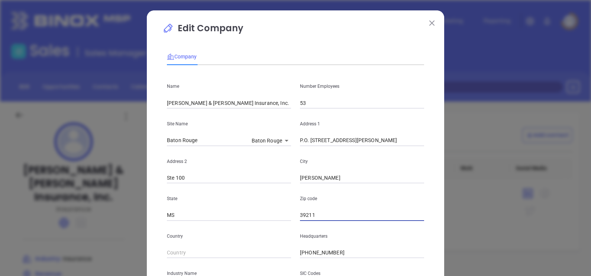
drag, startPoint x: 323, startPoint y: 210, endPoint x: 276, endPoint y: 227, distance: 50.2
click at [279, 224] on div "Name Ross & Yerger Insurance, Inc. Number Employees 53 Site Name Baton Rouge Ba…" at bounding box center [295, 220] width 257 height 299
paste input "39215"
drag, startPoint x: 332, startPoint y: 142, endPoint x: 406, endPoint y: 144, distance: 73.7
click at [405, 144] on input "P.O. Box 1139 Jackson, MS 39215" at bounding box center [362, 140] width 124 height 11
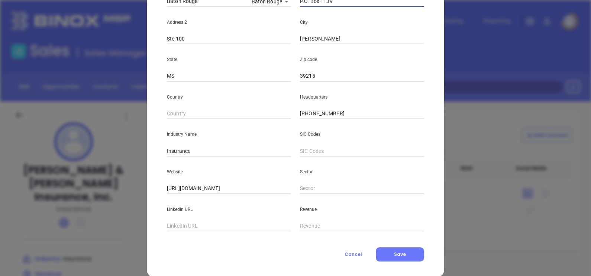
scroll to position [139, 0]
click at [389, 249] on button "Save" at bounding box center [400, 254] width 48 height 14
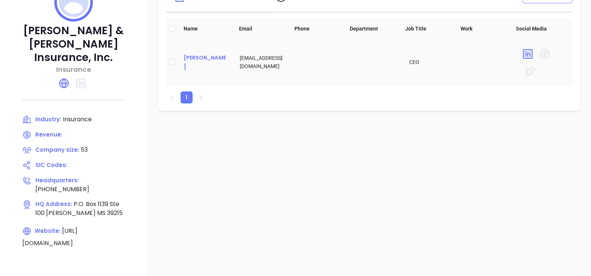
click at [208, 61] on div "Dudley Wooley" at bounding box center [206, 62] width 45 height 18
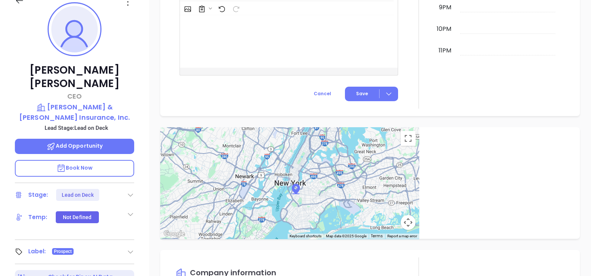
scroll to position [20, 0]
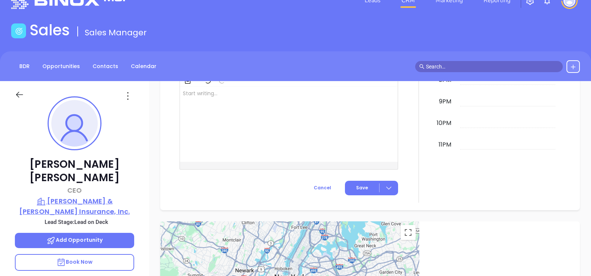
click at [95, 196] on p "Ross & Yerger Insurance, Inc." at bounding box center [74, 206] width 119 height 20
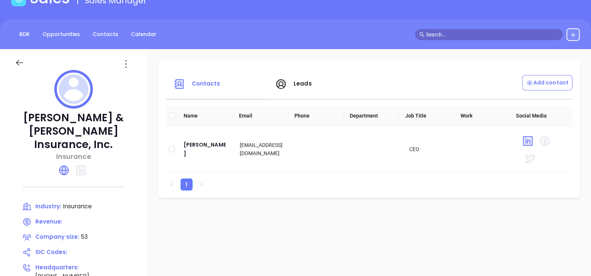
scroll to position [67, 0]
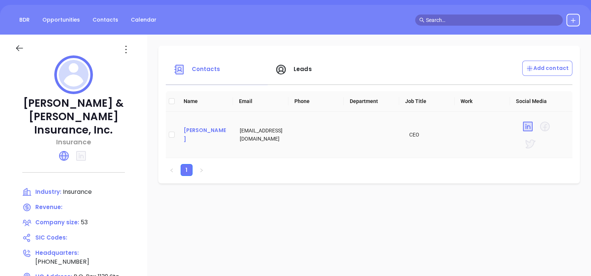
click at [194, 134] on div "Dudley Wooley" at bounding box center [206, 135] width 45 height 18
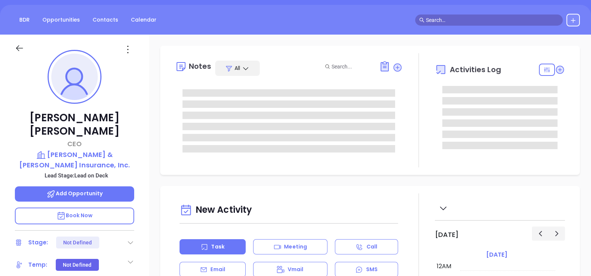
scroll to position [216, 0]
click at [126, 54] on icon at bounding box center [128, 50] width 12 height 12
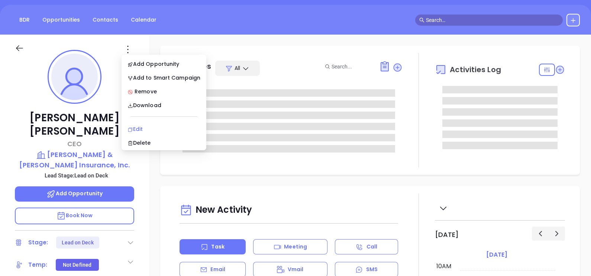
click at [145, 128] on div "Edit" at bounding box center [164, 129] width 73 height 8
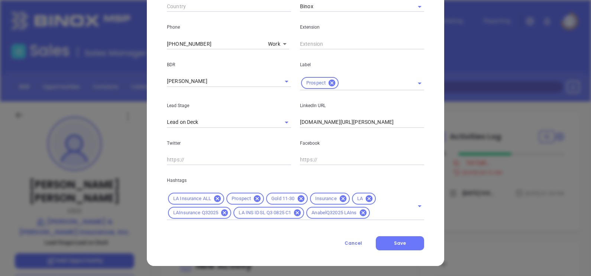
scroll to position [284, 0]
click at [298, 199] on icon at bounding box center [301, 198] width 7 height 7
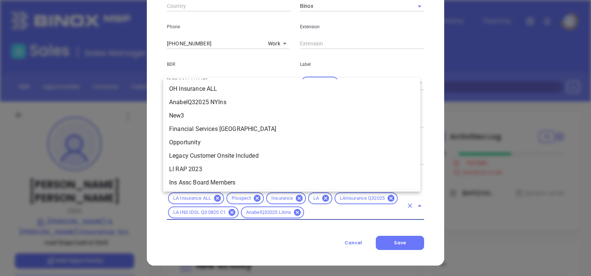
click at [346, 212] on input "text" at bounding box center [354, 212] width 98 height 9
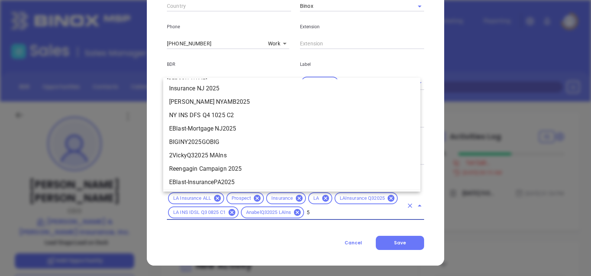
scroll to position [0, 0]
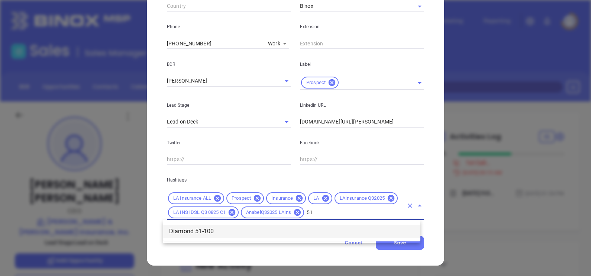
click at [257, 231] on li "Diamond 51-100" at bounding box center [291, 231] width 257 height 13
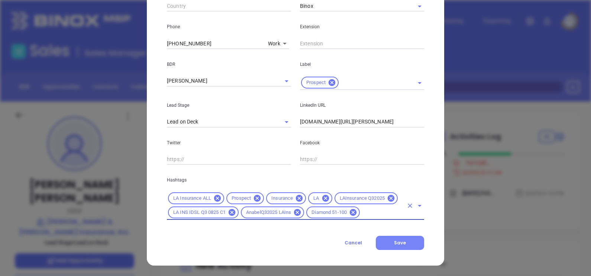
click at [397, 247] on button "Save" at bounding box center [400, 243] width 48 height 14
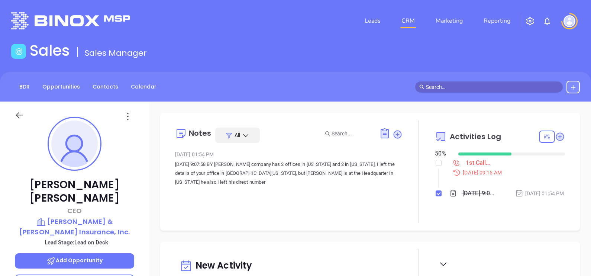
click at [129, 119] on icon at bounding box center [128, 116] width 12 height 12
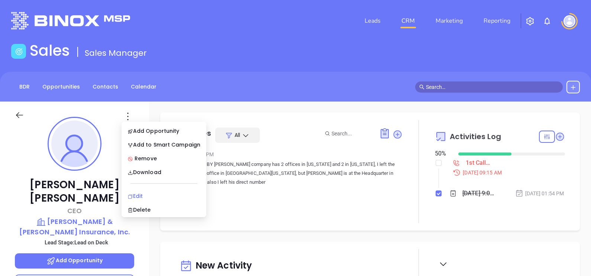
click at [145, 194] on div "Edit" at bounding box center [164, 196] width 73 height 8
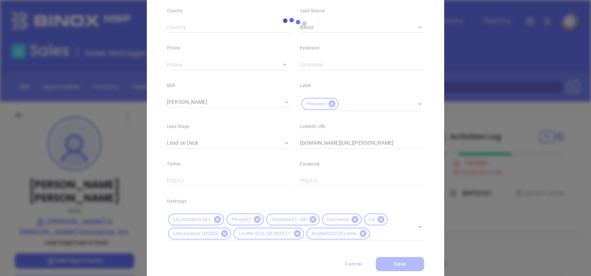
scroll to position [284, 0]
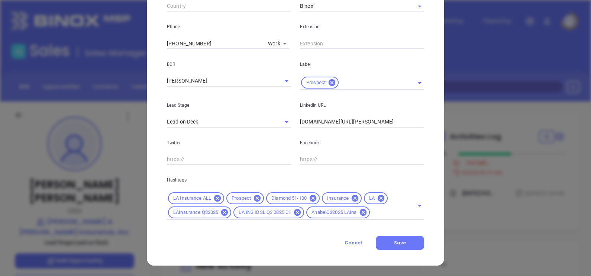
click at [214, 198] on icon at bounding box center [217, 198] width 7 height 7
click at [294, 197] on icon at bounding box center [296, 198] width 7 height 7
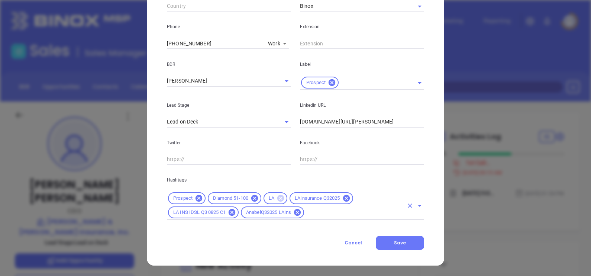
click at [277, 197] on icon at bounding box center [280, 198] width 7 height 7
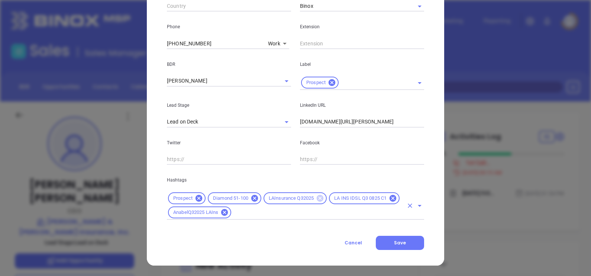
click at [318, 201] on icon at bounding box center [320, 198] width 7 height 7
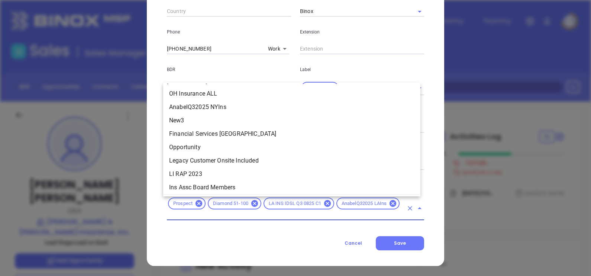
click at [381, 212] on input "text" at bounding box center [285, 215] width 237 height 9
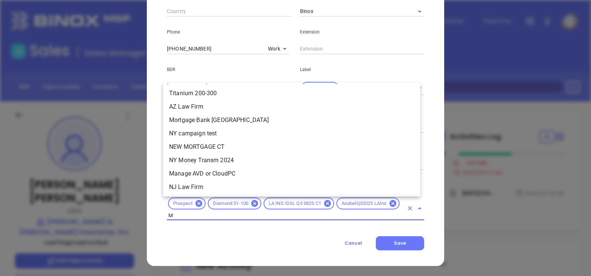
scroll to position [0, 0]
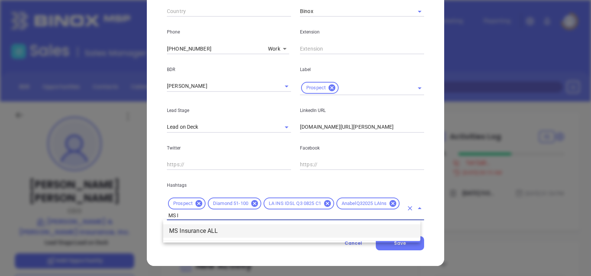
click at [359, 231] on li "MS Insurance ALL" at bounding box center [291, 230] width 257 height 13
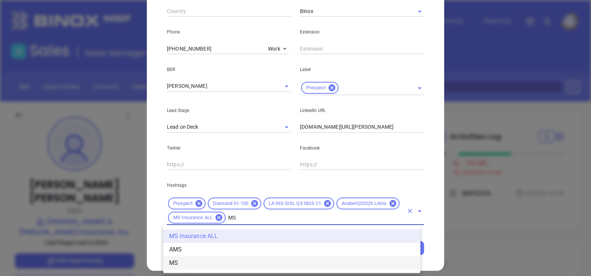
click at [258, 261] on li "MS" at bounding box center [291, 262] width 257 height 13
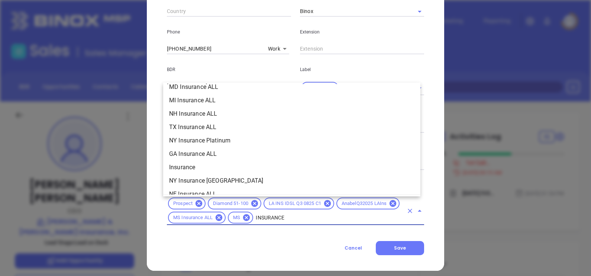
scroll to position [254, 0]
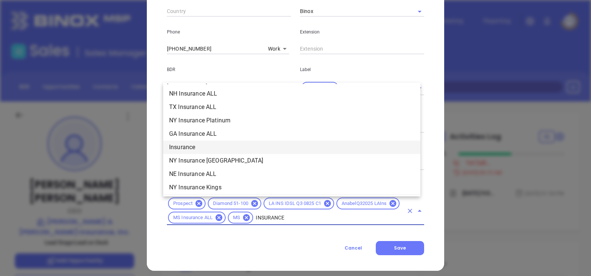
click at [206, 143] on li "Insurance" at bounding box center [291, 147] width 257 height 13
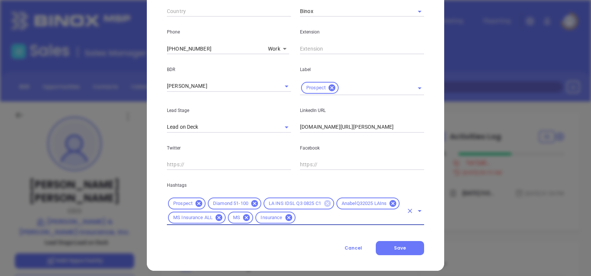
click at [326, 200] on icon at bounding box center [327, 203] width 7 height 7
click at [317, 205] on icon at bounding box center [320, 203] width 7 height 7
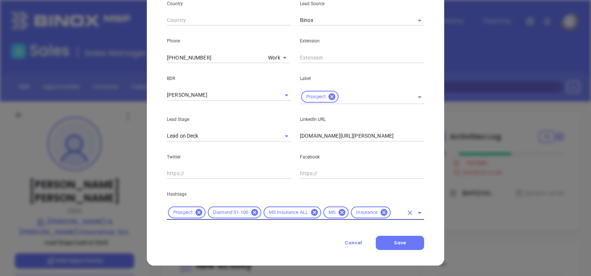
scroll to position [270, 0]
click at [385, 247] on button "Save" at bounding box center [400, 243] width 48 height 14
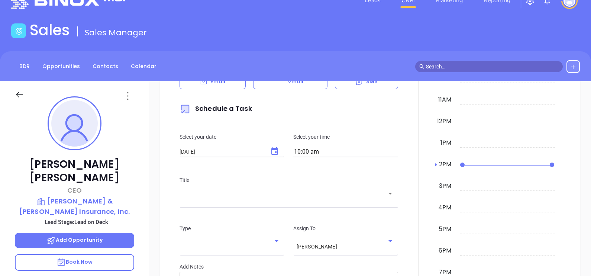
scroll to position [130, 0]
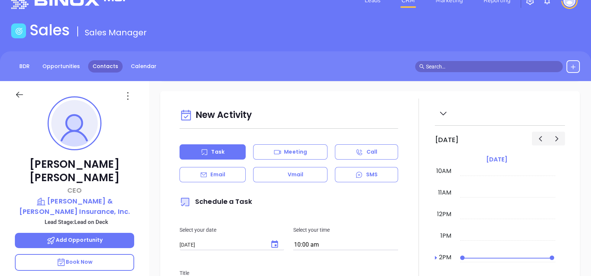
click at [98, 69] on link "Contacts" at bounding box center [105, 66] width 35 height 12
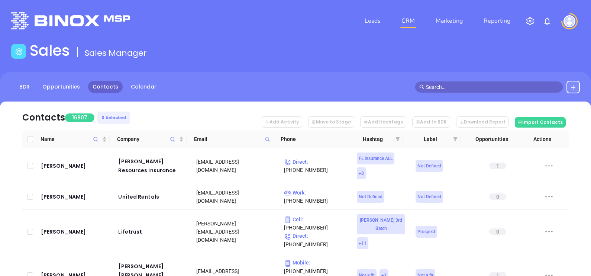
click at [273, 139] on th "Phone" at bounding box center [309, 139] width 72 height 17
click at [271, 138] on span at bounding box center [267, 139] width 9 height 11
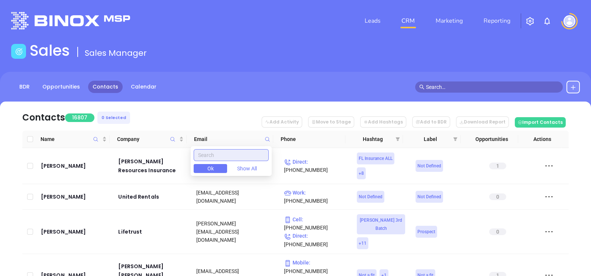
paste input "thefordinsuranceagency.com"
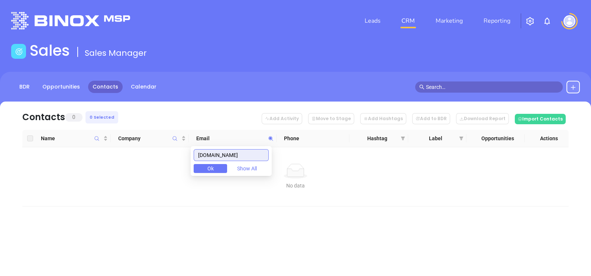
drag, startPoint x: 264, startPoint y: 151, endPoint x: 154, endPoint y: 167, distance: 111.2
click at [154, 167] on body "Leads CRM Marketing Reporting Financial Leads Leads Sales Sales Manager BDR Opp…" at bounding box center [295, 138] width 591 height 276
paste input "[DOMAIN_NAME]"
drag, startPoint x: 264, startPoint y: 156, endPoint x: 130, endPoint y: 173, distance: 135.3
click at [131, 173] on body "Leads CRM Marketing Reporting Financial Leads Leads Sales Sales Manager BDR Opp…" at bounding box center [295, 138] width 591 height 276
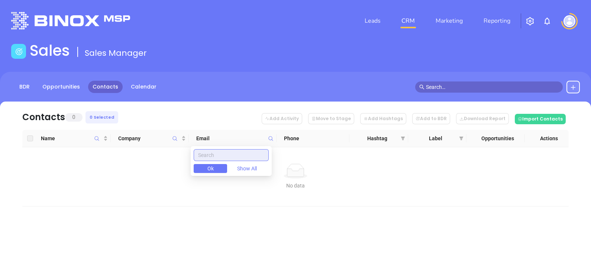
paste input "[DOMAIN_NAME]"
drag, startPoint x: 201, startPoint y: 153, endPoint x: 306, endPoint y: 161, distance: 105.5
click at [307, 160] on body "Leads CRM Marketing Reporting Financial Leads Leads Sales Sales Manager BDR Opp…" at bounding box center [295, 138] width 591 height 276
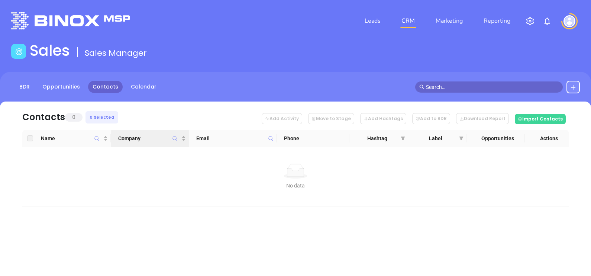
click at [177, 140] on icon "Company" at bounding box center [175, 138] width 4 height 4
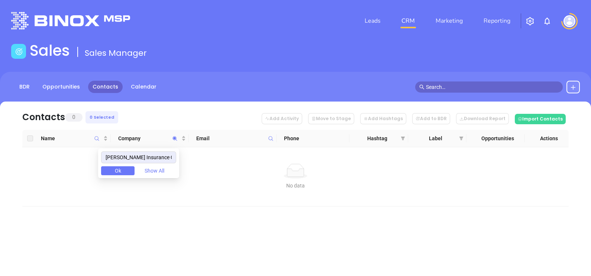
drag, startPoint x: 172, startPoint y: 155, endPoint x: 67, endPoint y: 164, distance: 104.9
click at [68, 164] on body "Leads CRM Marketing Reporting Financial Leads Leads Sales Sales Manager BDR Opp…" at bounding box center [295, 138] width 591 height 276
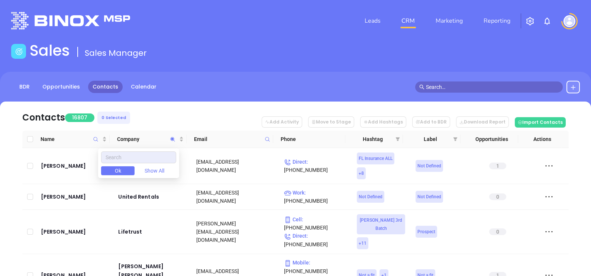
click at [268, 139] on icon at bounding box center [268, 140] width 6 height 6
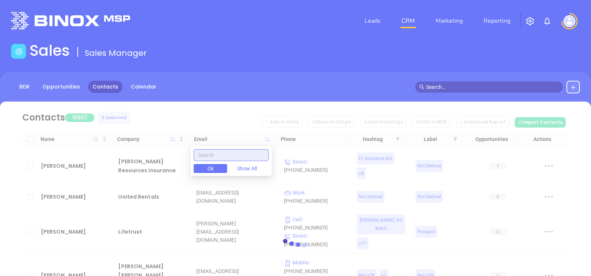
paste input "pyrongroup.com"
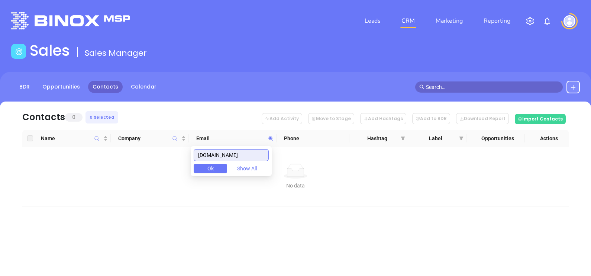
drag, startPoint x: 247, startPoint y: 154, endPoint x: 152, endPoint y: 169, distance: 96.7
click at [152, 169] on body "Leads CRM Marketing Reporting Financial Leads Leads Sales Sales Manager BDR Opp…" at bounding box center [295, 138] width 591 height 276
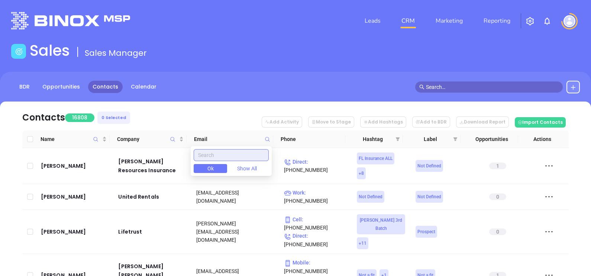
paste input "[DOMAIN_NAME]"
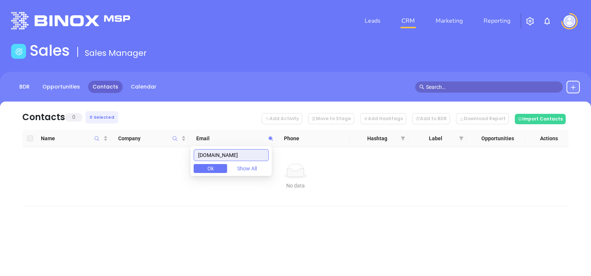
drag, startPoint x: 257, startPoint y: 156, endPoint x: 191, endPoint y: 165, distance: 66.0
click at [195, 167] on body "Leads CRM Marketing Reporting Financial Leads Leads Sales Sales Manager BDR Opp…" at bounding box center [295, 138] width 591 height 276
paste input "[DOMAIN_NAME]"
drag, startPoint x: 253, startPoint y: 153, endPoint x: 142, endPoint y: 169, distance: 112.7
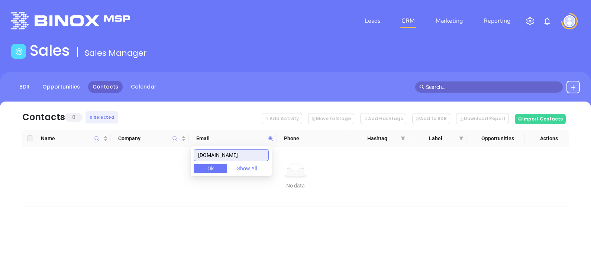
click at [144, 169] on body "Leads CRM Marketing Reporting Financial Leads Leads Sales Sales Manager BDR Opp…" at bounding box center [295, 138] width 591 height 276
paste input "mccalebins.com"
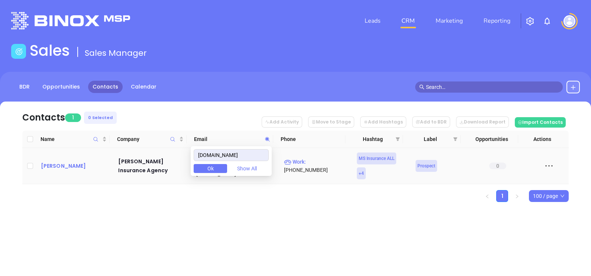
click at [65, 167] on div "Bobby McCaleb" at bounding box center [74, 165] width 67 height 9
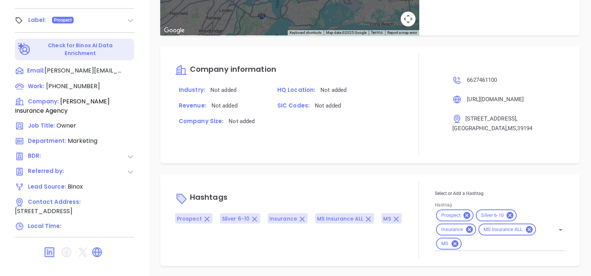
scroll to position [281, 0]
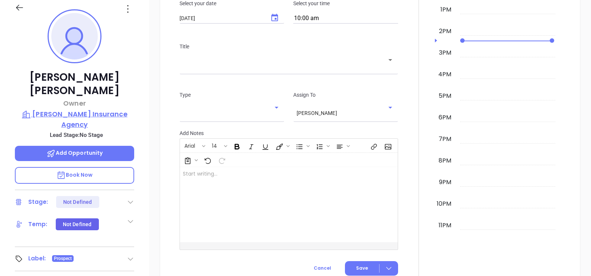
click at [82, 129] on p "McCaleb Insurance Agency" at bounding box center [74, 119] width 119 height 20
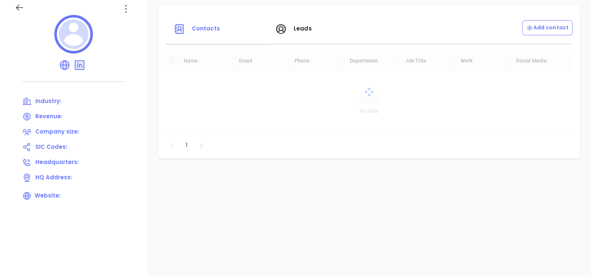
scroll to position [67, 0]
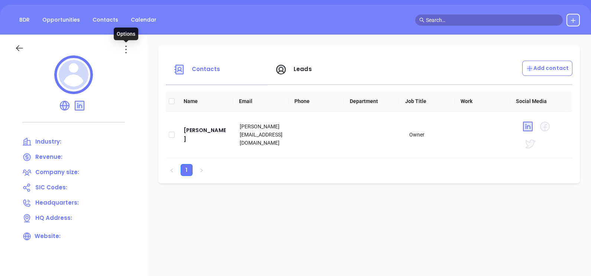
click at [123, 51] on icon at bounding box center [126, 50] width 12 height 12
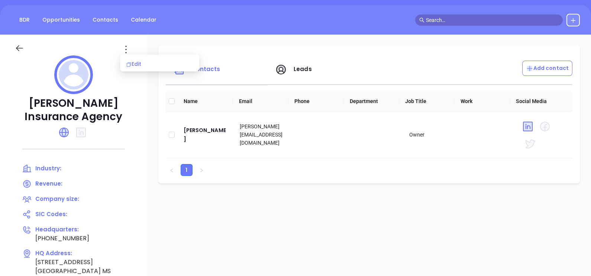
click at [134, 63] on div "Edit" at bounding box center [159, 64] width 67 height 8
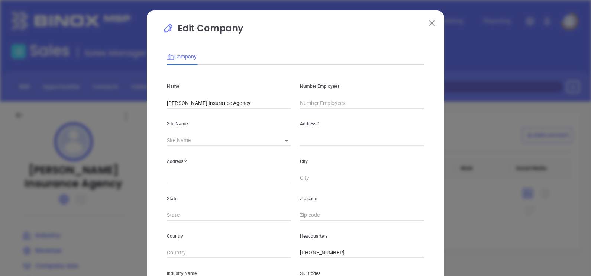
click at [322, 107] on input "text" at bounding box center [362, 102] width 124 height 11
click at [320, 102] on input "text" at bounding box center [362, 102] width 124 height 11
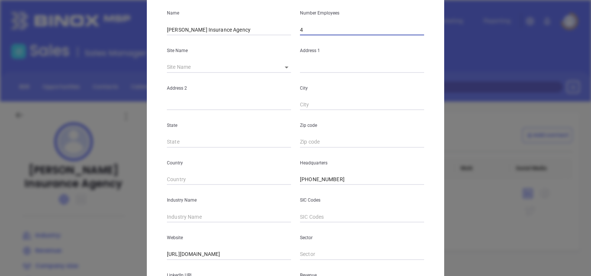
scroll to position [93, 0]
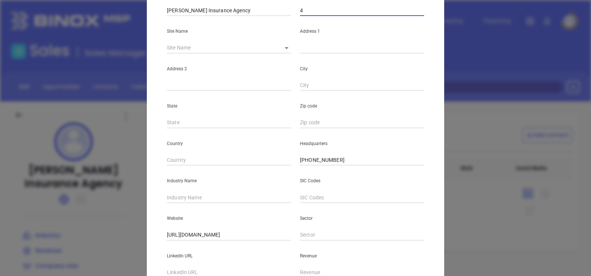
click at [182, 199] on input "text" at bounding box center [229, 197] width 124 height 11
click at [149, 216] on div "Edit Company Company Name McCaleb Insurance Agency Number Employees 4 Site Name…" at bounding box center [296, 121] width 298 height 406
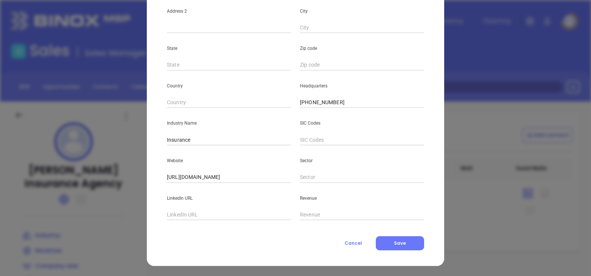
click at [389, 234] on div "Company Name McCaleb Insurance Agency Number Employees 4 Site Name ​ Address 1 …" at bounding box center [295, 72] width 257 height 356
click at [390, 237] on button "Save" at bounding box center [400, 243] width 48 height 14
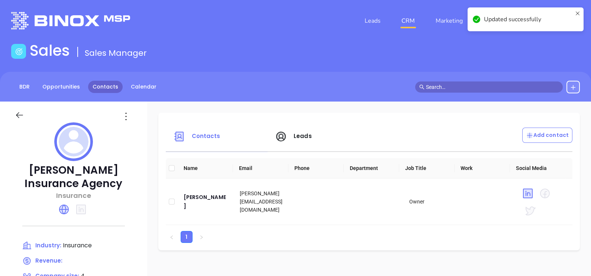
click at [105, 88] on link "Contacts" at bounding box center [105, 87] width 35 height 12
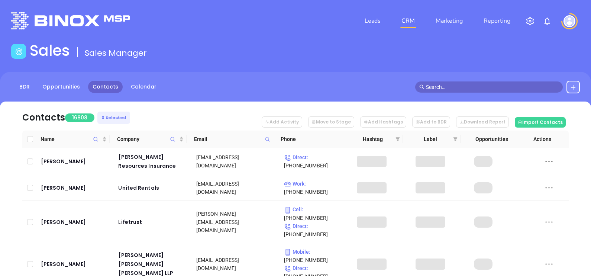
click at [264, 137] on span at bounding box center [267, 139] width 9 height 11
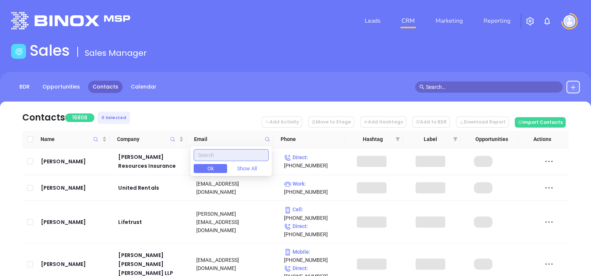
paste input "[DOMAIN_NAME]"
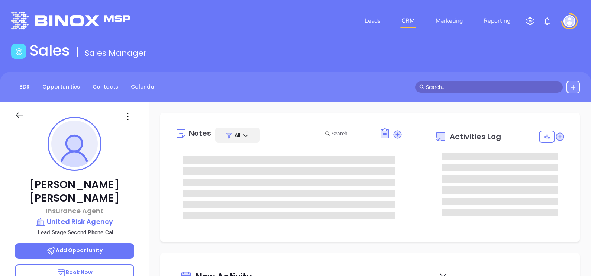
type input "[DATE]"
type input "[PERSON_NAME]"
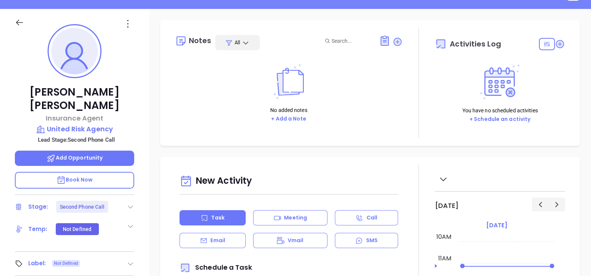
scroll to position [93, 0]
click at [130, 202] on div at bounding box center [130, 206] width 7 height 9
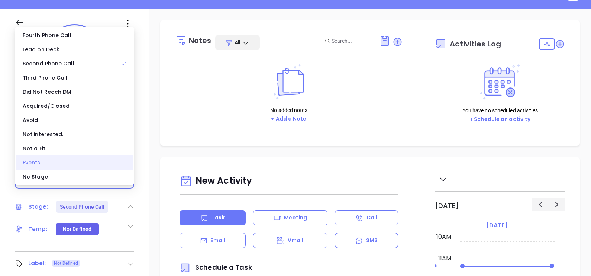
click at [56, 167] on div "Events" at bounding box center [74, 162] width 116 height 14
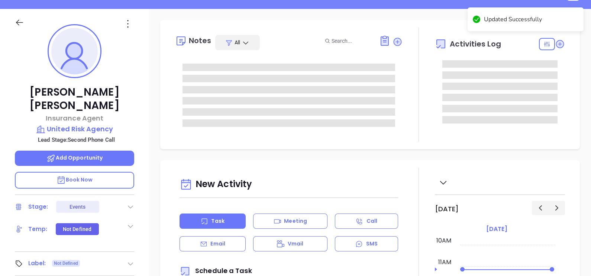
click at [131, 203] on icon at bounding box center [130, 206] width 7 height 7
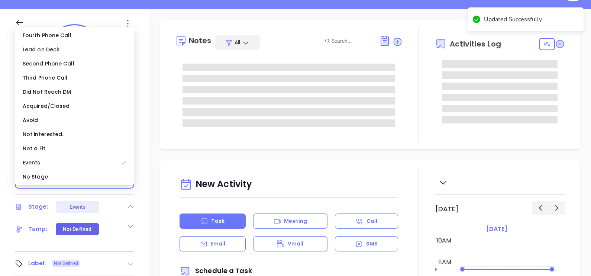
click at [75, 177] on div "No Stage" at bounding box center [74, 177] width 116 height 14
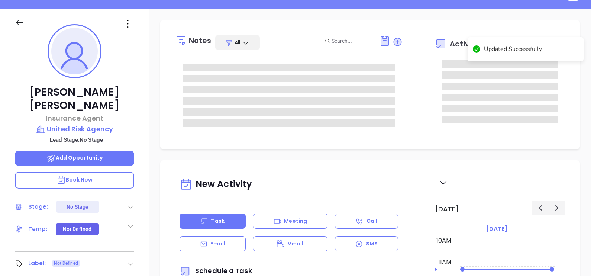
click at [79, 124] on p "United Risk Agency" at bounding box center [74, 129] width 119 height 10
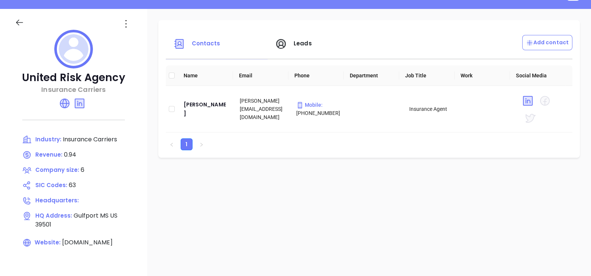
click at [126, 30] on div at bounding box center [74, 50] width 118 height 41
click at [125, 27] on icon at bounding box center [126, 24] width 12 height 12
click at [134, 39] on div "Edit" at bounding box center [159, 38] width 67 height 8
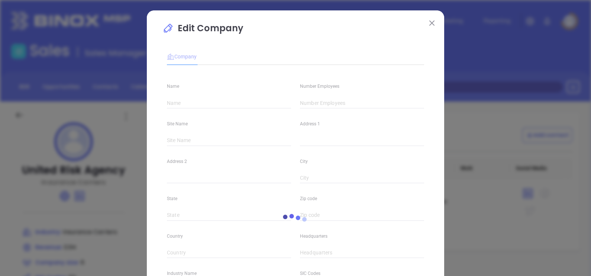
type input "United Risk Agency"
type input "6"
type input "Insurance Carriers"
type input "63"
type input "[DOMAIN_NAME]"
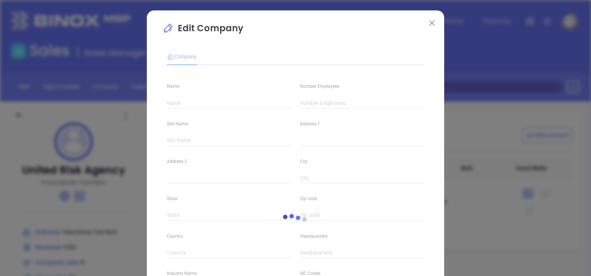
type input "Finance and Insurance"
type input "linkedin.com/company/unitedriskins"
type input "0.94"
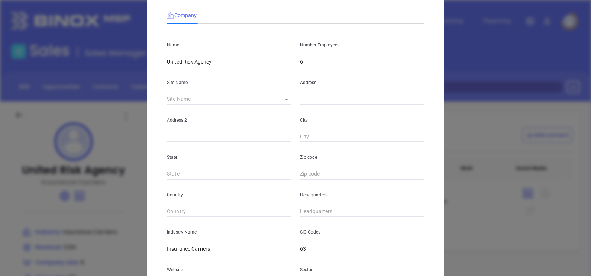
scroll to position [93, 0]
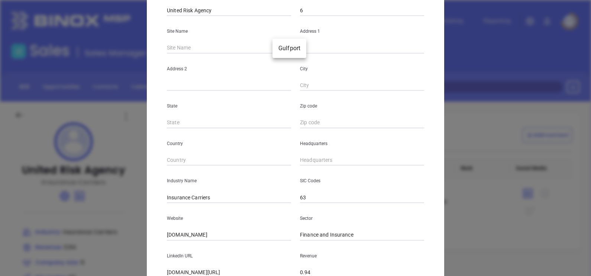
click at [277, 48] on body "Leads CRM Marketing Reporting Financial Leads Leads Sales Sales Manager BDR Opp…" at bounding box center [295, 138] width 591 height 276
click at [288, 63] on div at bounding box center [295, 138] width 591 height 276
click at [283, 46] on body "Leads CRM Marketing Reporting Financial Leads Leads Sales Sales Manager BDR Opp…" at bounding box center [295, 138] width 591 height 276
click at [285, 49] on li "Gulfport" at bounding box center [290, 48] width 34 height 13
type input "Gulfport"
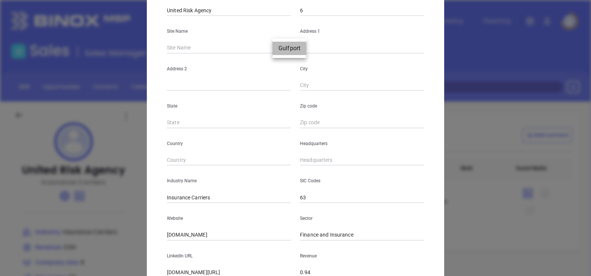
type input "Gulfport"
type input "MS"
type input "39501"
type input "US"
type input "127308"
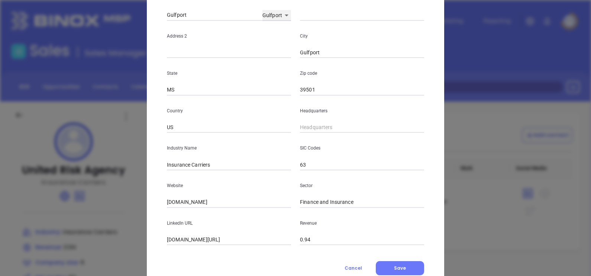
scroll to position [139, 0]
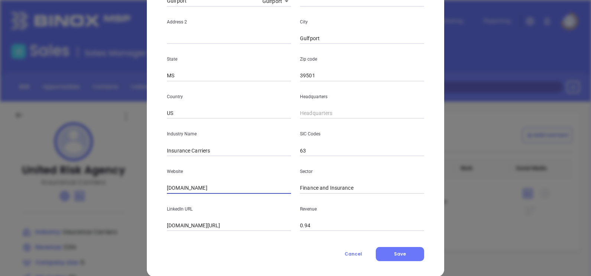
drag, startPoint x: 224, startPoint y: 189, endPoint x: 117, endPoint y: 202, distance: 107.5
click at [117, 202] on div "Edit Company Company Name United Risk Agency Number Employees 6 Site Name Gulfp…" at bounding box center [295, 138] width 591 height 276
click at [67, 233] on div "Edit Company Company Name United Risk Agency Number Employees 6 Site Name Gulfp…" at bounding box center [295, 138] width 591 height 276
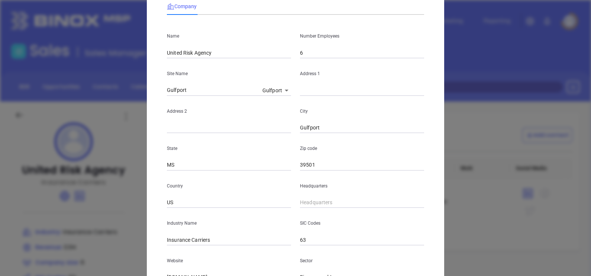
scroll to position [46, 0]
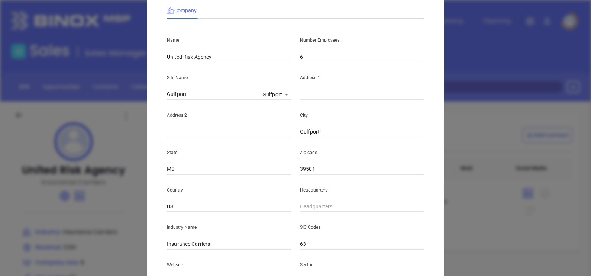
click at [320, 95] on input "text" at bounding box center [362, 94] width 124 height 11
paste input "2137 E. Pass Rd Ste E Gulfport, MS 39507"
type input "2137 E. Pass Rd Ste E Gulfport, MS 39507"
click at [326, 165] on input "39501" at bounding box center [362, 169] width 124 height 11
type input "39507"
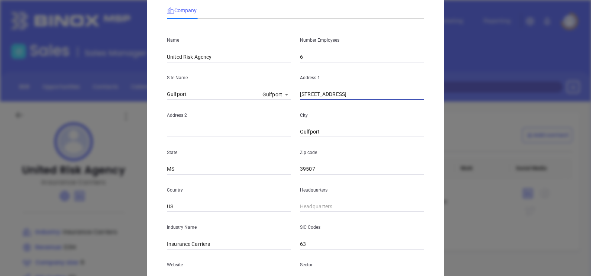
click at [392, 89] on input "2137 E. Pass Rd Ste E Gulfport, MS 39507" at bounding box center [362, 94] width 124 height 11
drag, startPoint x: 351, startPoint y: 98, endPoint x: 408, endPoint y: 106, distance: 58.3
click at [408, 106] on div "Name United Risk Agency Number Employees 6 Site Name Gulfport Gulfport 127308 A…" at bounding box center [295, 174] width 257 height 299
drag, startPoint x: 335, startPoint y: 95, endPoint x: 356, endPoint y: 98, distance: 21.4
click at [356, 98] on input "2137 E. Pass Rd Ste E" at bounding box center [362, 94] width 124 height 11
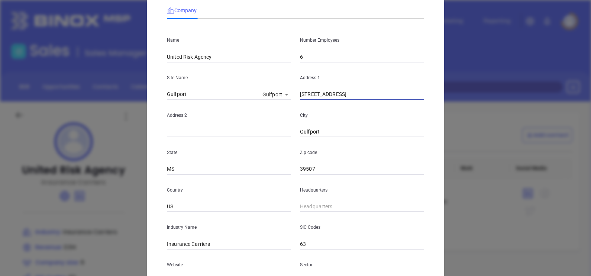
click at [343, 95] on input "2137 E. Pass Rd Ste E" at bounding box center [362, 94] width 124 height 11
drag, startPoint x: 336, startPoint y: 96, endPoint x: 285, endPoint y: 114, distance: 54.1
click at [347, 99] on input "2137 E. Pass Rd Ste E" at bounding box center [362, 94] width 124 height 11
type input "2137 E. Pass Rd Ste E"
click at [193, 125] on div "Address 2" at bounding box center [229, 119] width 133 height 38
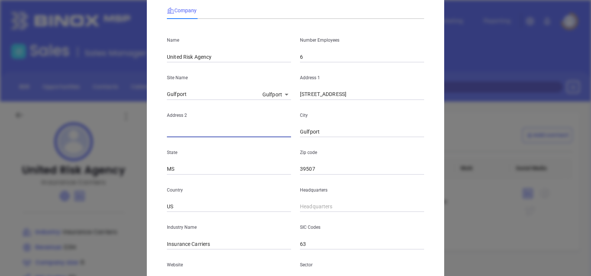
click at [190, 129] on input "text" at bounding box center [229, 131] width 124 height 11
paste input "Ste E"
type input "Ste E"
drag, startPoint x: 338, startPoint y: 94, endPoint x: 394, endPoint y: 99, distance: 55.6
click at [394, 99] on input "2137 E. Pass Rd Ste E" at bounding box center [362, 94] width 124 height 11
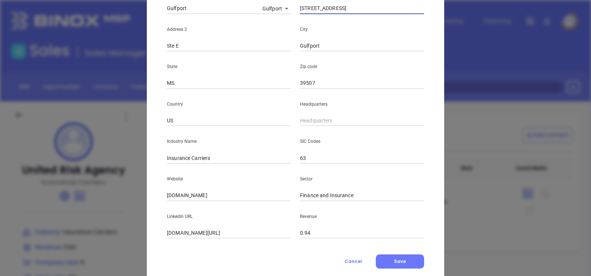
scroll to position [139, 0]
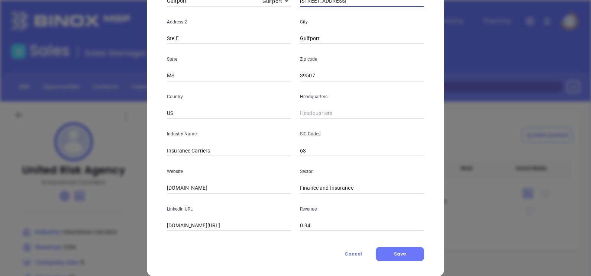
type input "2137 E. Pass Rd"
type input "( ) -"
click at [320, 113] on input "( ) -" at bounding box center [362, 113] width 124 height 11
paste input "228) 206-3853"
type input "(228) 206-3853"
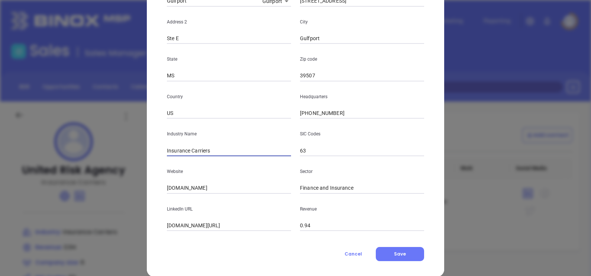
drag, startPoint x: 218, startPoint y: 151, endPoint x: 189, endPoint y: 159, distance: 30.0
click at [189, 159] on div "Name United Risk Agency Number Employees 6 Site Name Gulfport Gulfport 127308 A…" at bounding box center [295, 81] width 257 height 299
type input "Insurance"
drag, startPoint x: 218, startPoint y: 184, endPoint x: 136, endPoint y: 199, distance: 83.5
click at [137, 199] on div "Edit Company Company Name United Risk Agency Number Employees 6 Site Name Gulfp…" at bounding box center [295, 138] width 591 height 276
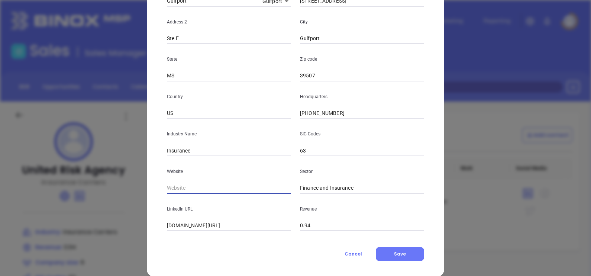
paste input "https://unitedriskins.com/"
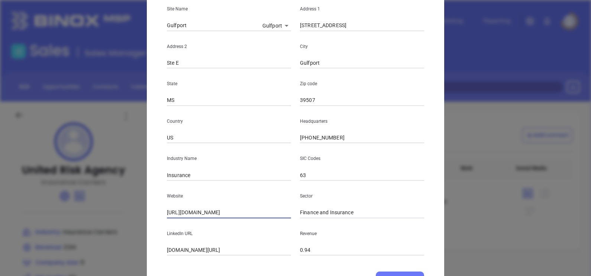
scroll to position [150, 0]
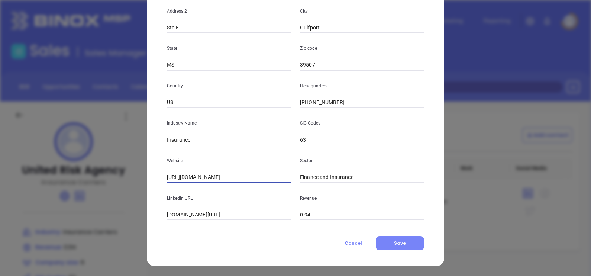
type input "https://unitedriskins.com/"
click at [404, 240] on button "Save" at bounding box center [400, 243] width 48 height 14
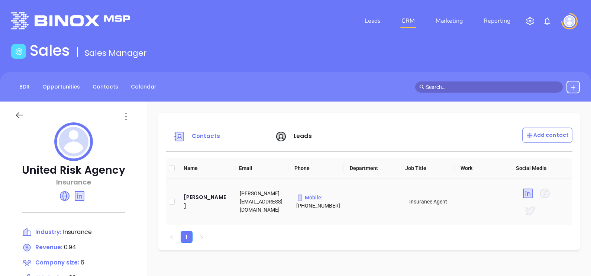
click at [193, 196] on td "Russell Taylor" at bounding box center [206, 202] width 57 height 46
click at [197, 205] on div "Russell Taylor" at bounding box center [206, 202] width 45 height 18
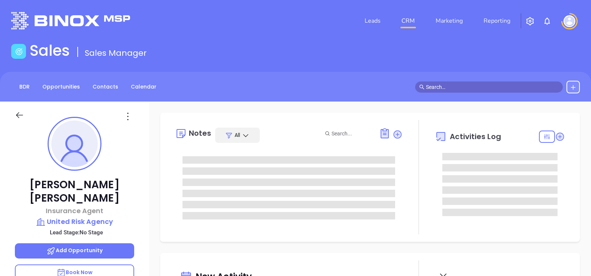
type input "[DATE]"
type input "[PERSON_NAME]"
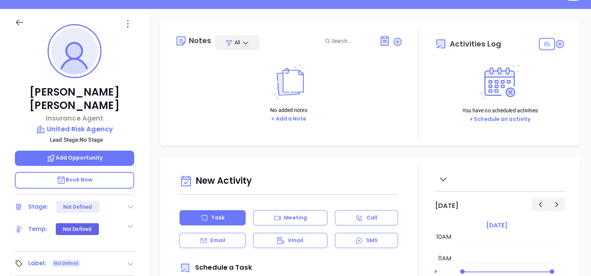
scroll to position [139, 0]
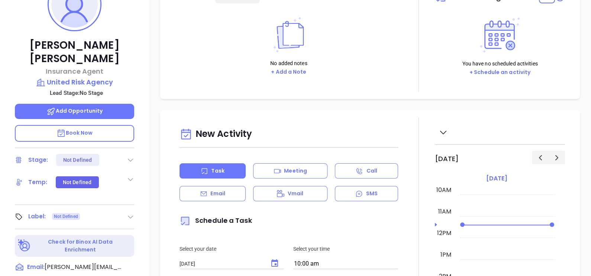
click at [128, 213] on icon at bounding box center [130, 216] width 7 height 7
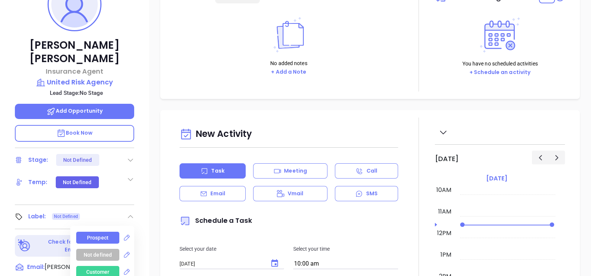
click at [97, 232] on div "Prospect" at bounding box center [98, 238] width 22 height 12
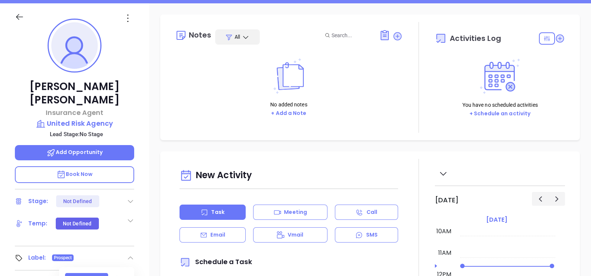
scroll to position [46, 0]
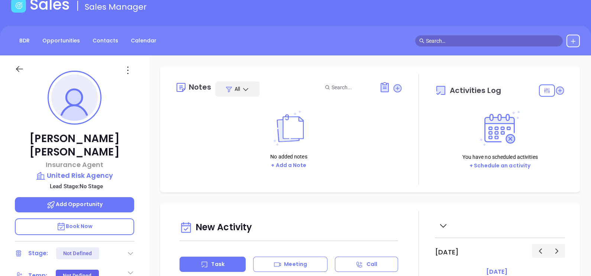
click at [132, 74] on icon at bounding box center [128, 70] width 12 height 12
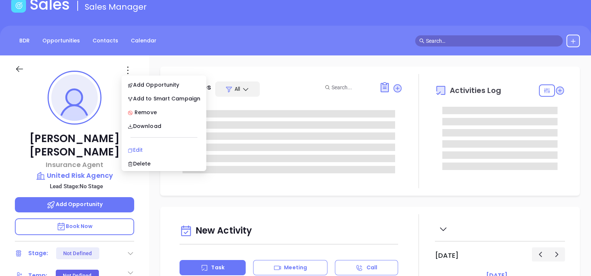
click at [145, 145] on li "Edit" at bounding box center [164, 150] width 82 height 16
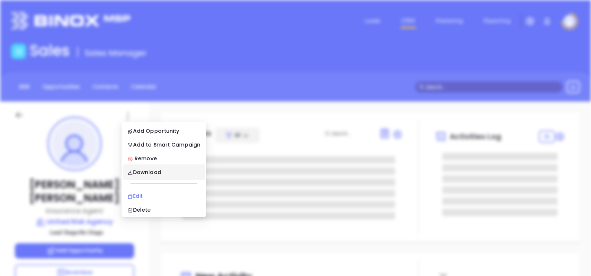
scroll to position [0, 0]
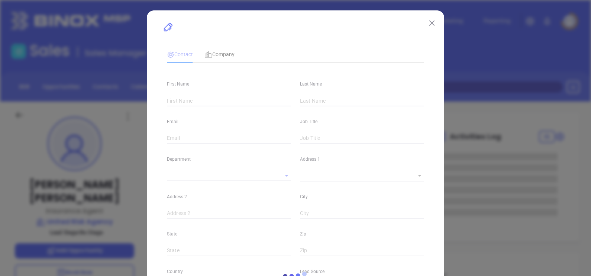
type input "Russell"
type input "Taylor"
type input "russell@unitedriskins.com"
type input "Insurance Agent"
type input "1"
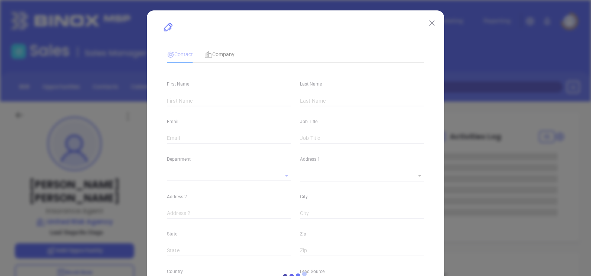
type input "linkedin.com/in/russell-taylor-9374861a2"
type input "Marketing"
type input "Website Reveal"
type input "undefined undefined"
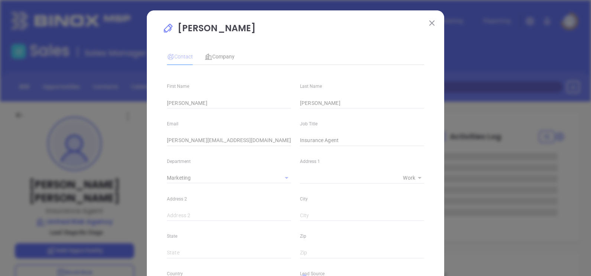
type input "(228) 206-3853"
type input "1"
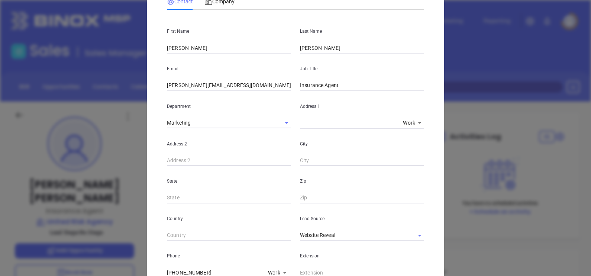
scroll to position [46, 0]
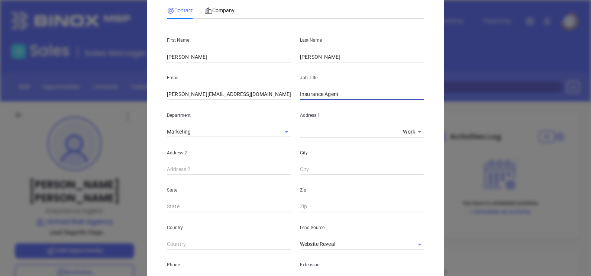
drag, startPoint x: 344, startPoint y: 95, endPoint x: 222, endPoint y: 119, distance: 124.0
click at [225, 119] on div "First Name Russell Last Name Taylor Email russell@unitedriskins.com Job Title I…" at bounding box center [295, 232] width 257 height 415
type input "President"
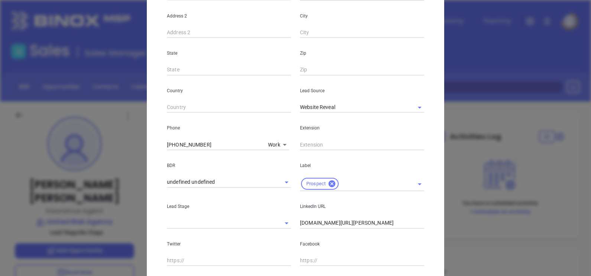
scroll to position [186, 0]
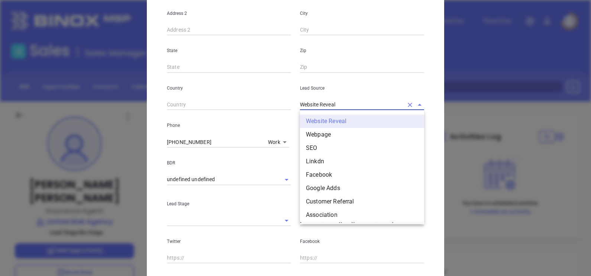
drag, startPoint x: 340, startPoint y: 103, endPoint x: 248, endPoint y: 125, distance: 94.3
click at [249, 125] on div "First Name Russell Last Name Taylor Email russell@unitedriskins.com Job Title P…" at bounding box center [295, 92] width 257 height 415
type input "9"
type input "0"
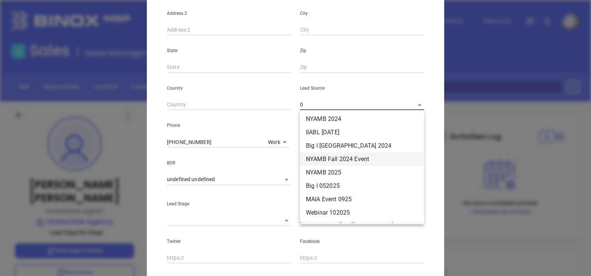
scroll to position [0, 0]
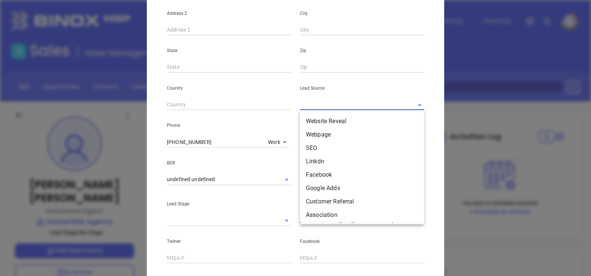
type input "9"
type input "i"
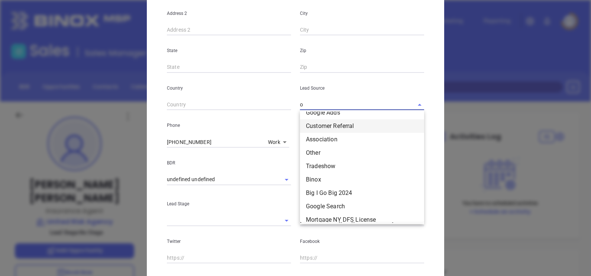
scroll to position [23, 0]
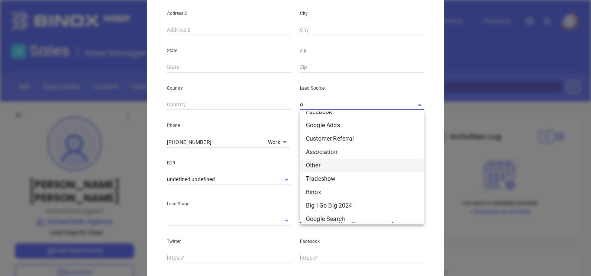
click at [317, 163] on li "Other" at bounding box center [362, 165] width 124 height 13
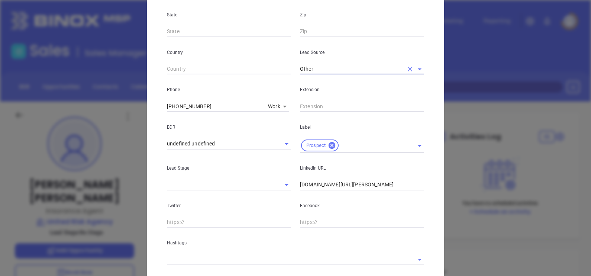
scroll to position [266, 0]
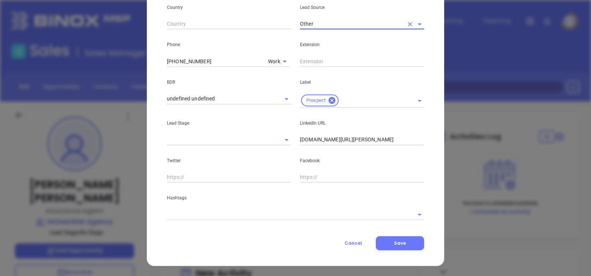
type input "Other"
click at [327, 179] on input "text" at bounding box center [362, 177] width 124 height 11
click at [300, 144] on input "linkedin.com/in/russell-taylor-9374861a2" at bounding box center [362, 139] width 124 height 11
drag, startPoint x: 410, startPoint y: 138, endPoint x: 261, endPoint y: 166, distance: 151.4
click at [273, 166] on div "First Name Russell Last Name Taylor Email russell@unitedriskins.com Job Title P…" at bounding box center [295, 12] width 257 height 415
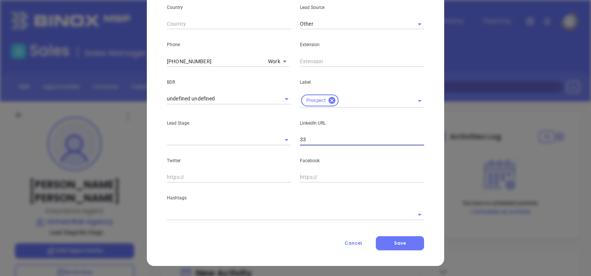
type input "3"
paste input "linkedin.com/in/russell-taylor-9374861a2"
type input "www.linkedin.com/in/russell-taylor-9374861a2"
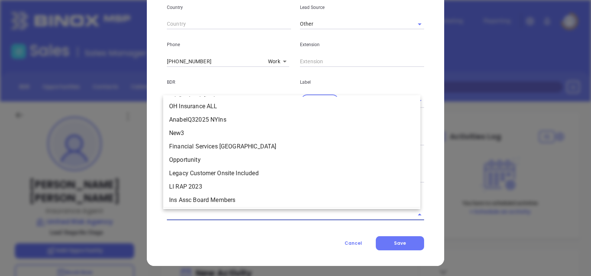
click at [309, 209] on input "text" at bounding box center [285, 214] width 237 height 11
type input "N"
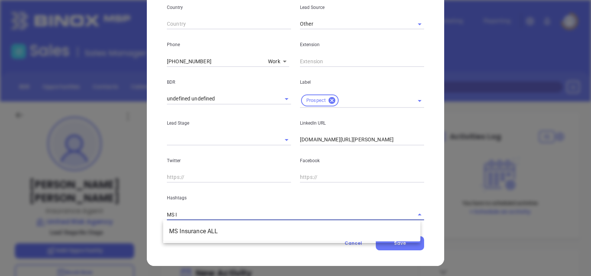
type input "MS IN"
click at [180, 237] on li "MS Insurance ALL" at bounding box center [291, 231] width 257 height 13
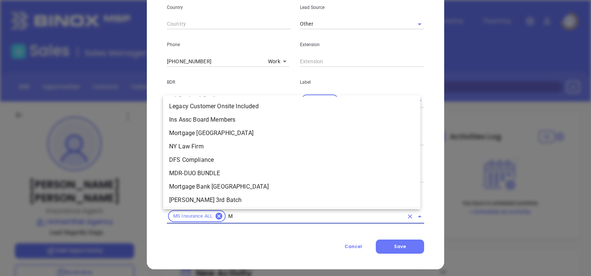
scroll to position [870, 0]
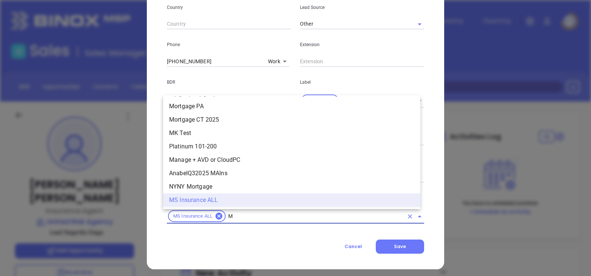
type input "MS"
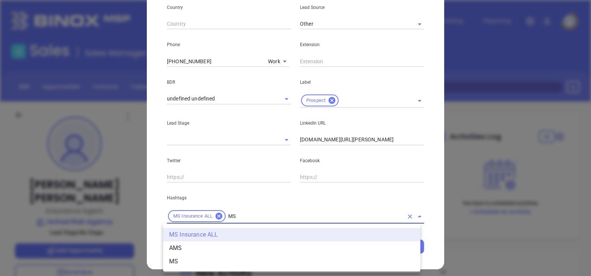
scroll to position [0, 0]
click at [184, 261] on li "MS" at bounding box center [291, 261] width 257 height 13
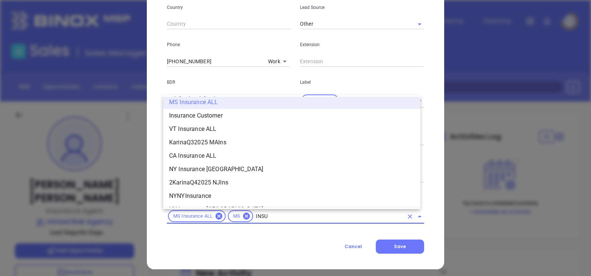
scroll to position [379, 0]
type input "INSURANCE"
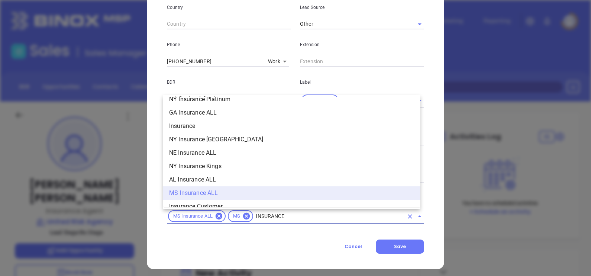
scroll to position [292, 0]
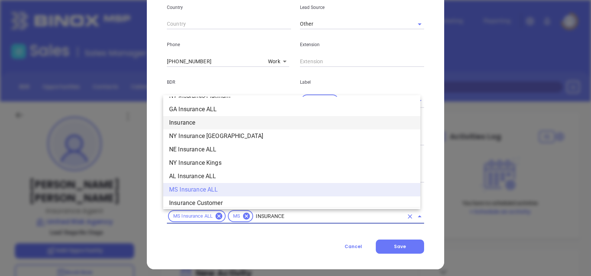
click at [292, 116] on ul "OH Insurance ALL NY Insurance ALL FL Insurance ALL DE Insurance ALL LA Insuranc…" at bounding box center [291, 152] width 257 height 110
click at [292, 116] on li "Insurance" at bounding box center [291, 122] width 257 height 13
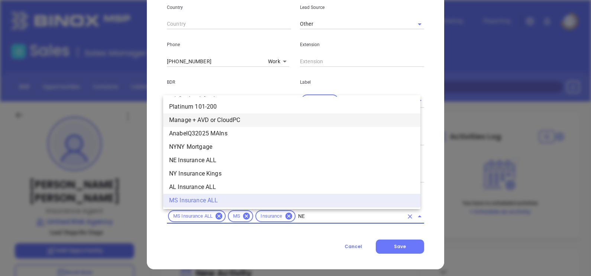
scroll to position [0, 0]
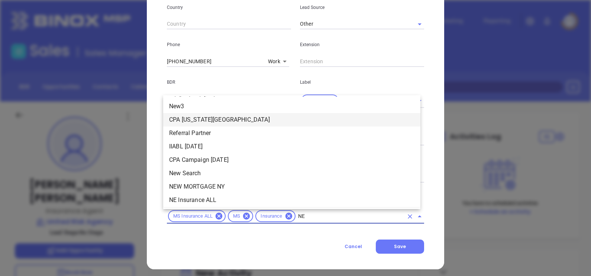
type input "NEW"
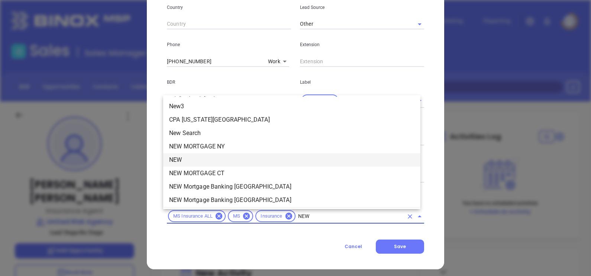
click at [246, 165] on li "NEW" at bounding box center [291, 159] width 257 height 13
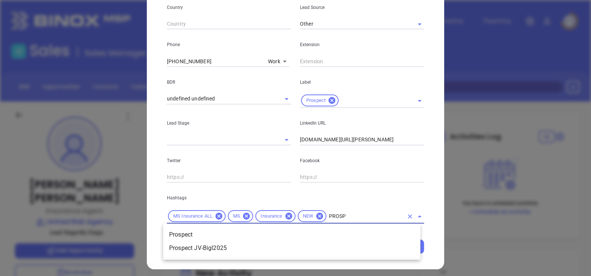
type input "PROSPE"
click at [237, 240] on li "Prospect" at bounding box center [291, 234] width 257 height 13
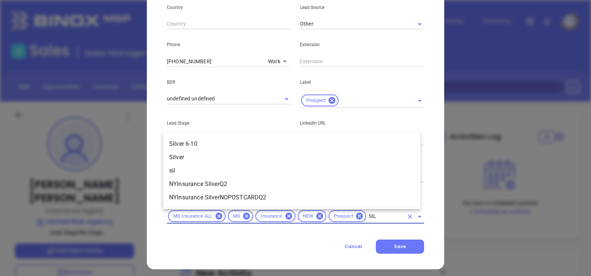
type input "SILV"
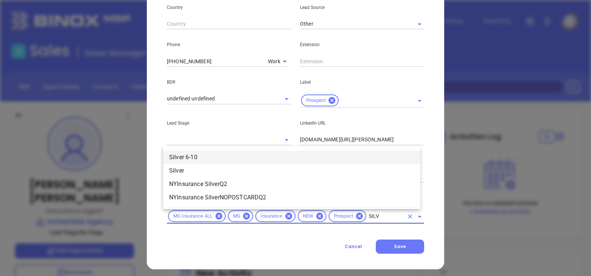
click at [206, 161] on li "Silver 6-10" at bounding box center [291, 157] width 257 height 13
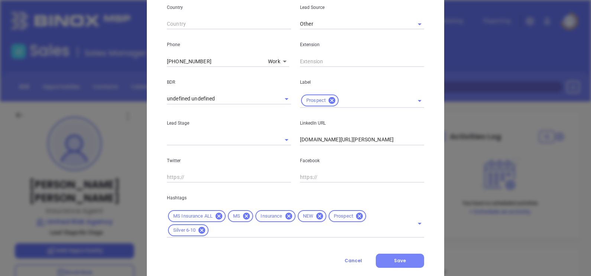
click at [387, 261] on button "Save" at bounding box center [400, 261] width 48 height 14
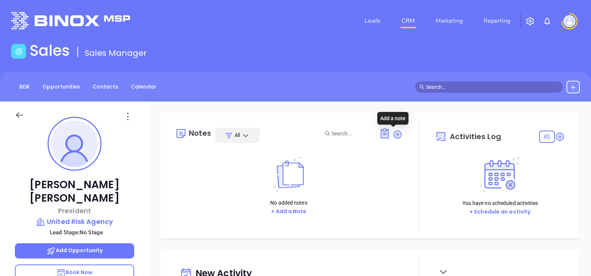
click at [393, 137] on icon at bounding box center [398, 134] width 10 height 10
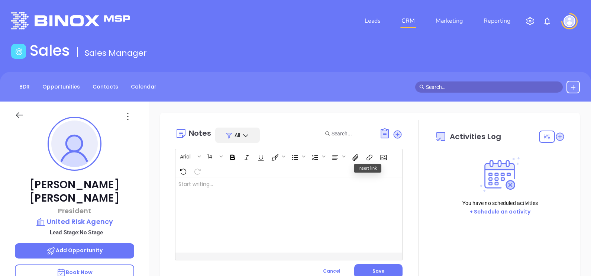
click at [336, 190] on div at bounding box center [281, 214] width 211 height 75
click at [386, 274] on button "Save" at bounding box center [378, 271] width 48 height 14
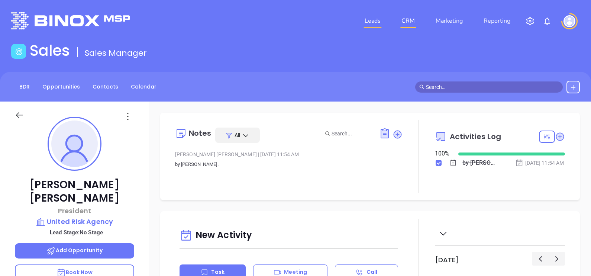
click at [376, 15] on link "Leads" at bounding box center [373, 20] width 22 height 15
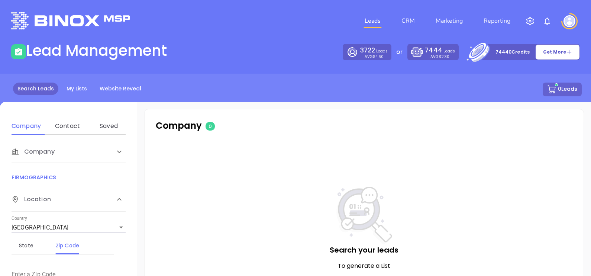
drag, startPoint x: 71, startPoint y: 77, endPoint x: 71, endPoint y: 81, distance: 4.1
click at [71, 79] on div "Search Leads My Lists Website Reveal 0 Leads" at bounding box center [296, 98] width 600 height 49
click at [71, 82] on div "Search Leads My Lists Website Reveal 0 Leads" at bounding box center [296, 98] width 600 height 49
click at [72, 92] on link "My Lists" at bounding box center [76, 89] width 29 height 12
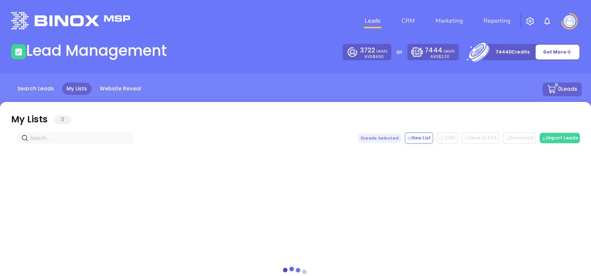
click at [54, 140] on input "text" at bounding box center [76, 138] width 93 height 8
paste input "betzrosetti.com"
type input "betzrosetti.com"
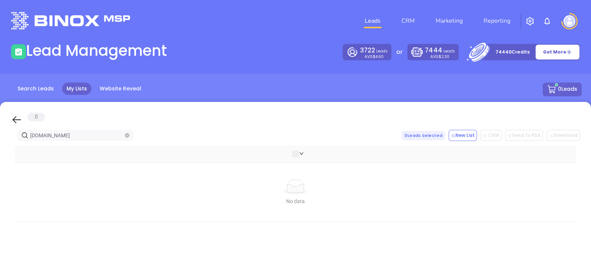
click at [128, 138] on span at bounding box center [127, 135] width 4 height 8
click at [128, 136] on icon "close-circle" at bounding box center [127, 135] width 4 height 4
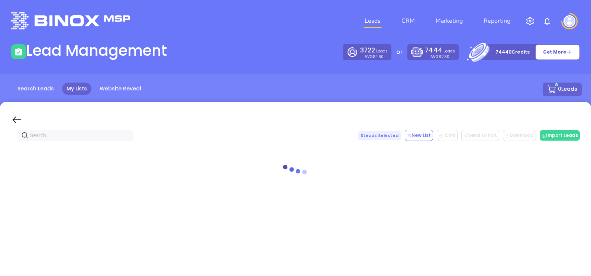
paste input "siproins.com"
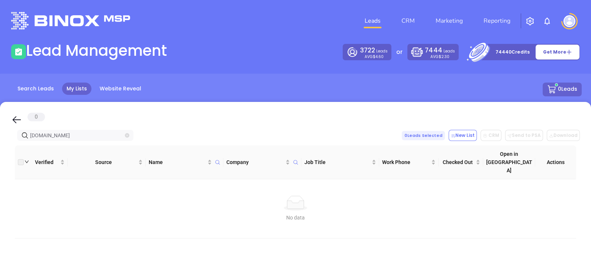
type input "siproins.com"
click at [124, 132] on span "siproins.com" at bounding box center [75, 135] width 116 height 11
click at [125, 133] on icon "close-circle" at bounding box center [127, 135] width 4 height 4
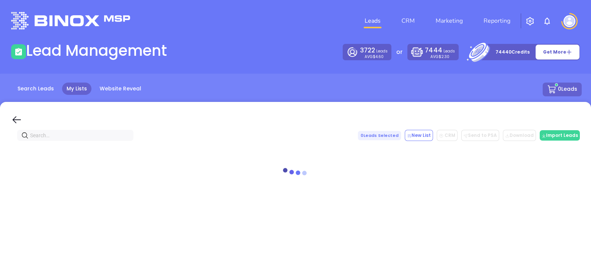
paste input "allenandsmithins.com"
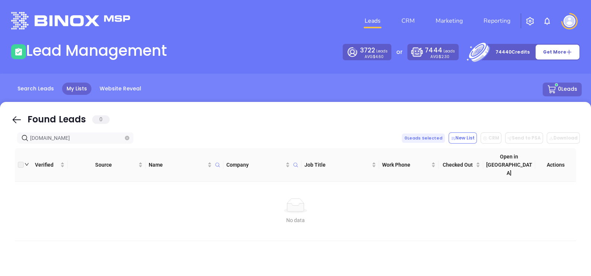
type input "allenandsmithins.com"
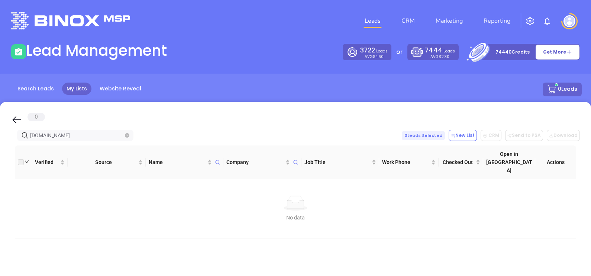
click at [126, 138] on span at bounding box center [127, 135] width 4 height 8
click at [126, 136] on icon "close-circle" at bounding box center [127, 135] width 4 height 4
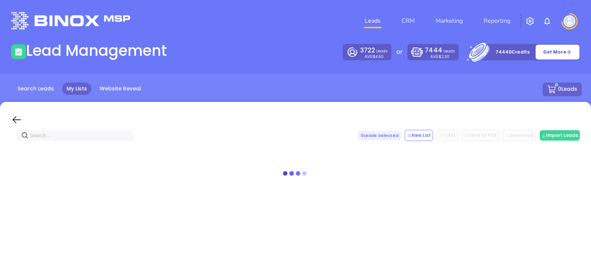
paste input "Mattina Insurance Agency, Inc. - Gulfport"
type input "Mattina Insurance Agency, Inc. - Gulfport"
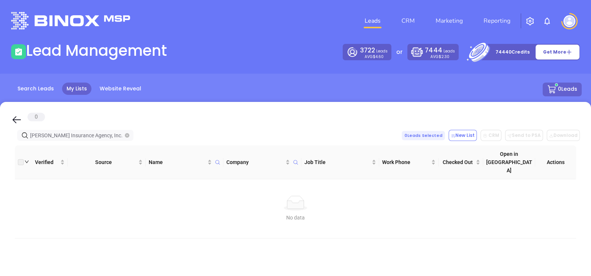
scroll to position [0, 0]
click at [128, 134] on icon "close-circle" at bounding box center [127, 135] width 4 height 4
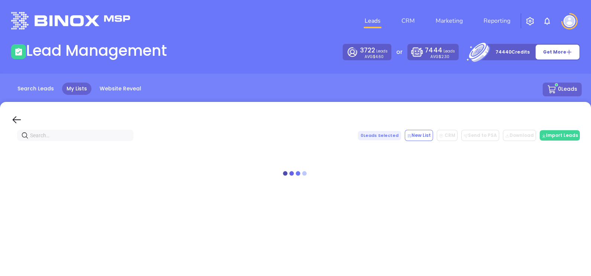
scroll to position [0, 0]
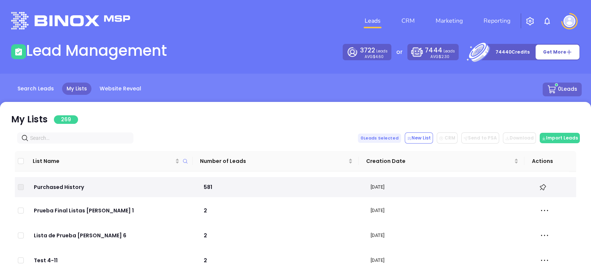
paste input "mattinainsurance.com"
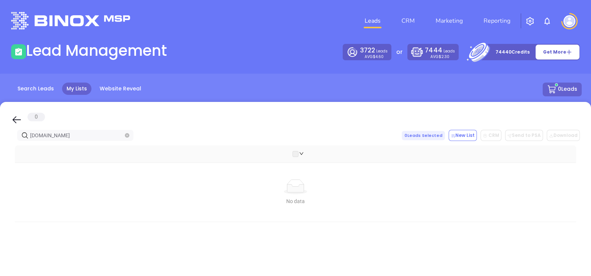
type input "mattinainsurance.com"
click at [125, 132] on span "mattinainsurance.com" at bounding box center [75, 135] width 116 height 11
click at [126, 133] on icon "close-circle" at bounding box center [127, 135] width 4 height 4
paste input "hewesagency.com"
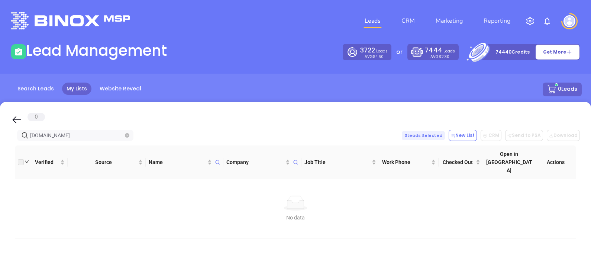
type input "hewesagency.com"
click at [128, 134] on icon "close-circle" at bounding box center [127, 135] width 4 height 4
paste input "firstchoice.insure"
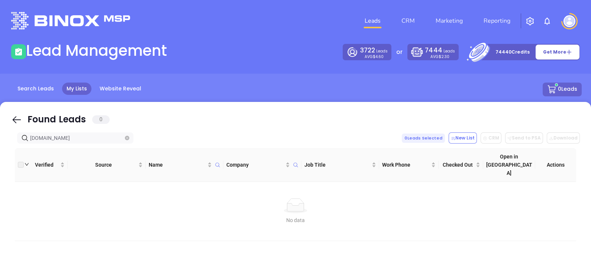
type input "firstchoice.insure"
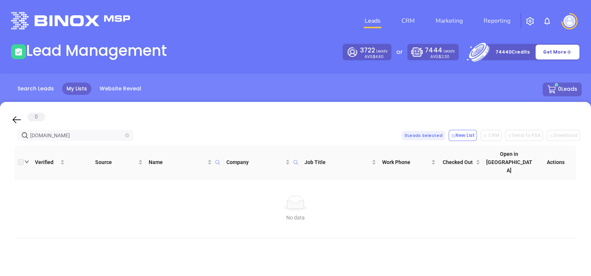
click at [126, 134] on icon "close-circle" at bounding box center [127, 135] width 4 height 4
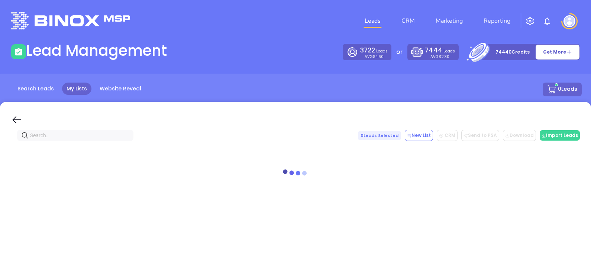
paste input "msinsurancebrokers.com"
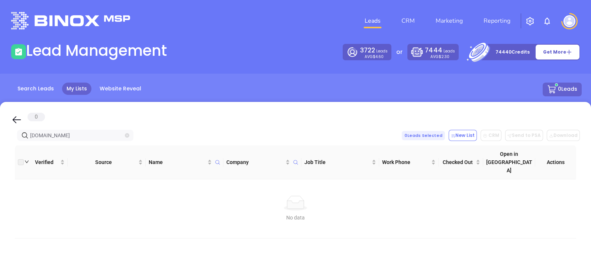
type input "msinsurancebrokers.com"
click at [127, 134] on icon "close-circle" at bounding box center [127, 135] width 4 height 4
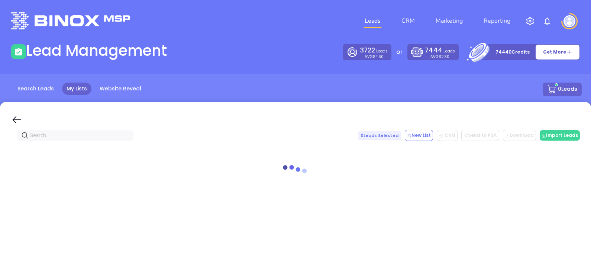
paste input "westinsurancecenter.com"
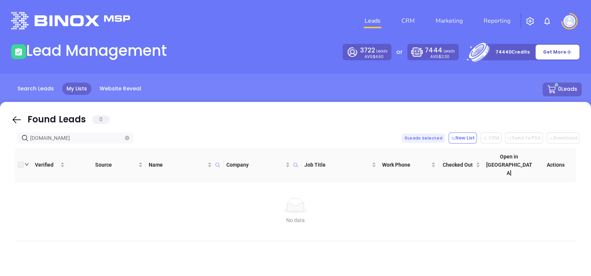
drag, startPoint x: 102, startPoint y: 136, endPoint x: -2, endPoint y: 162, distance: 106.9
click at [0, 162] on html "Leads CRM Marketing Reporting Financial Leads Leads Lead Management 3722 Leads …" at bounding box center [295, 138] width 591 height 276
type input "westinsurancecenter.com"
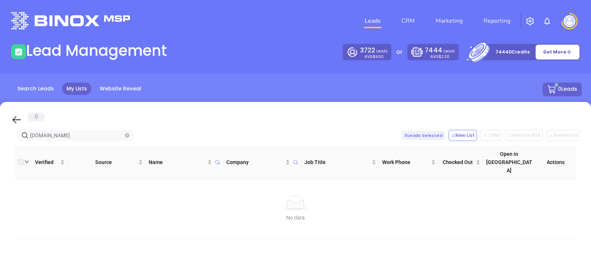
click at [130, 137] on span "westinsurancecenter.com" at bounding box center [75, 135] width 116 height 11
click at [128, 138] on icon "close-circle" at bounding box center [127, 135] width 4 height 4
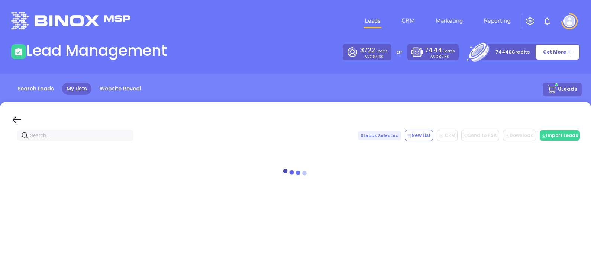
paste input "callicottinsurance.com"
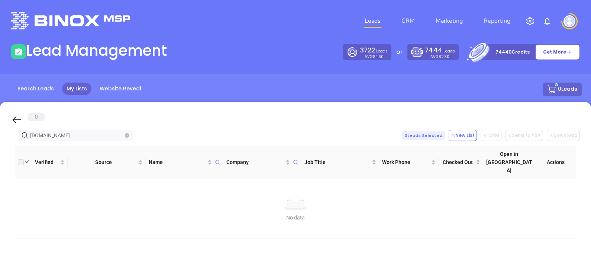
drag, startPoint x: 89, startPoint y: 136, endPoint x: 0, endPoint y: 162, distance: 93.1
click at [0, 162] on html "Leads CRM Marketing Reporting Financial Leads Leads Lead Management 3722 Leads …" at bounding box center [295, 138] width 591 height 276
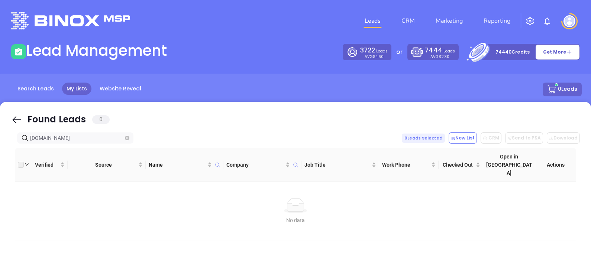
type input "callicottinsurance.com"
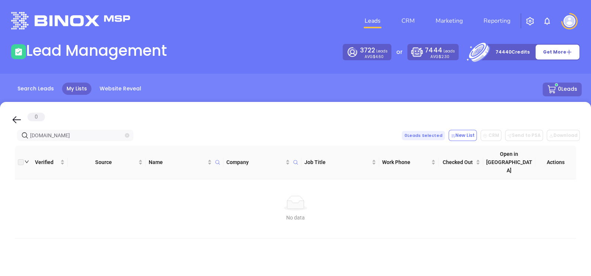
click at [126, 136] on icon "close-circle" at bounding box center [127, 135] width 4 height 4
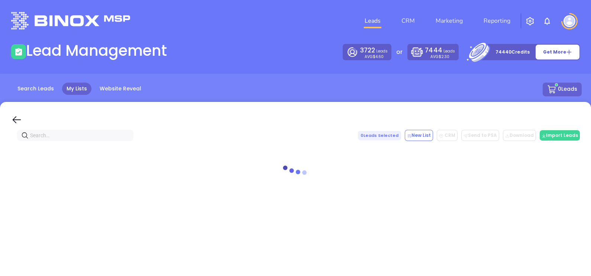
paste input "hollandinsuranceinc.com"
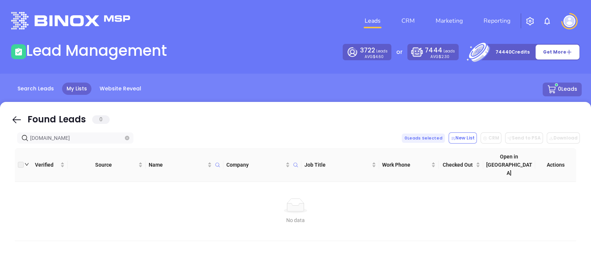
type input "hollandinsuranceinc.com"
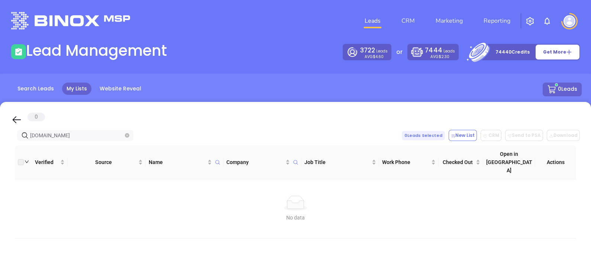
click at [127, 138] on span at bounding box center [127, 135] width 4 height 8
click at [127, 137] on icon "close-circle" at bounding box center [127, 135] width 4 height 4
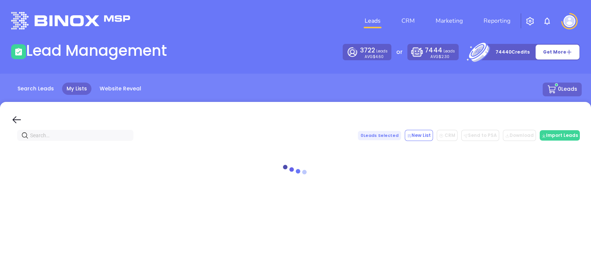
paste input "goodrichinsurance.net"
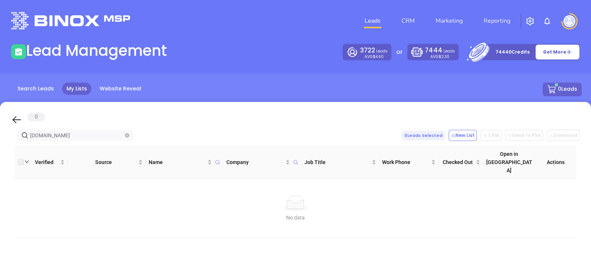
type input "goodrichinsurance.net"
click at [130, 134] on span "goodrichinsurance.net" at bounding box center [75, 135] width 116 height 11
click at [128, 134] on span "goodrichinsurance.net" at bounding box center [75, 135] width 116 height 11
click at [126, 134] on icon "close-circle" at bounding box center [127, 135] width 4 height 4
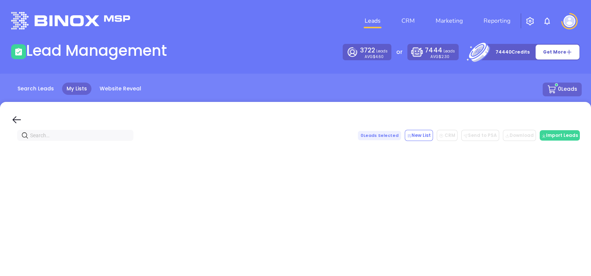
paste input "iainsures.com"
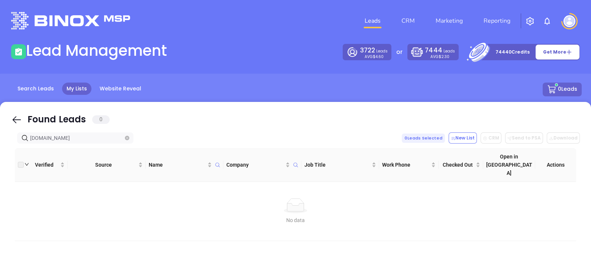
type input "iainsures.com"
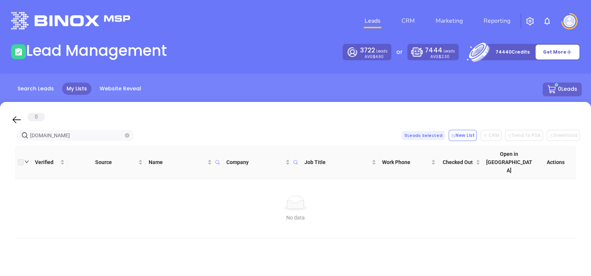
click at [128, 137] on icon "close-circle" at bounding box center [127, 135] width 4 height 4
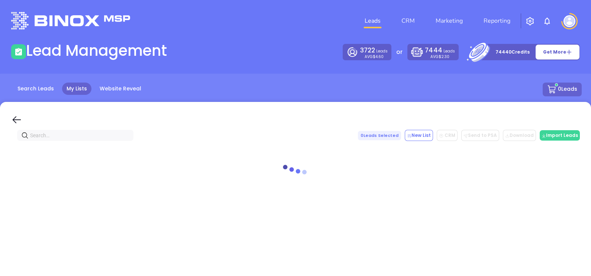
paste input "iastarkville.com"
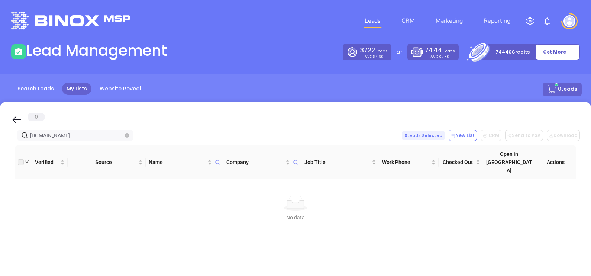
type input "iastarkville.com"
click at [128, 137] on icon "close-circle" at bounding box center [127, 135] width 4 height 4
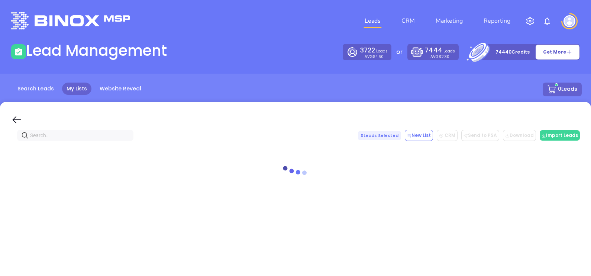
paste input "Insurance Associates of Starkville"
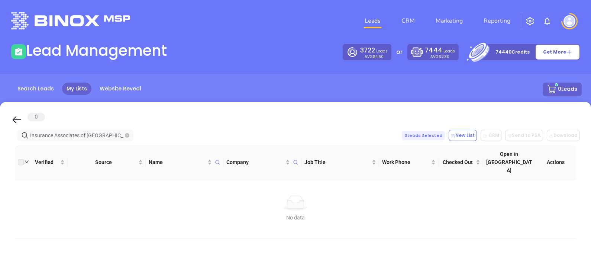
type input "Insurance Associates of Starkville"
click at [126, 136] on icon "close-circle" at bounding box center [127, 135] width 4 height 4
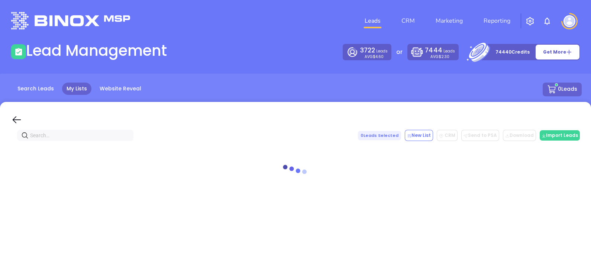
paste input "gcminsurance.com"
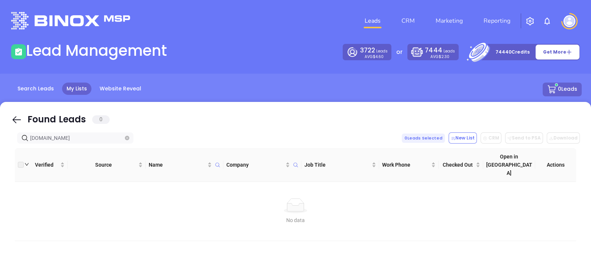
type input "gcminsurance.com"
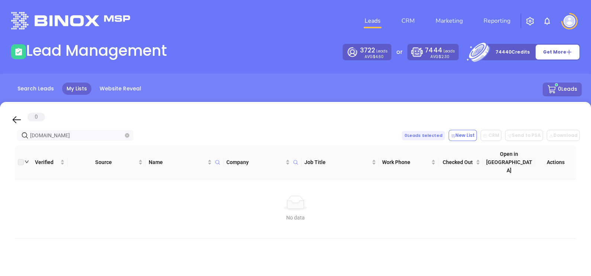
click at [129, 136] on span "gcminsurance.com" at bounding box center [75, 135] width 116 height 11
click at [125, 133] on icon "close-circle" at bounding box center [127, 135] width 4 height 4
paste input "gforceins.com"
type input "gforceins.com"
click at [125, 135] on icon "close-circle" at bounding box center [127, 135] width 4 height 4
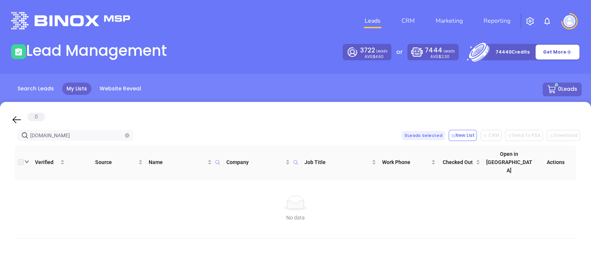
type input "thefordinsuranceagency.com"
click at [125, 136] on icon "close-circle" at bounding box center [127, 135] width 4 height 4
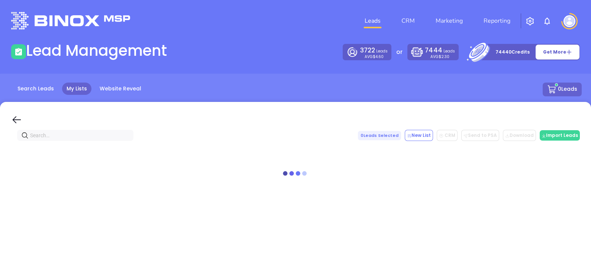
paste input "[DOMAIN_NAME]"
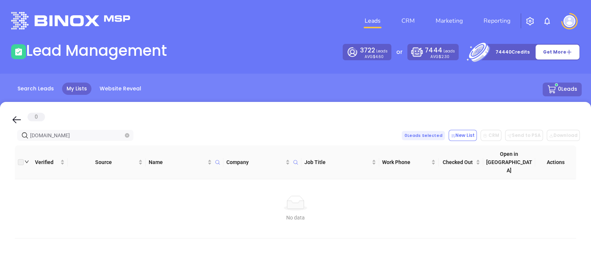
click at [125, 132] on span at bounding box center [127, 135] width 4 height 8
paste input "Muirhead Insurance Group"
type input "muirheadinsurancegroup.comMuirhead Insurance Group"
click at [126, 133] on icon "close-circle" at bounding box center [127, 135] width 4 height 4
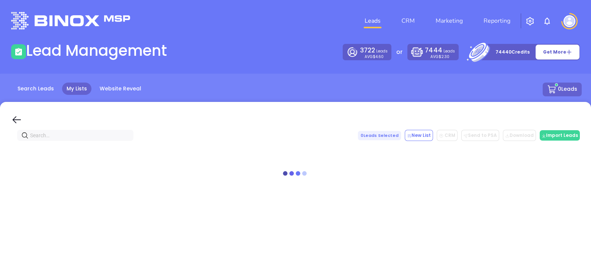
scroll to position [0, 0]
paste input "Muirhead Insurance Group"
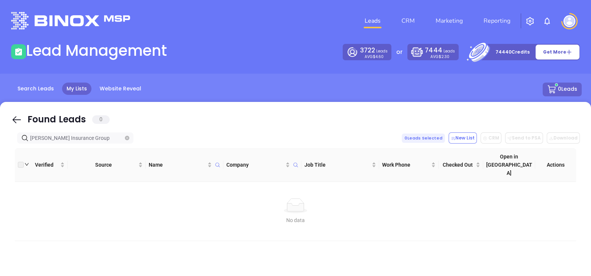
drag, startPoint x: 105, startPoint y: 136, endPoint x: 0, endPoint y: 139, distance: 104.6
click at [0, 139] on html "Leads CRM Marketing Reporting Financial Leads Leads Lead Management 3722 Leads …" at bounding box center [295, 138] width 591 height 276
type input "Muirhead Insurance Group"
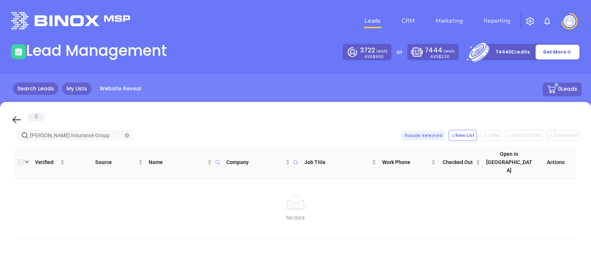
click at [39, 92] on link "Search Leads" at bounding box center [35, 89] width 45 height 12
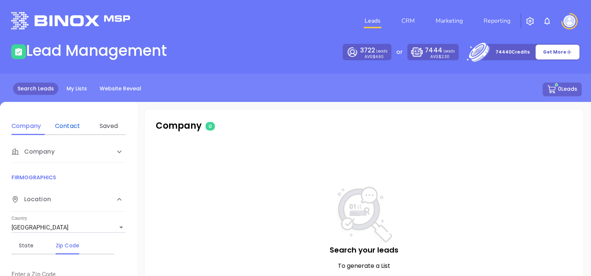
click at [65, 126] on div "Contact" at bounding box center [67, 126] width 29 height 9
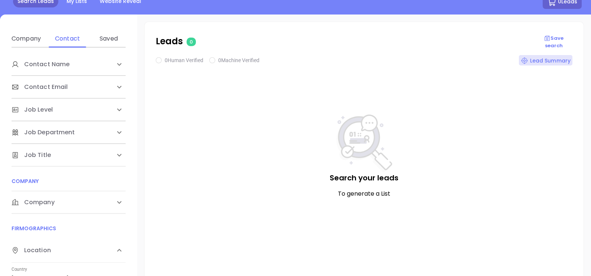
scroll to position [93, 0]
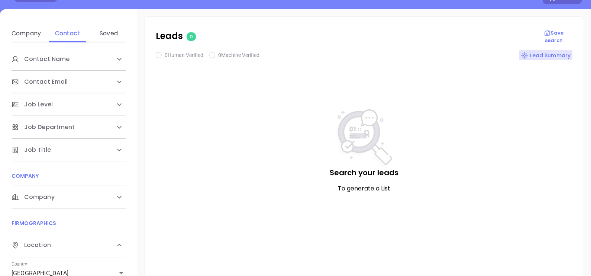
drag, startPoint x: 49, startPoint y: 194, endPoint x: 60, endPoint y: 200, distance: 12.2
click at [49, 195] on span "Company" at bounding box center [33, 197] width 43 height 9
click at [61, 218] on div "Domain" at bounding box center [67, 226] width 29 height 18
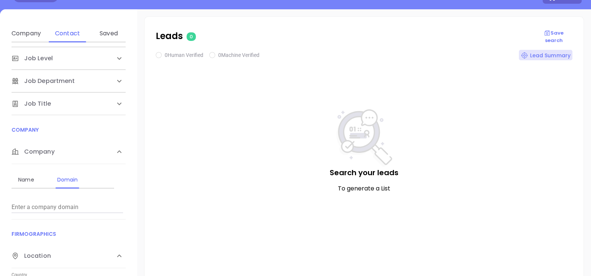
click at [57, 210] on input "Enter a company name" at bounding box center [68, 207] width 112 height 12
paste input "muirheadinsurancegroup.com"
type input "muirheadinsurancegroup.com"
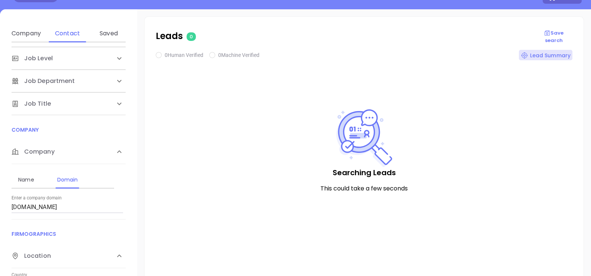
checkbox input "true"
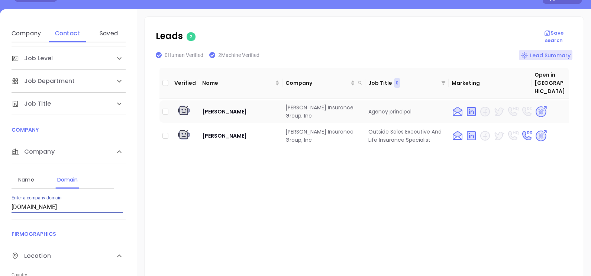
click at [535, 105] on img at bounding box center [541, 111] width 13 height 13
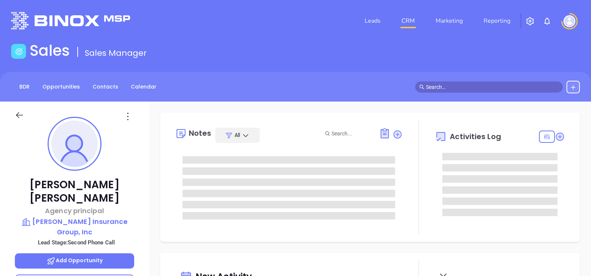
type input "[DATE]"
type input "[PERSON_NAME]"
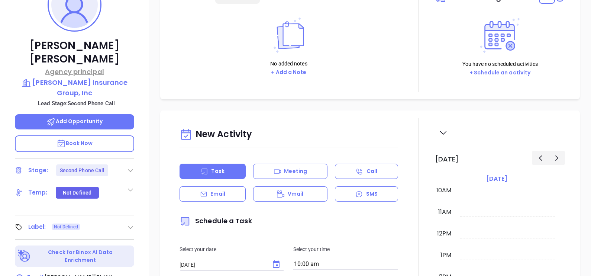
scroll to position [139, 0]
click at [128, 166] on icon at bounding box center [130, 169] width 7 height 7
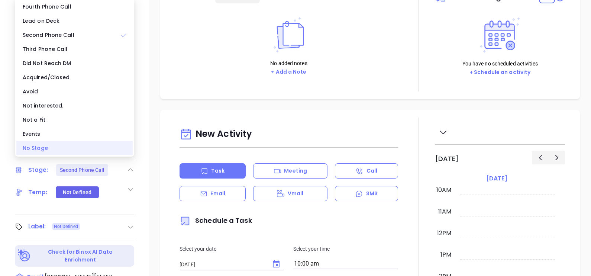
click at [45, 153] on div "No Stage" at bounding box center [74, 148] width 116 height 14
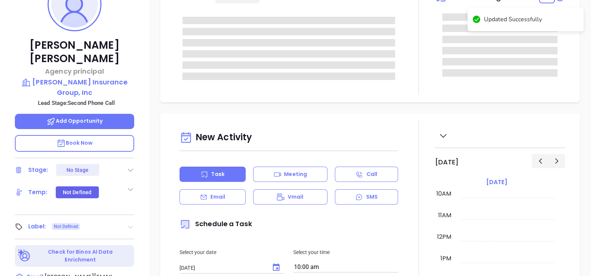
click at [128, 223] on icon at bounding box center [130, 226] width 7 height 7
click at [102, 242] on div "Prospect" at bounding box center [98, 248] width 22 height 12
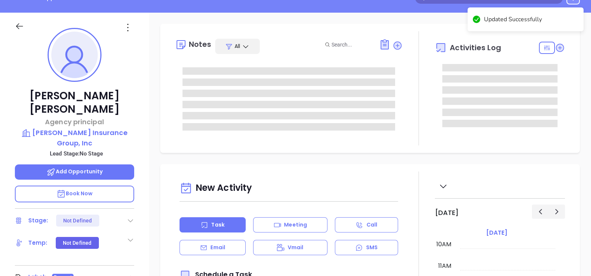
scroll to position [46, 0]
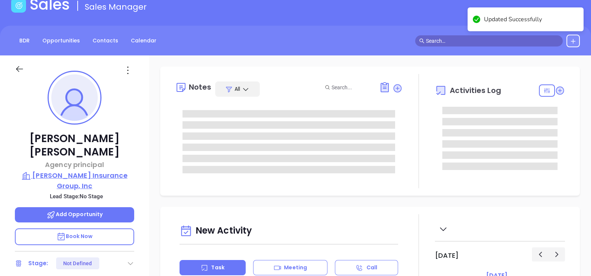
click at [91, 170] on p "[PERSON_NAME] Insurance Group, Inc" at bounding box center [74, 180] width 119 height 20
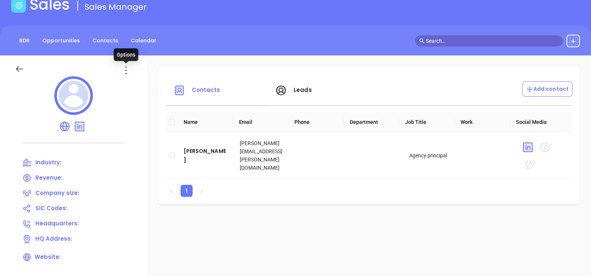
click at [130, 70] on icon at bounding box center [126, 70] width 12 height 12
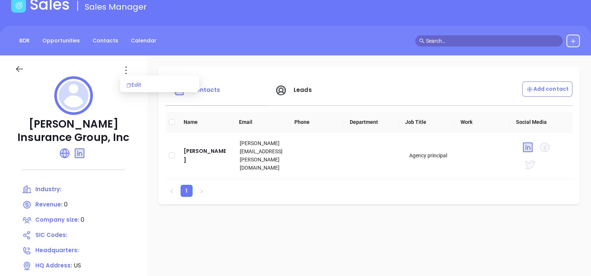
click at [143, 87] on div "Edit" at bounding box center [159, 85] width 67 height 8
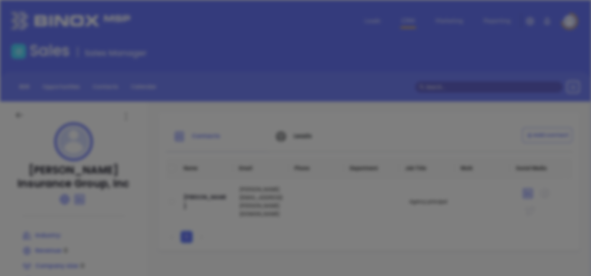
type input "[PERSON_NAME] Insurance Group, Inc"
type input "0"
type input "[DOMAIN_NAME]"
type input "[DOMAIN_NAME][URL][PERSON_NAME]"
type input "0"
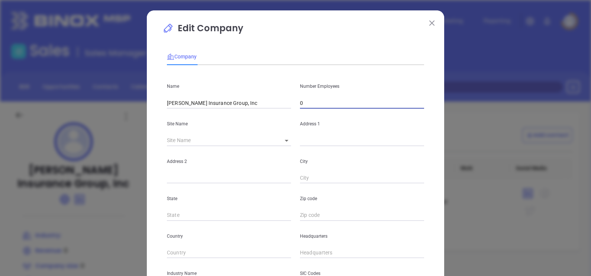
click at [311, 105] on input "0" at bounding box center [362, 102] width 124 height 11
type input "11"
click at [286, 140] on body "Leads CRM Marketing Reporting Financial Leads Leads Sales Sales Manager BDR Opp…" at bounding box center [295, 138] width 591 height 276
click at [288, 141] on div at bounding box center [295, 138] width 591 height 276
click at [280, 141] on body "Leads CRM Marketing Reporting Financial Leads Leads Sales Sales Manager BDR Opp…" at bounding box center [295, 138] width 591 height 276
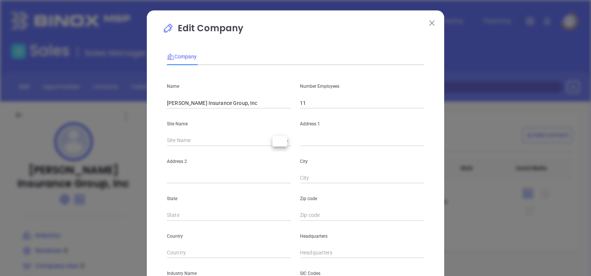
click at [280, 141] on li at bounding box center [280, 141] width 15 height 4
type input "US"
type input "127319"
click at [307, 138] on input "text" at bounding box center [362, 140] width 124 height 11
paste input "[STREET_ADDRESS][US_STATE]"
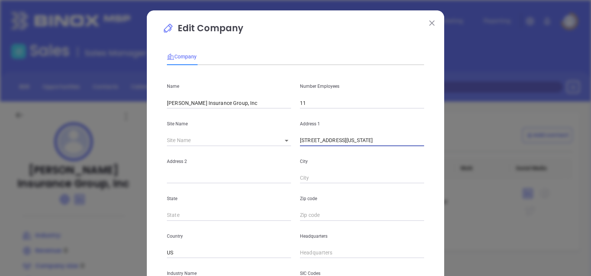
drag, startPoint x: 382, startPoint y: 142, endPoint x: 398, endPoint y: 142, distance: 15.6
click at [398, 142] on input "[STREET_ADDRESS][US_STATE]" at bounding box center [362, 140] width 124 height 11
type input "[STREET_ADDRESS][US_STATE]"
click at [314, 215] on input "text" at bounding box center [362, 215] width 124 height 11
paste input "39183"
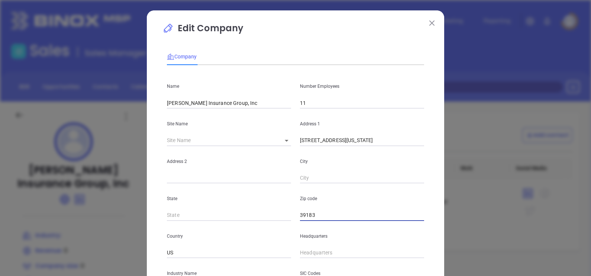
type input "39183"
click at [203, 218] on input "text" at bounding box center [229, 215] width 124 height 11
type input "MS"
click at [350, 151] on div "City" at bounding box center [362, 165] width 133 height 38
click at [349, 144] on input "[STREET_ADDRESS][US_STATE]" at bounding box center [362, 140] width 124 height 11
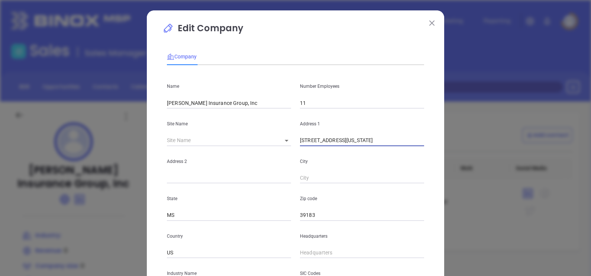
drag, startPoint x: 329, startPoint y: 140, endPoint x: 350, endPoint y: 144, distance: 21.6
click at [350, 144] on input "[STREET_ADDRESS][US_STATE]" at bounding box center [362, 140] width 124 height 11
click at [322, 179] on input "text" at bounding box center [362, 178] width 124 height 11
paste input "Vicksburg"
type input "Vicksburg"
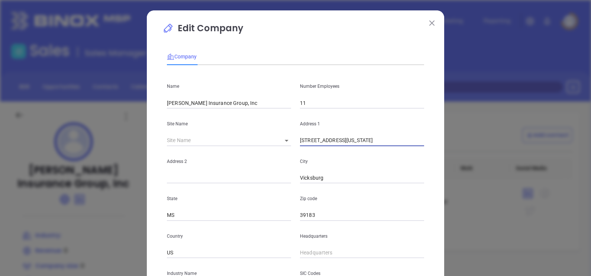
drag, startPoint x: 327, startPoint y: 137, endPoint x: 417, endPoint y: 149, distance: 90.9
click at [417, 149] on div "Name [PERSON_NAME] Insurance Group, Inc Number Employees 11 Site Name ​ 127319 …" at bounding box center [295, 220] width 257 height 299
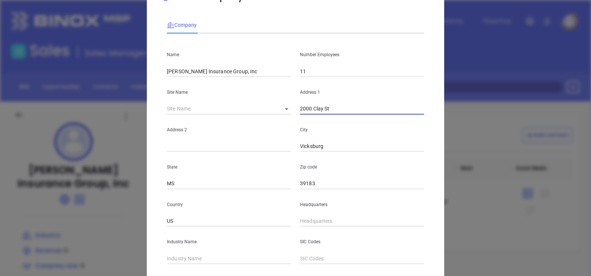
scroll to position [46, 0]
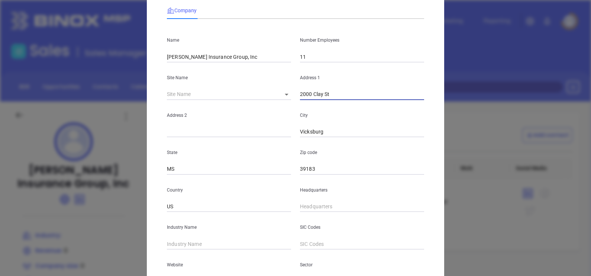
type input "2000 Clay St"
type input "( ) -"
click at [309, 208] on input "( ) -" at bounding box center [362, 206] width 124 height 11
paste input "601) 631-0111"
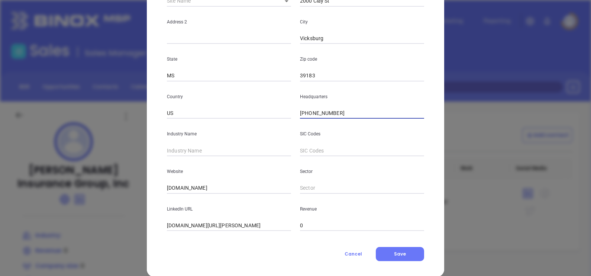
type input "[PHONE_NUMBER]"
click at [197, 153] on input "text" at bounding box center [229, 150] width 124 height 11
type input "Insurance"
drag, startPoint x: 262, startPoint y: 183, endPoint x: 144, endPoint y: 197, distance: 119.1
click at [147, 197] on div "Edit Company Company Name [PERSON_NAME] Insurance Group, Inc Number Employees 1…" at bounding box center [296, 74] width 298 height 406
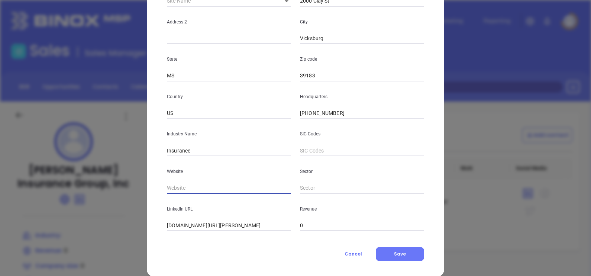
paste input "[URL][DOMAIN_NAME]"
type input "[URL][DOMAIN_NAME]"
click at [386, 252] on button "Save" at bounding box center [400, 254] width 48 height 14
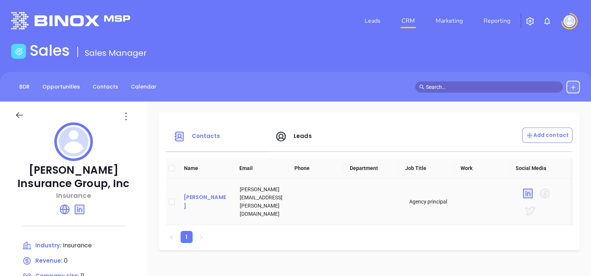
click at [223, 198] on div "[PERSON_NAME]" at bounding box center [206, 202] width 45 height 18
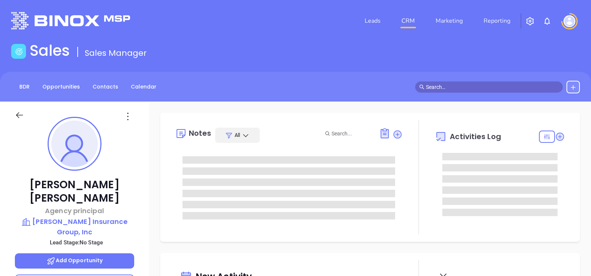
scroll to position [216, 0]
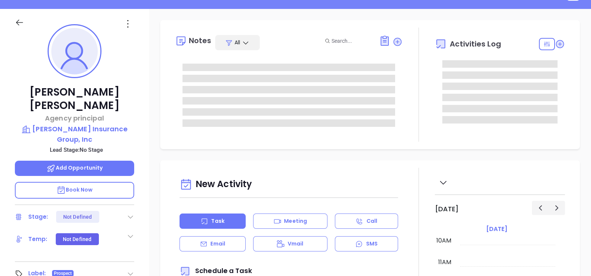
type input "[PERSON_NAME]"
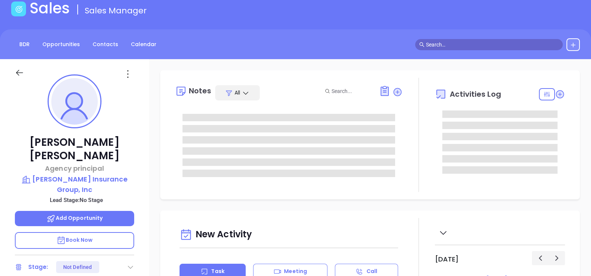
scroll to position [0, 0]
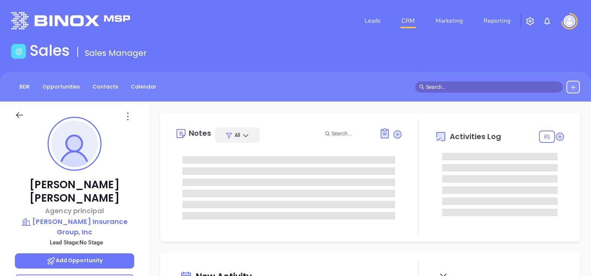
click at [125, 118] on icon at bounding box center [128, 116] width 12 height 12
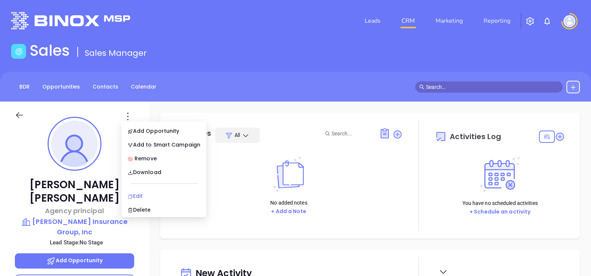
click at [146, 195] on div "Edit" at bounding box center [164, 196] width 73 height 8
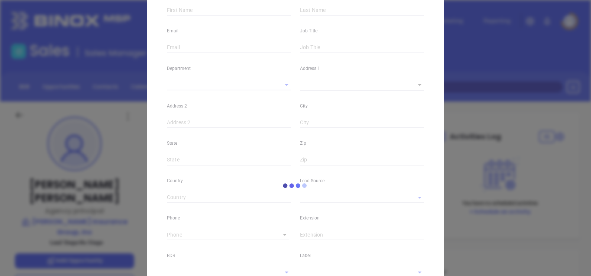
type input "[PERSON_NAME]"
type input "[PERSON_NAME][EMAIL_ADDRESS][PERSON_NAME][DOMAIN_NAME]"
type input "Agency principal"
type input "1"
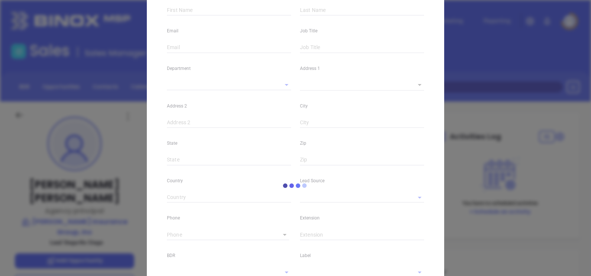
type input "[DOMAIN_NAME][URL][PERSON_NAME]"
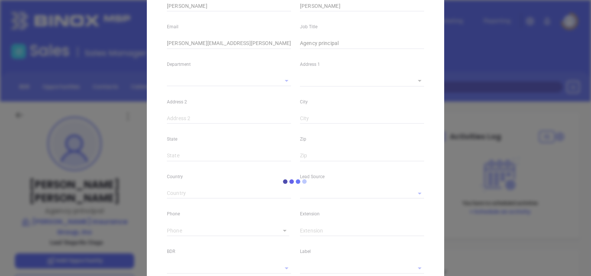
type input "Marketing"
type input "Website Reveal"
type input "undefined undefined"
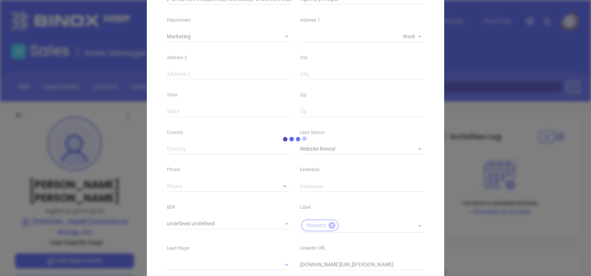
type input "[PHONE_NUMBER]"
type input "1"
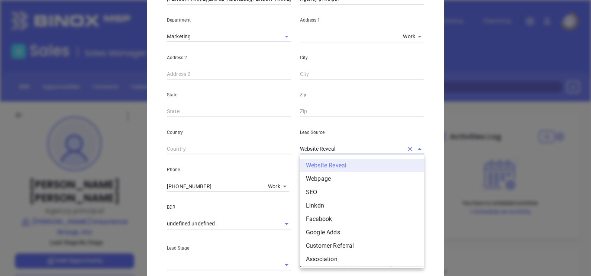
drag, startPoint x: 337, startPoint y: 147, endPoint x: 275, endPoint y: 157, distance: 62.6
click at [275, 157] on div "First Name [PERSON_NAME] Last Name [PERSON_NAME] Email [PERSON_NAME][EMAIL_ADDR…" at bounding box center [295, 137] width 257 height 415
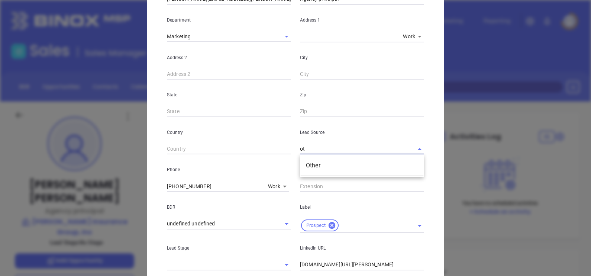
click at [321, 158] on ul "Other" at bounding box center [362, 165] width 124 height 19
click at [320, 162] on li "Other" at bounding box center [362, 165] width 124 height 13
type input "Other"
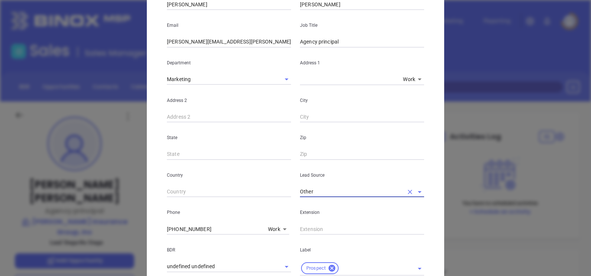
scroll to position [48, 0]
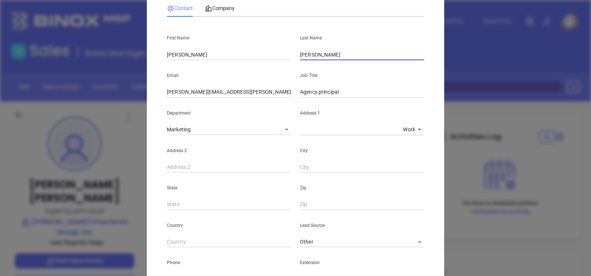
click at [334, 56] on input "[PERSON_NAME]" at bounding box center [362, 54] width 124 height 11
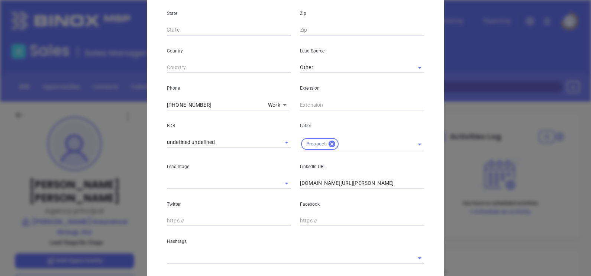
scroll to position [266, 0]
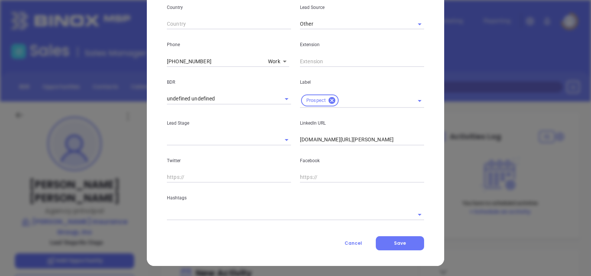
type input "[PERSON_NAME]"
click at [300, 139] on input "[DOMAIN_NAME][URL][PERSON_NAME]" at bounding box center [362, 139] width 124 height 11
type input "[DOMAIN_NAME][URL][PERSON_NAME]"
click at [256, 197] on p "Hashtags" at bounding box center [295, 198] width 257 height 8
drag, startPoint x: 243, startPoint y: 204, endPoint x: 236, endPoint y: 209, distance: 8.6
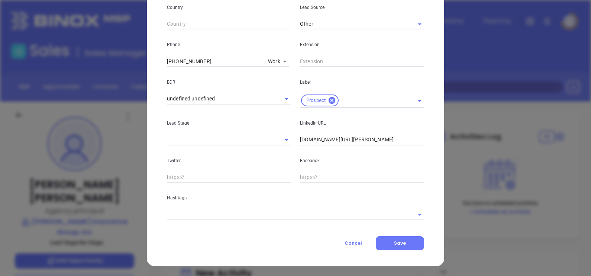
click at [237, 208] on div "Hashtags" at bounding box center [296, 202] width 266 height 38
click at [236, 209] on input "text" at bounding box center [285, 214] width 237 height 11
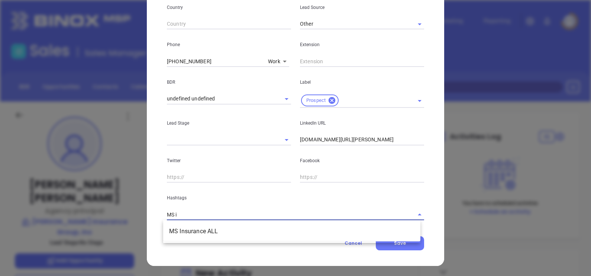
type input "MS in"
click at [230, 228] on li "MS Insurance ALL" at bounding box center [291, 231] width 257 height 13
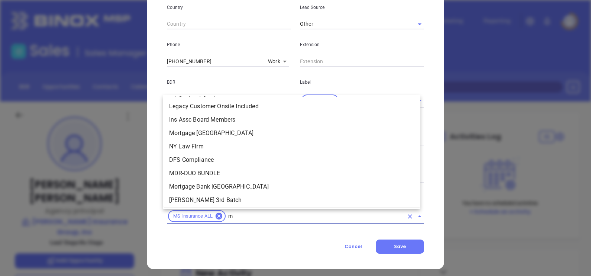
type input "ms"
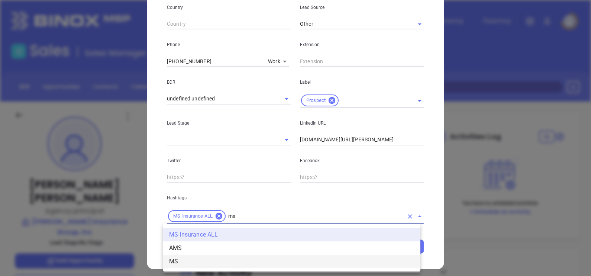
click at [190, 265] on li "MS" at bounding box center [291, 261] width 257 height 13
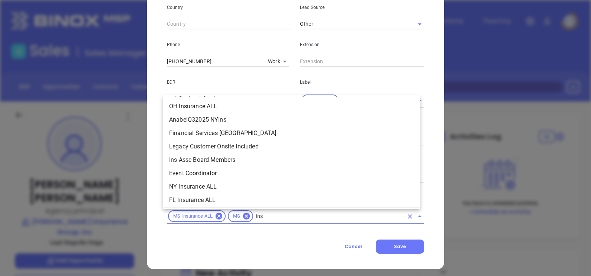
scroll to position [379, 0]
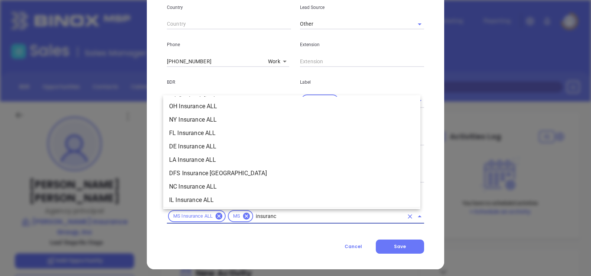
type input "insurance"
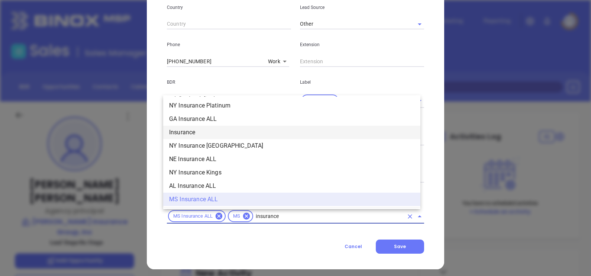
click at [223, 132] on li "Insurance" at bounding box center [291, 132] width 257 height 13
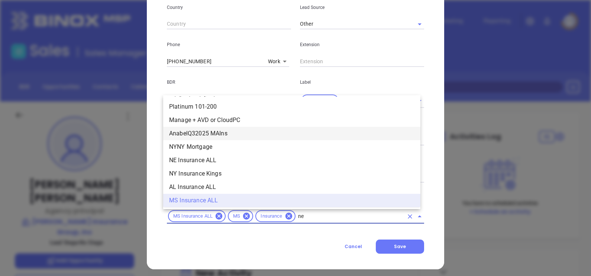
scroll to position [0, 0]
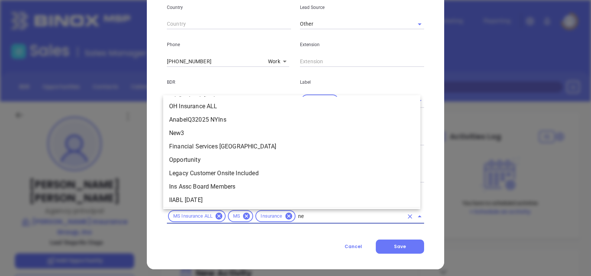
type input "new"
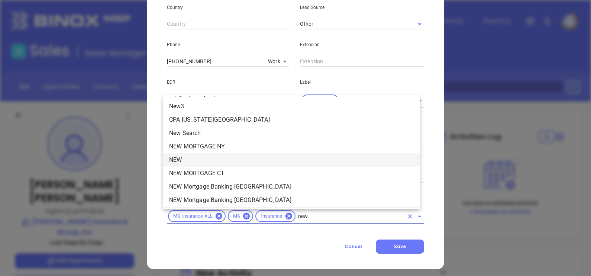
click at [172, 159] on li "NEW" at bounding box center [291, 159] width 257 height 13
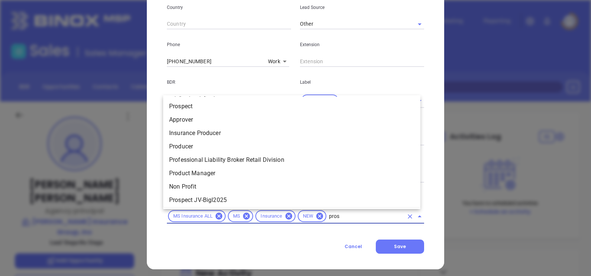
type input "prosp"
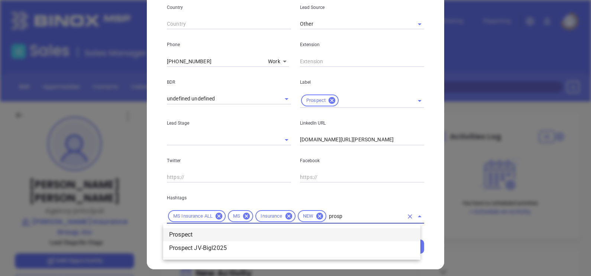
click at [185, 232] on li "Prospect" at bounding box center [291, 234] width 257 height 13
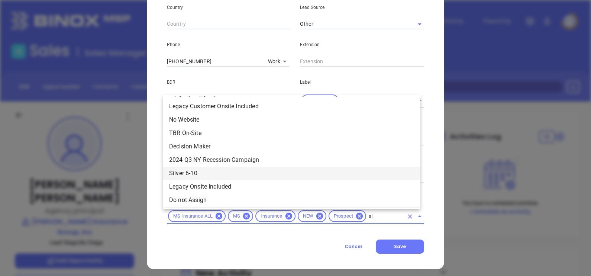
type input "s"
type input "go"
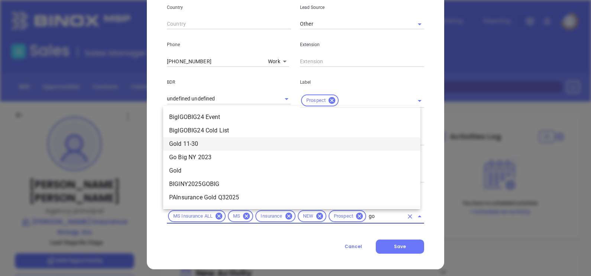
click at [208, 147] on li "Gold 11-30" at bounding box center [291, 143] width 257 height 13
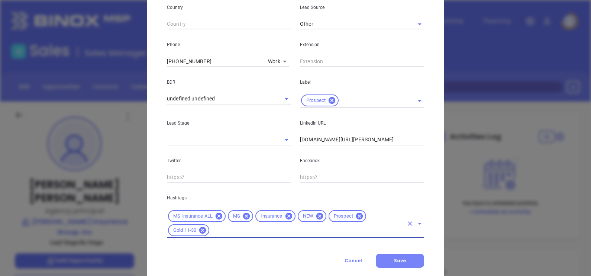
click at [397, 254] on button "Save" at bounding box center [400, 261] width 48 height 14
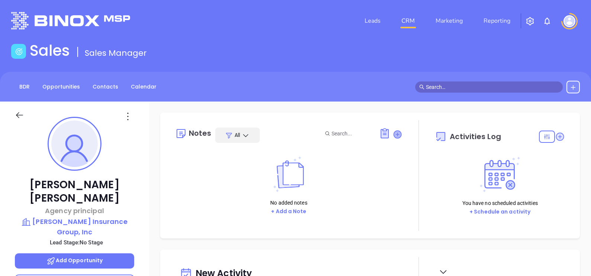
click at [396, 132] on icon at bounding box center [397, 134] width 7 height 7
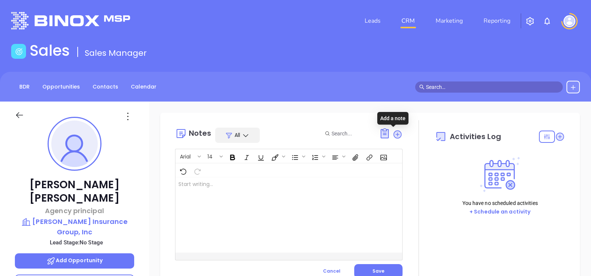
click at [215, 184] on div at bounding box center [281, 214] width 211 height 75
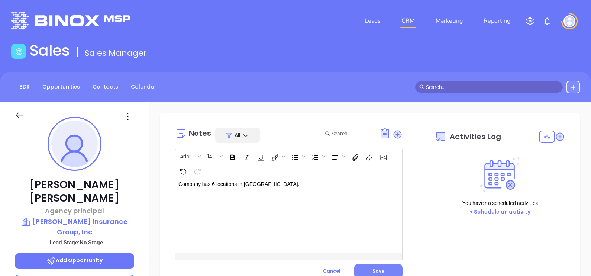
click at [370, 265] on button "Save" at bounding box center [378, 271] width 48 height 14
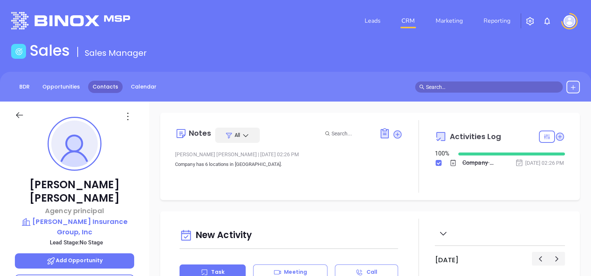
click at [112, 87] on link "Contacts" at bounding box center [105, 87] width 35 height 12
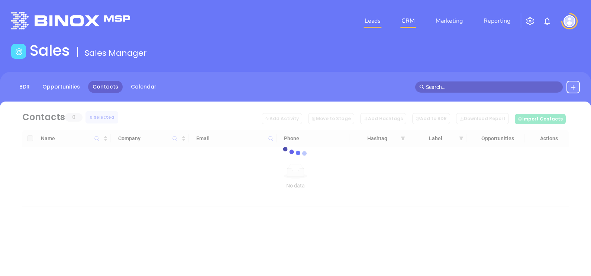
click at [372, 15] on link "Leads" at bounding box center [373, 20] width 22 height 15
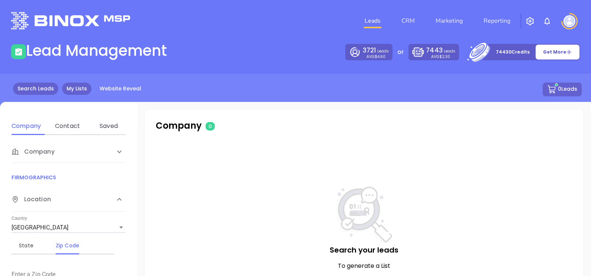
click at [70, 89] on link "My Lists" at bounding box center [76, 89] width 29 height 12
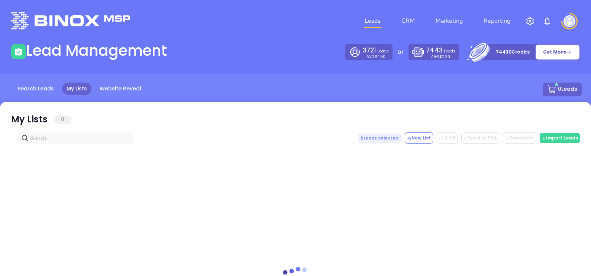
click at [48, 136] on input "text" at bounding box center [76, 138] width 93 height 8
paste input "[DOMAIN_NAME]"
type input "[DOMAIN_NAME]"
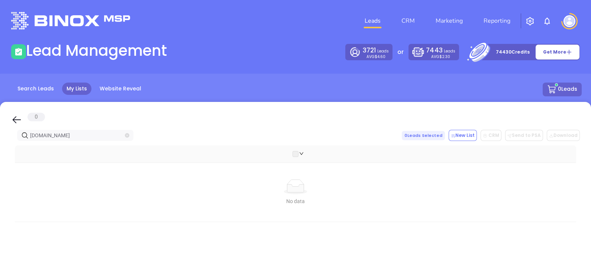
click at [126, 133] on icon "close-circle" at bounding box center [127, 135] width 4 height 4
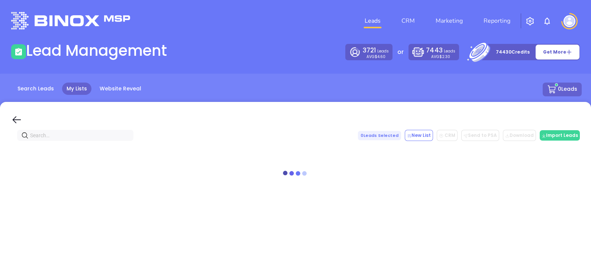
paste input "[DOMAIN_NAME]"
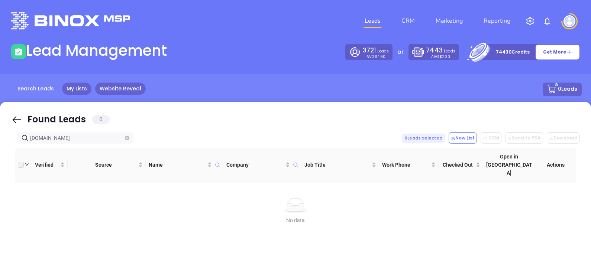
type input "[DOMAIN_NAME]"
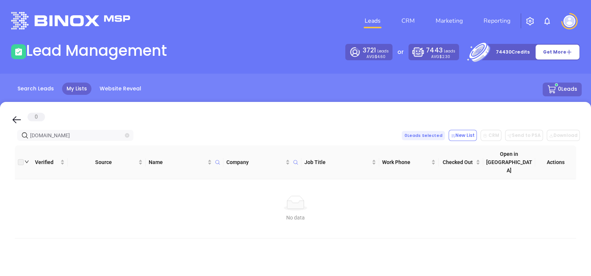
click at [128, 135] on icon "close-circle" at bounding box center [127, 135] width 4 height 4
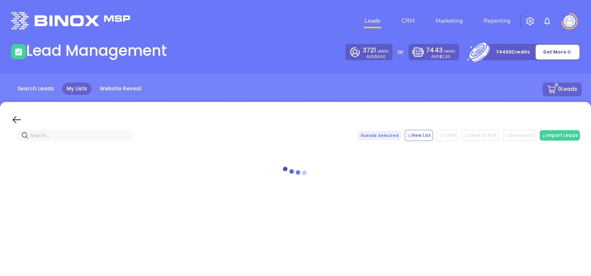
paste input "[DOMAIN_NAME]"
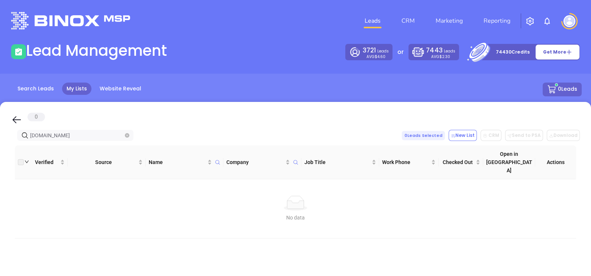
type input "[DOMAIN_NAME]"
